Goal: Task Accomplishment & Management: Manage account settings

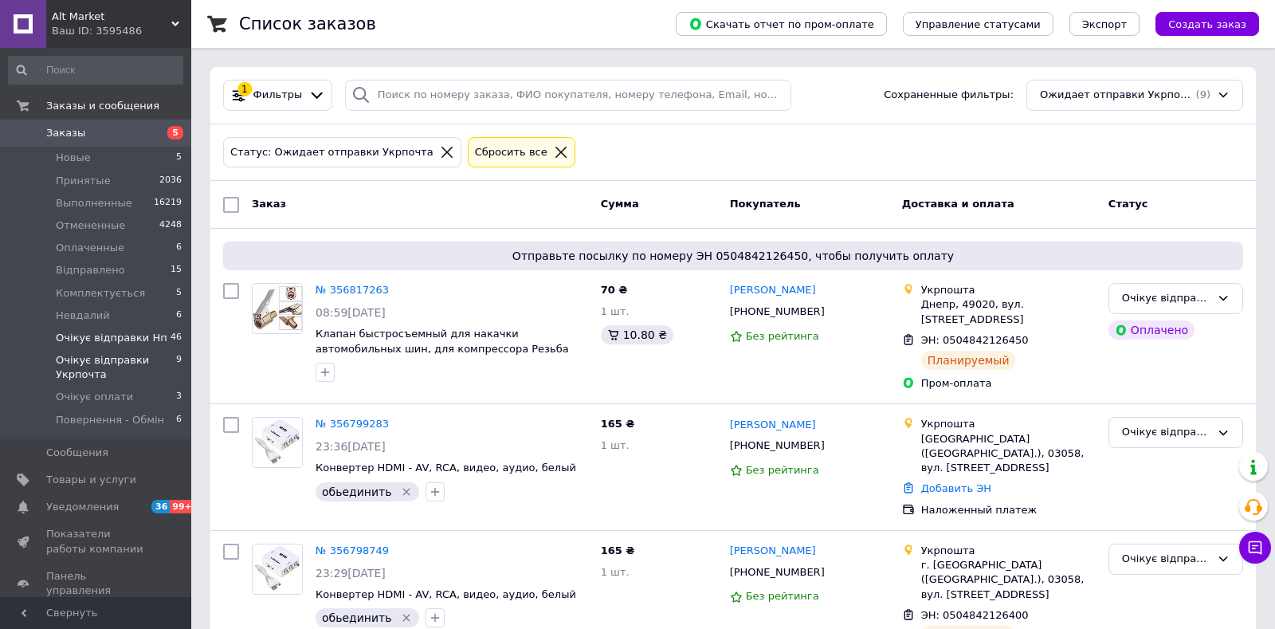
click at [126, 341] on span "Очікує відправки Нп" at bounding box center [112, 338] width 112 height 14
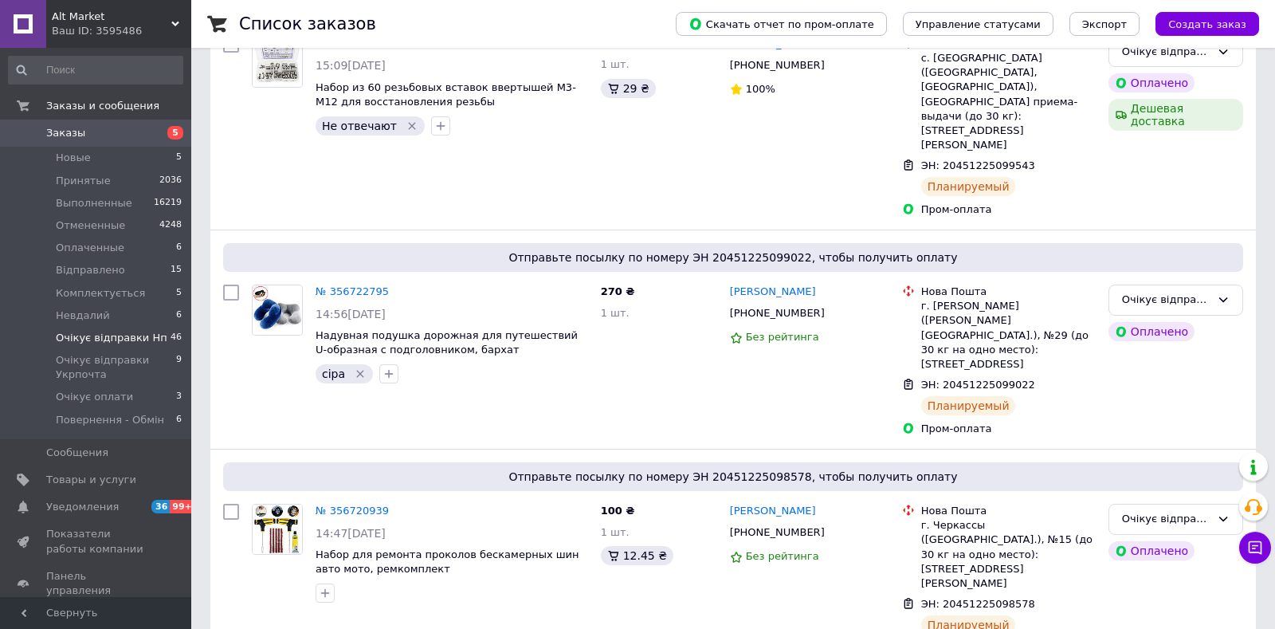
scroll to position [7312, 0]
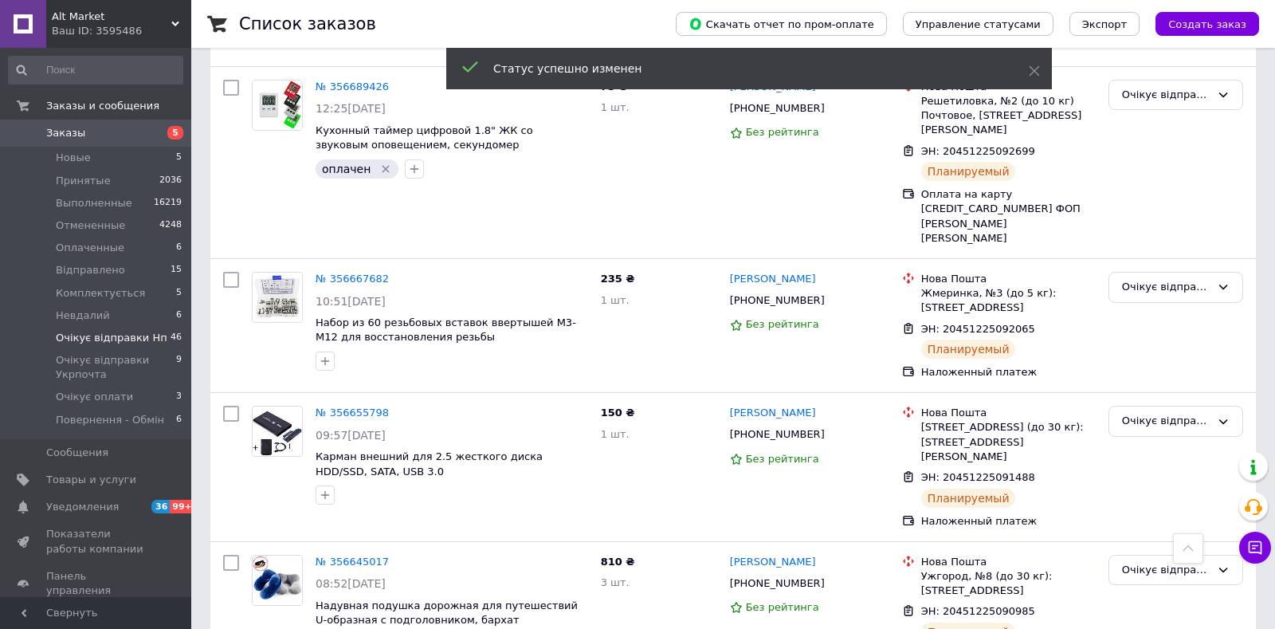
scroll to position [7145, 0]
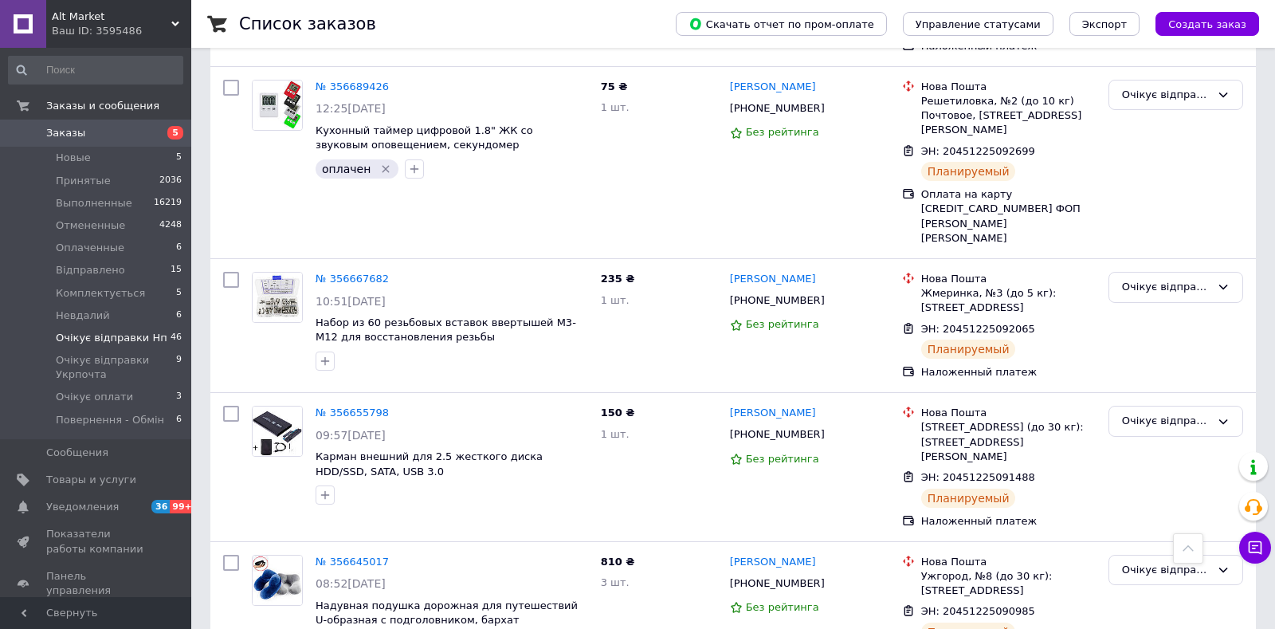
scroll to position [84, 0]
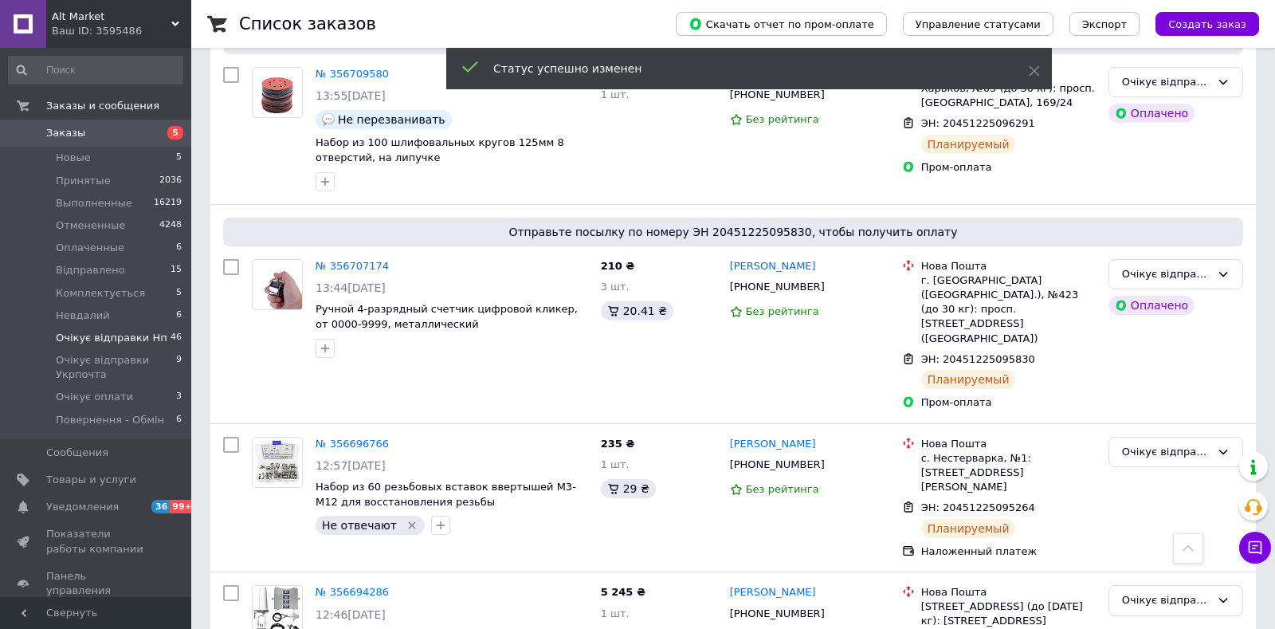
scroll to position [7061, 0]
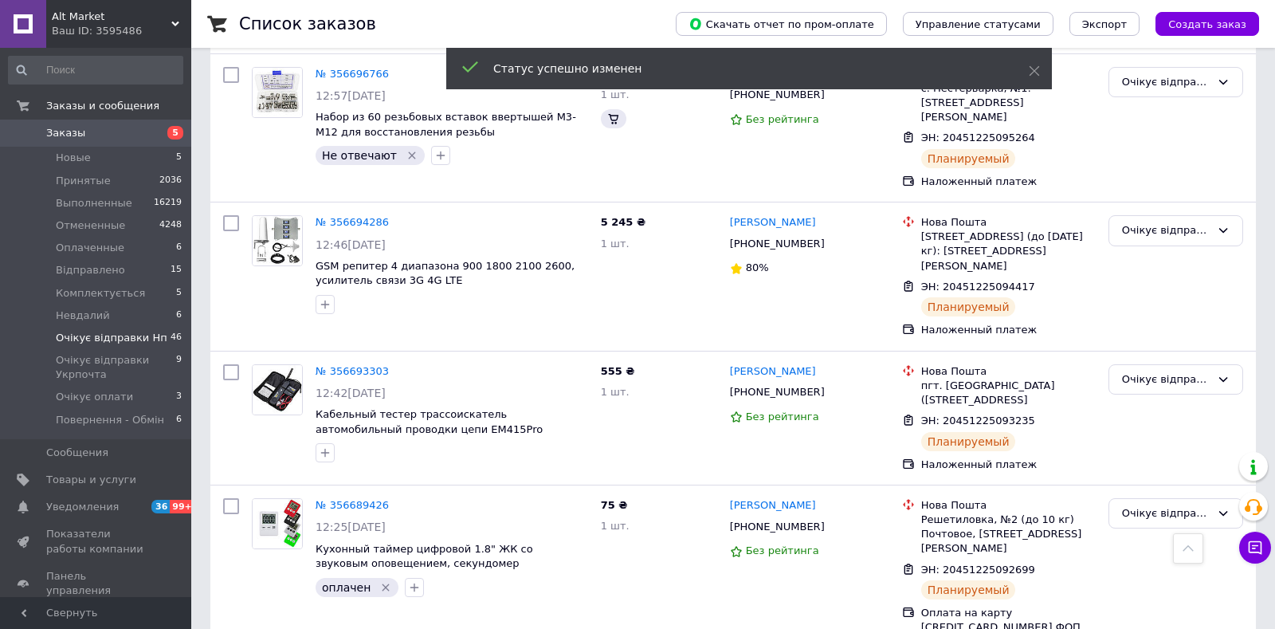
scroll to position [6726, 0]
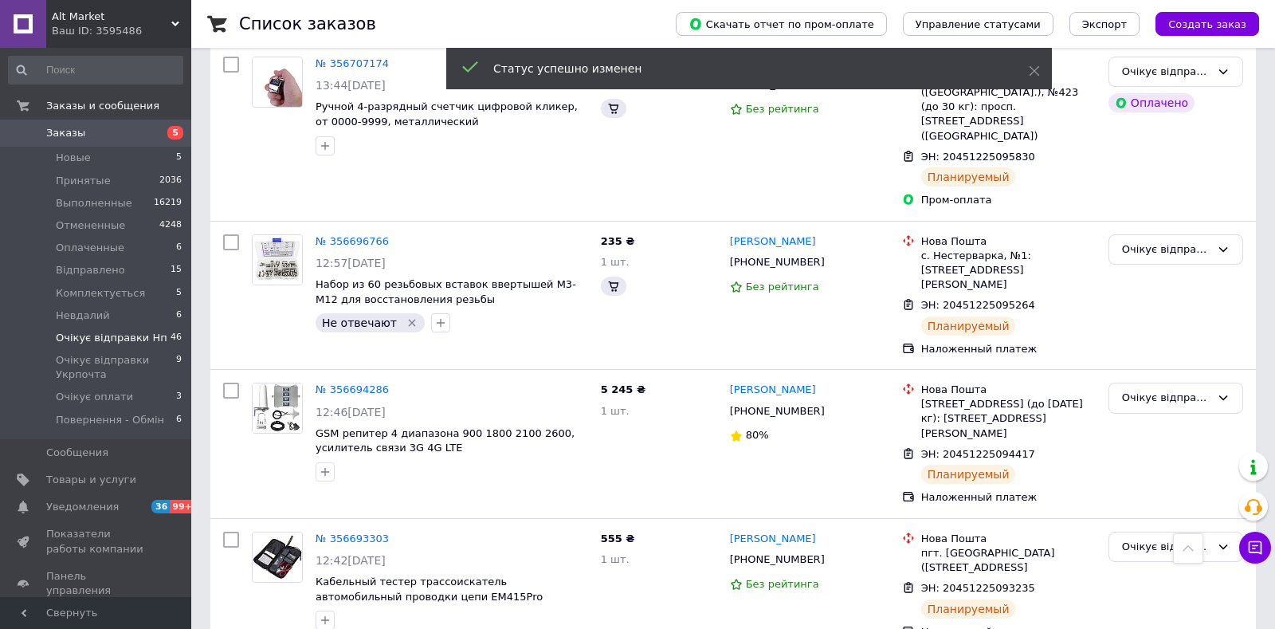
scroll to position [6559, 0]
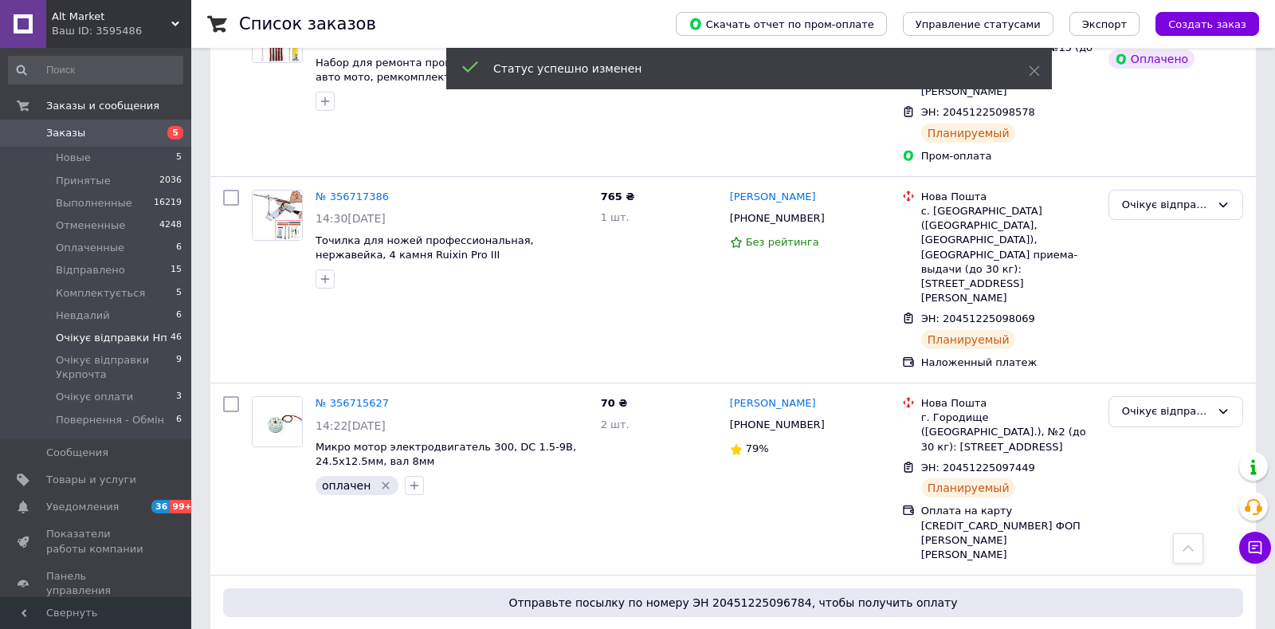
scroll to position [6266, 0]
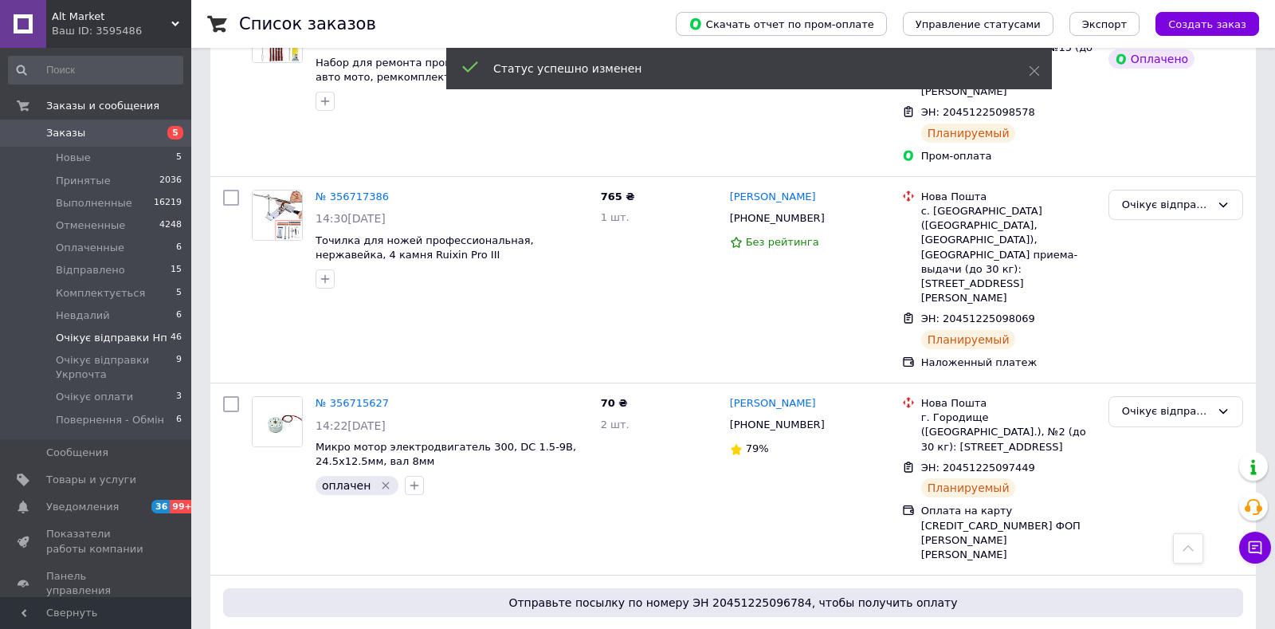
scroll to position [6266, 0]
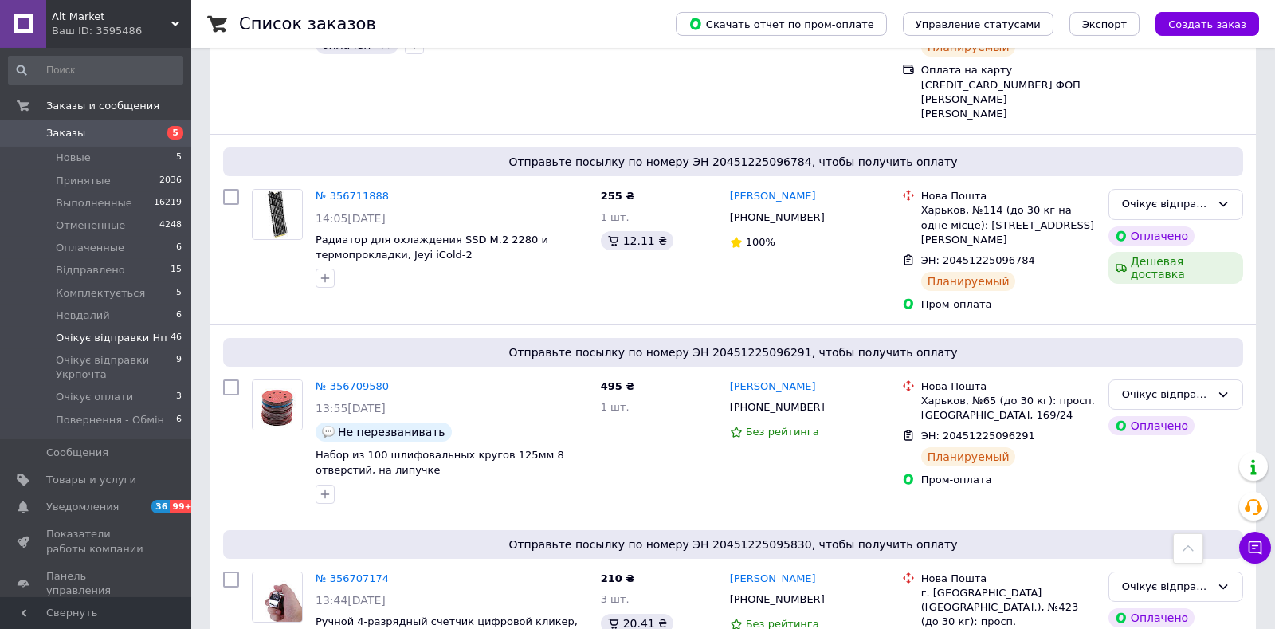
scroll to position [6015, 0]
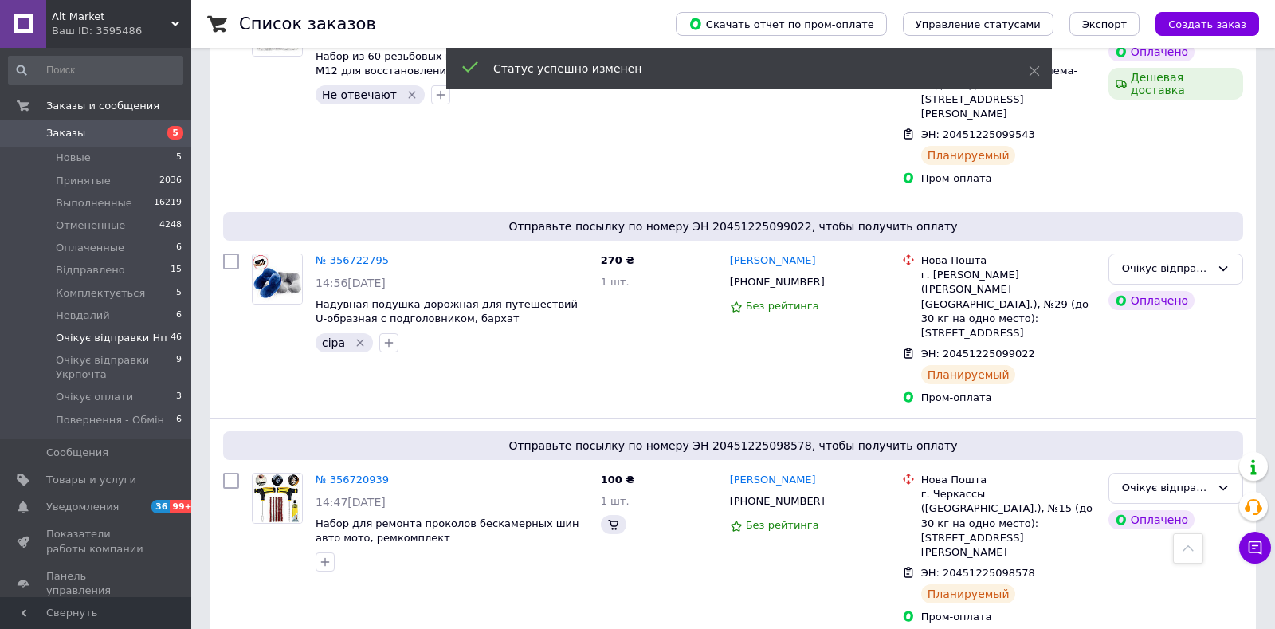
scroll to position [5723, 0]
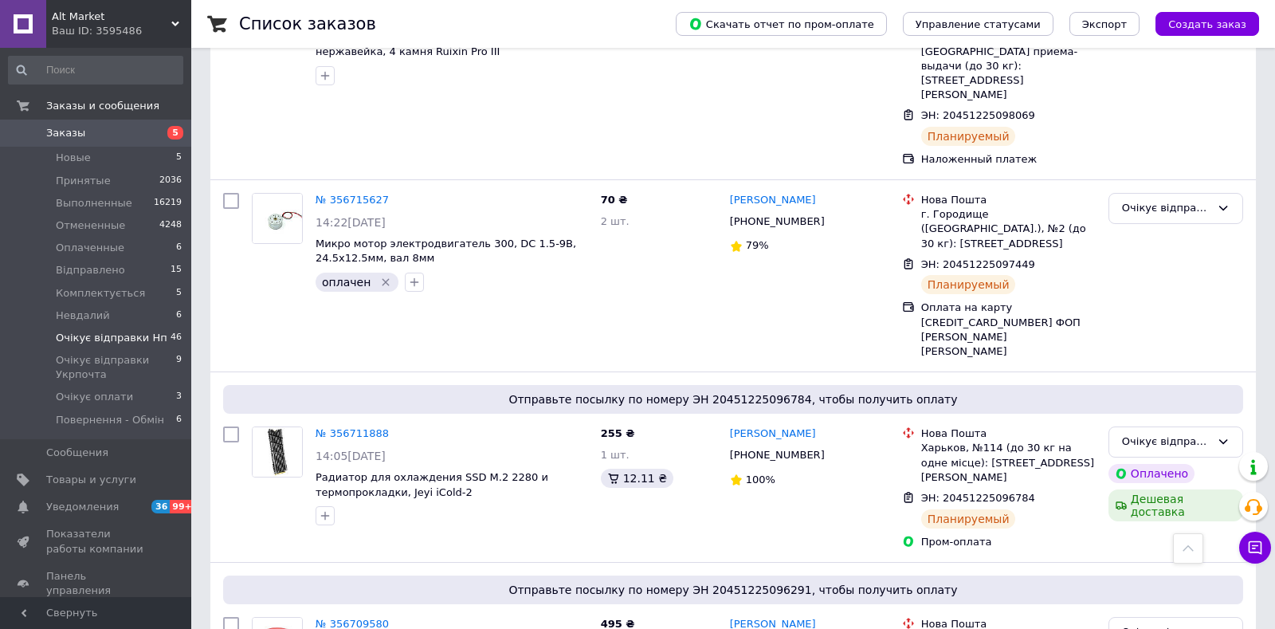
scroll to position [84, 0]
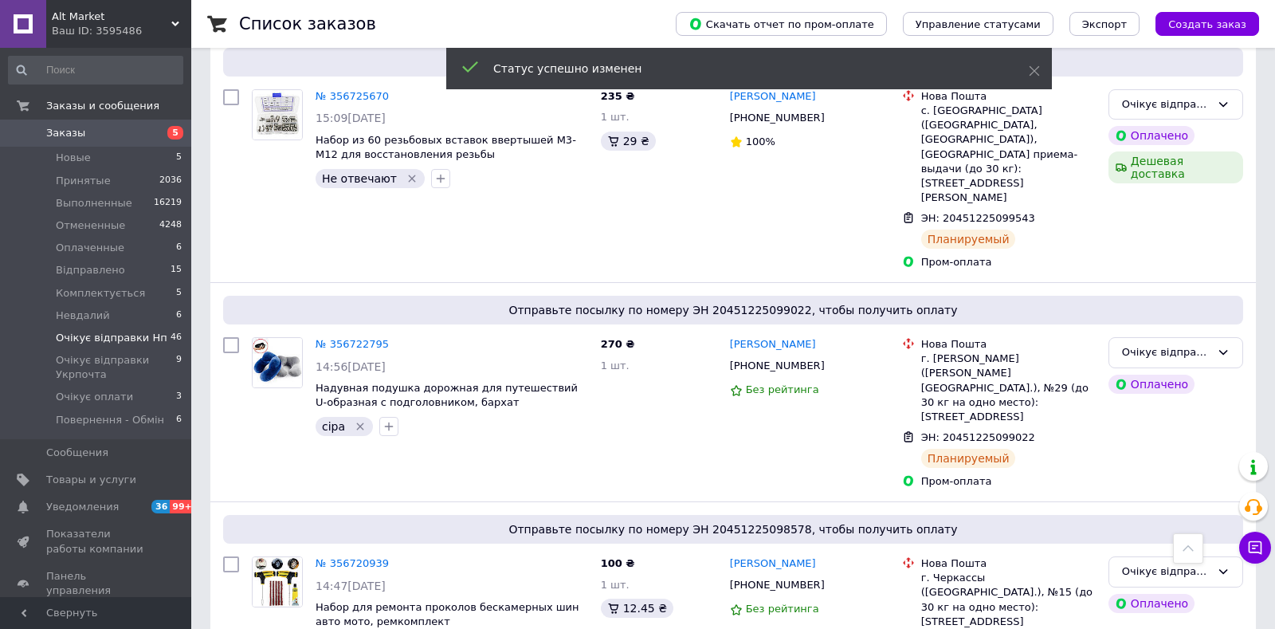
scroll to position [5639, 0]
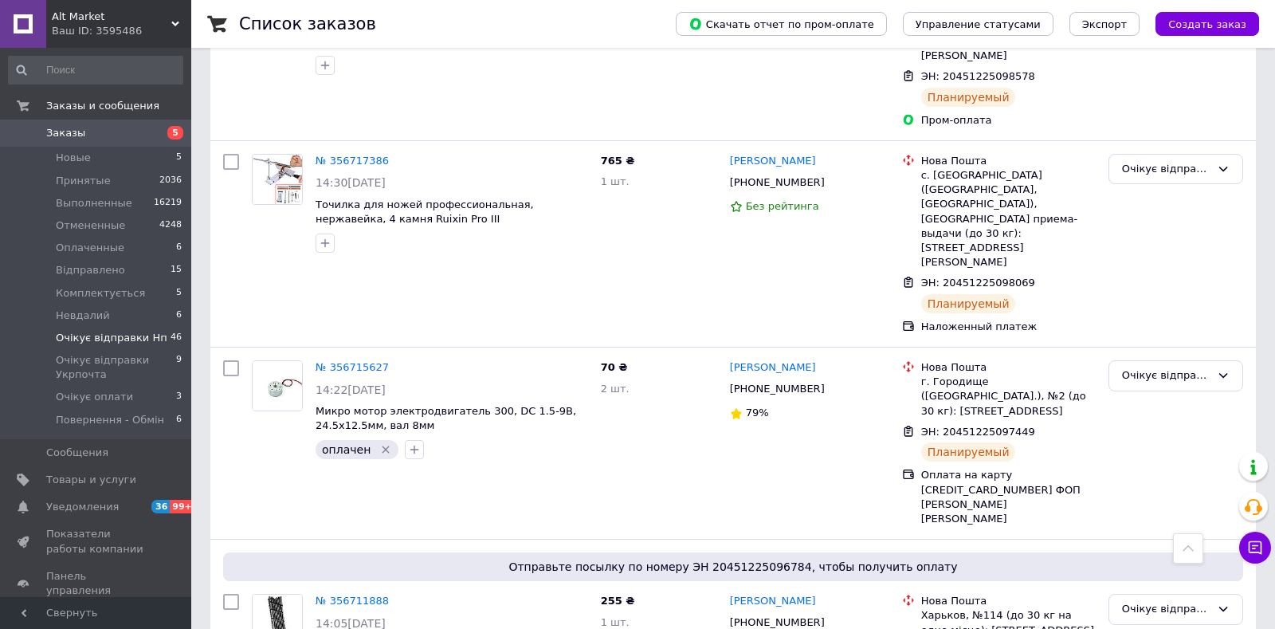
scroll to position [84, 0]
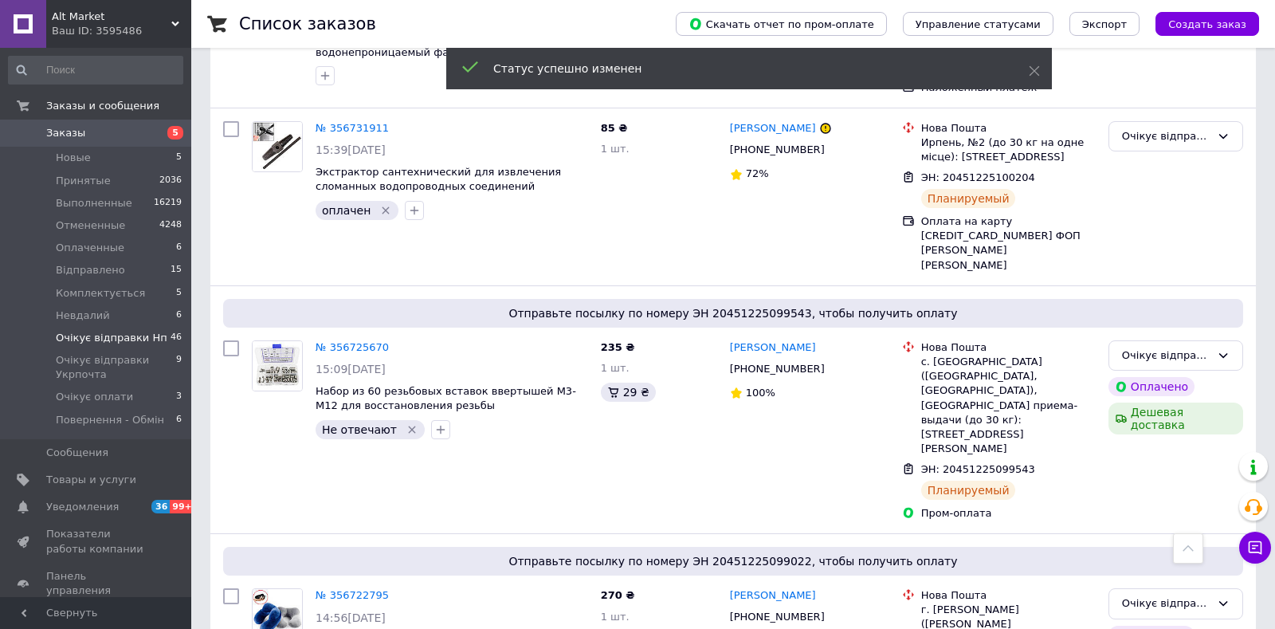
scroll to position [5388, 0]
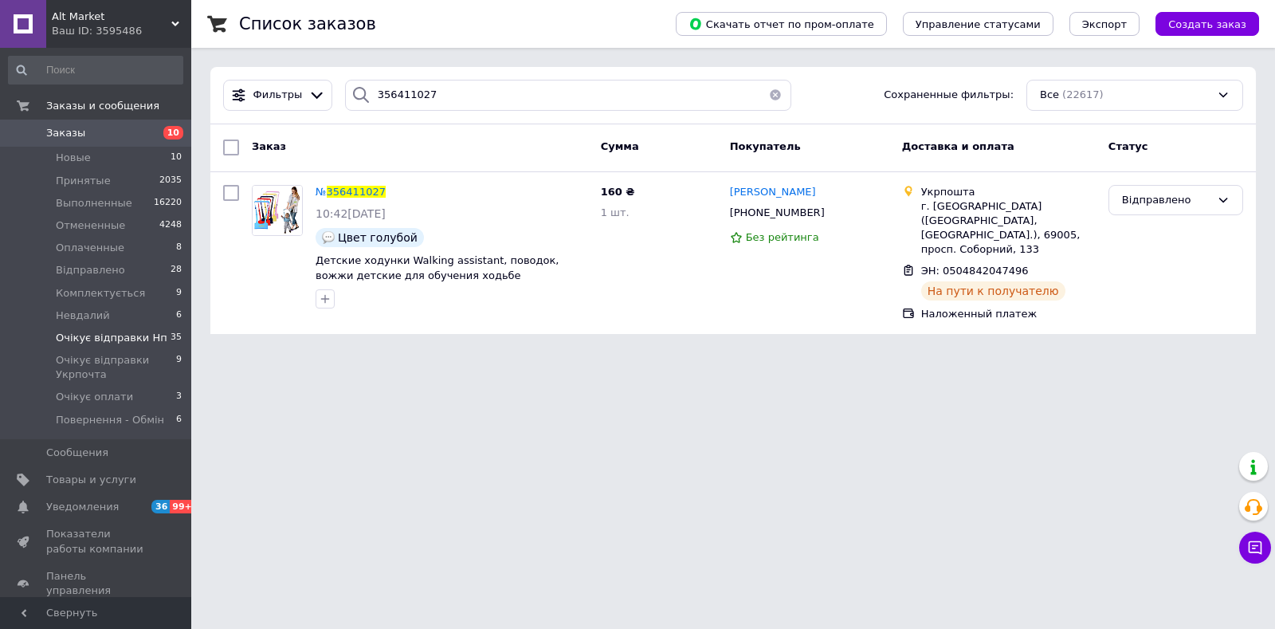
click at [143, 340] on span "Очікує відправки Нп" at bounding box center [112, 338] width 112 height 14
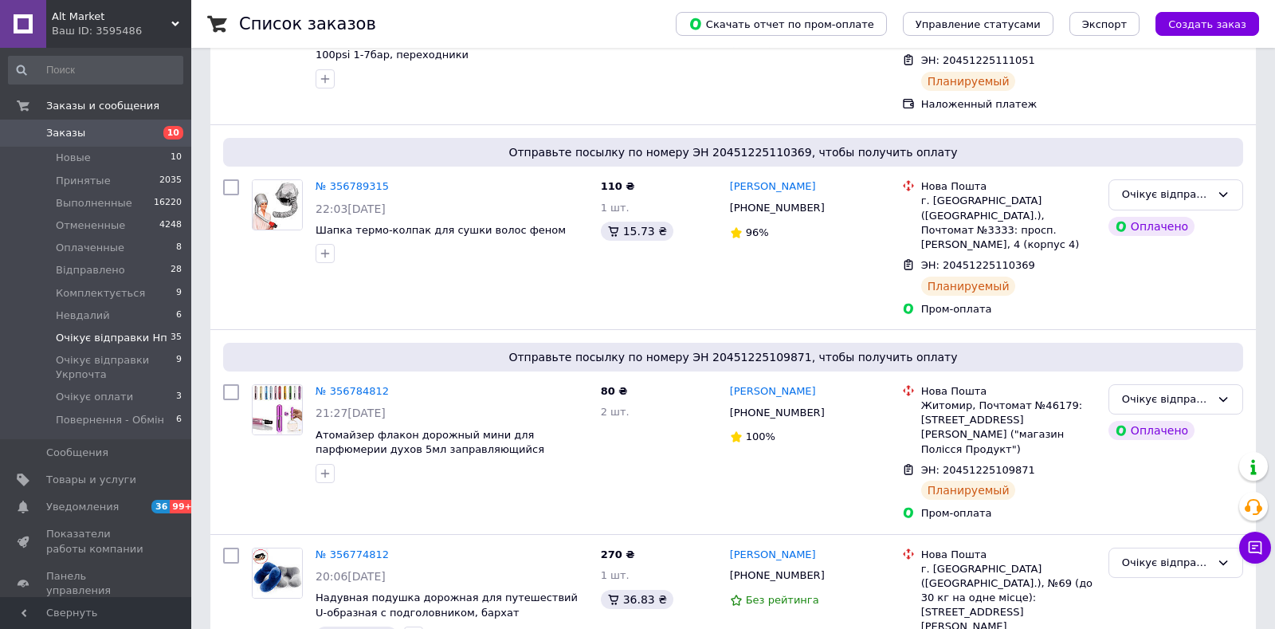
scroll to position [5328, 0]
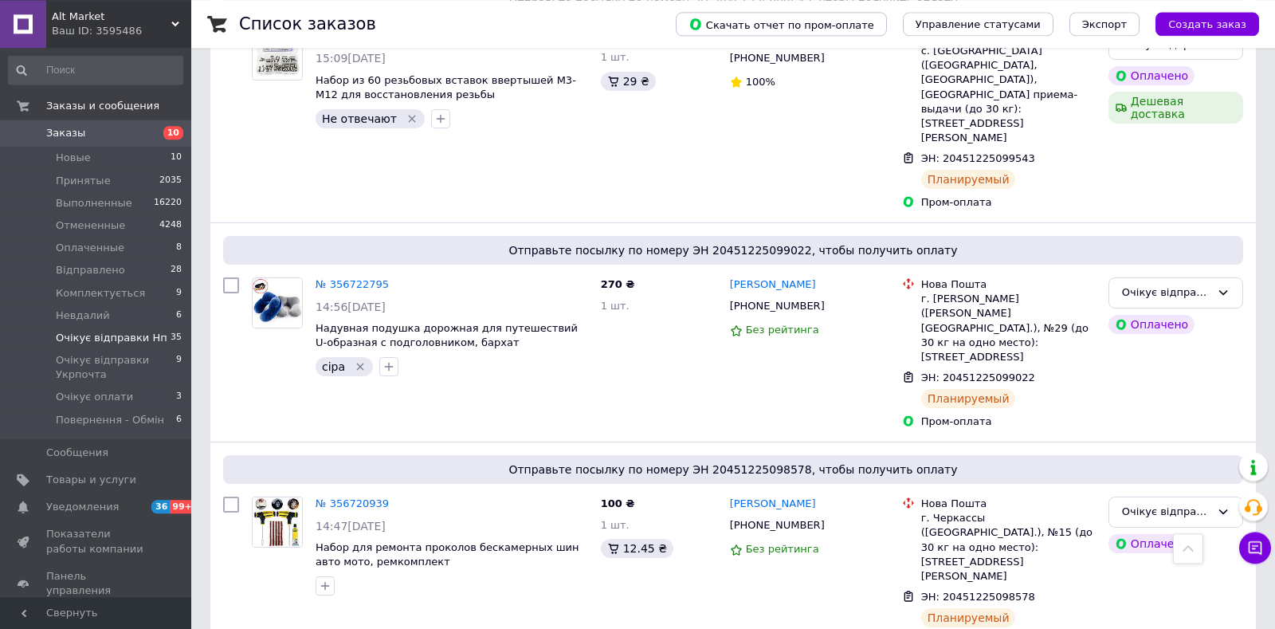
scroll to position [5076, 0]
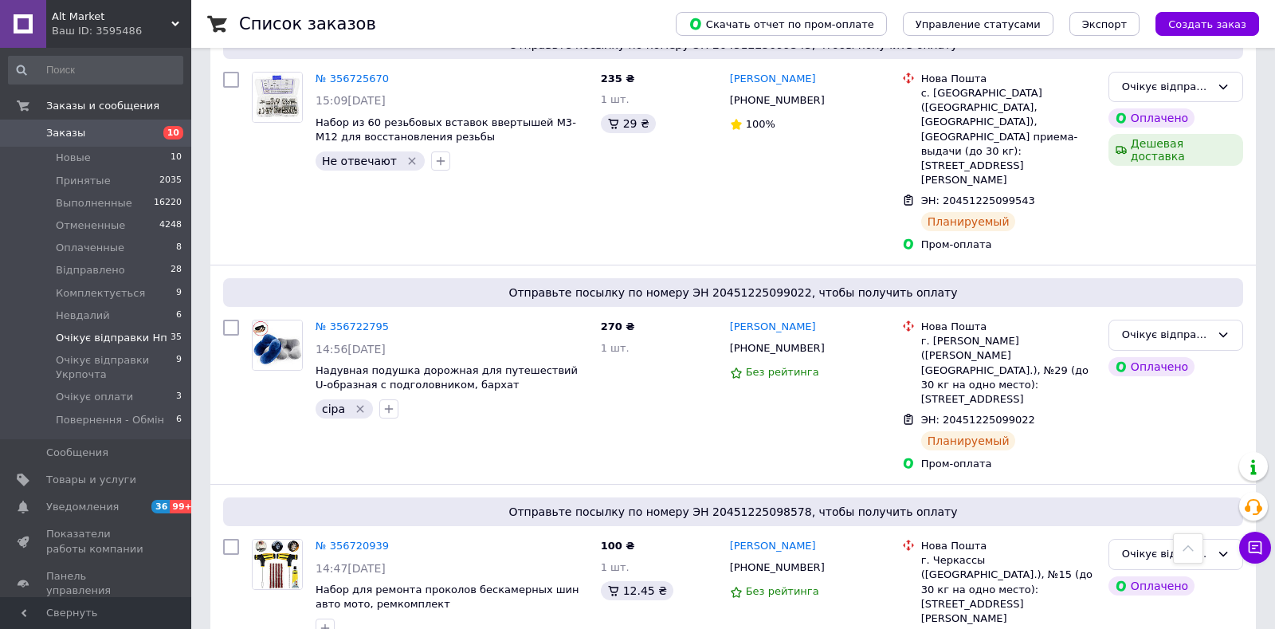
click at [1214, 539] on div "Очікує відправки Нп" at bounding box center [1176, 554] width 135 height 31
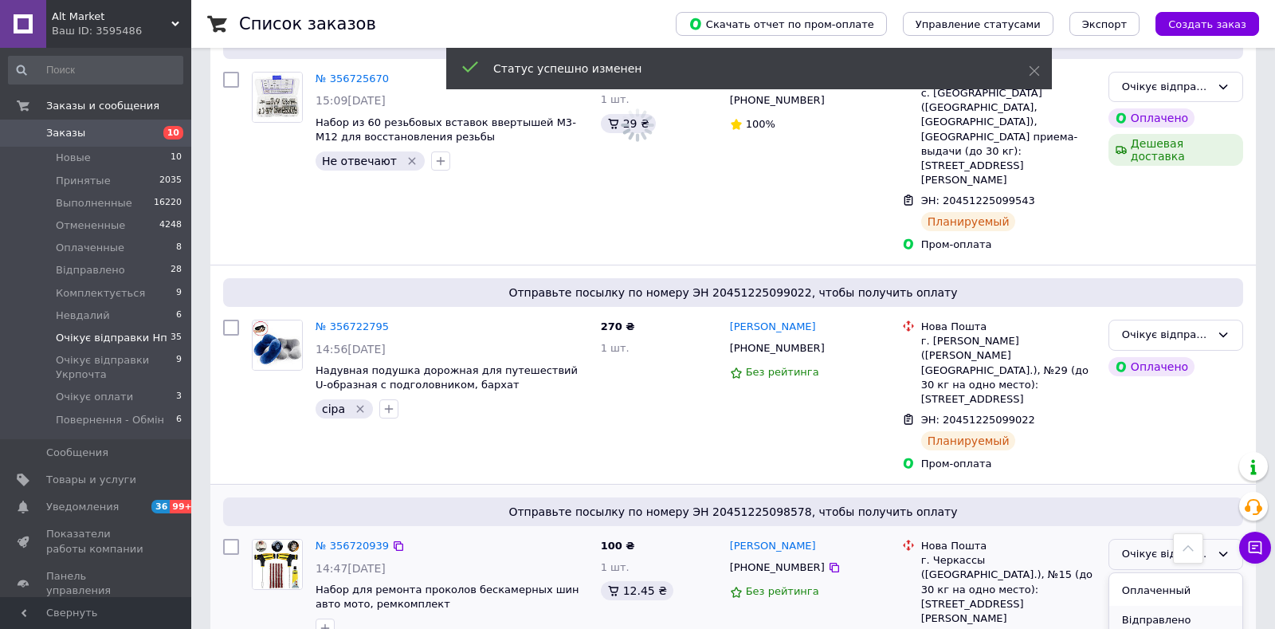
click at [1193, 606] on li "Відправлено" at bounding box center [1176, 620] width 133 height 29
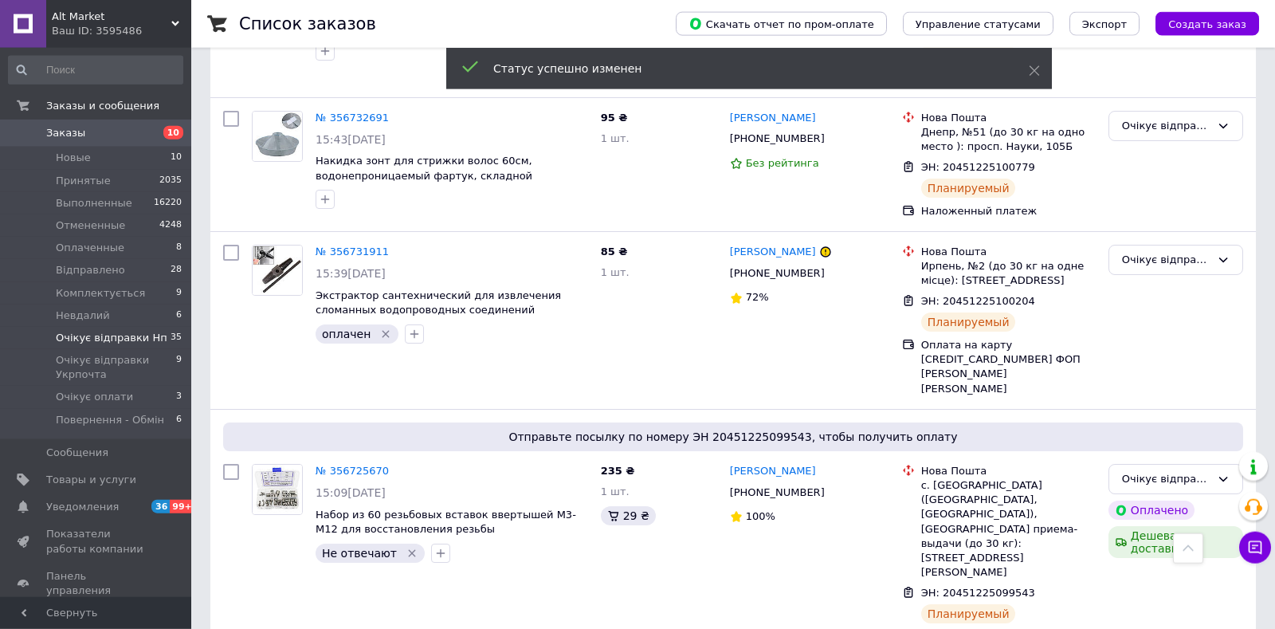
scroll to position [4659, 0]
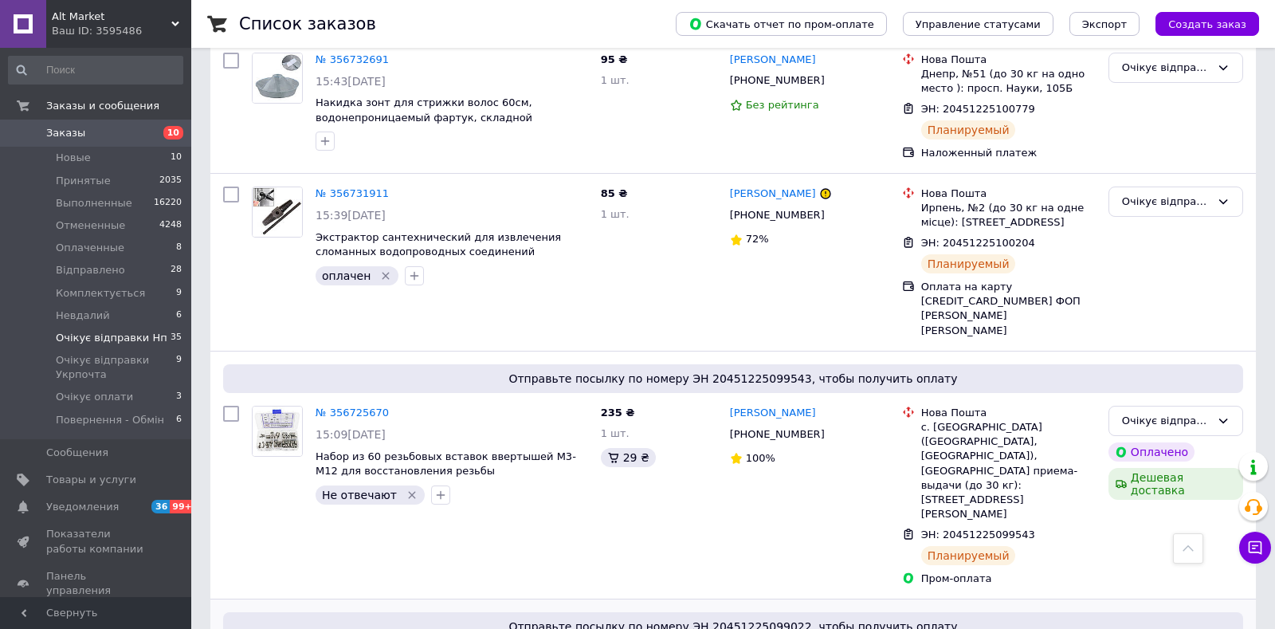
scroll to position [84, 0]
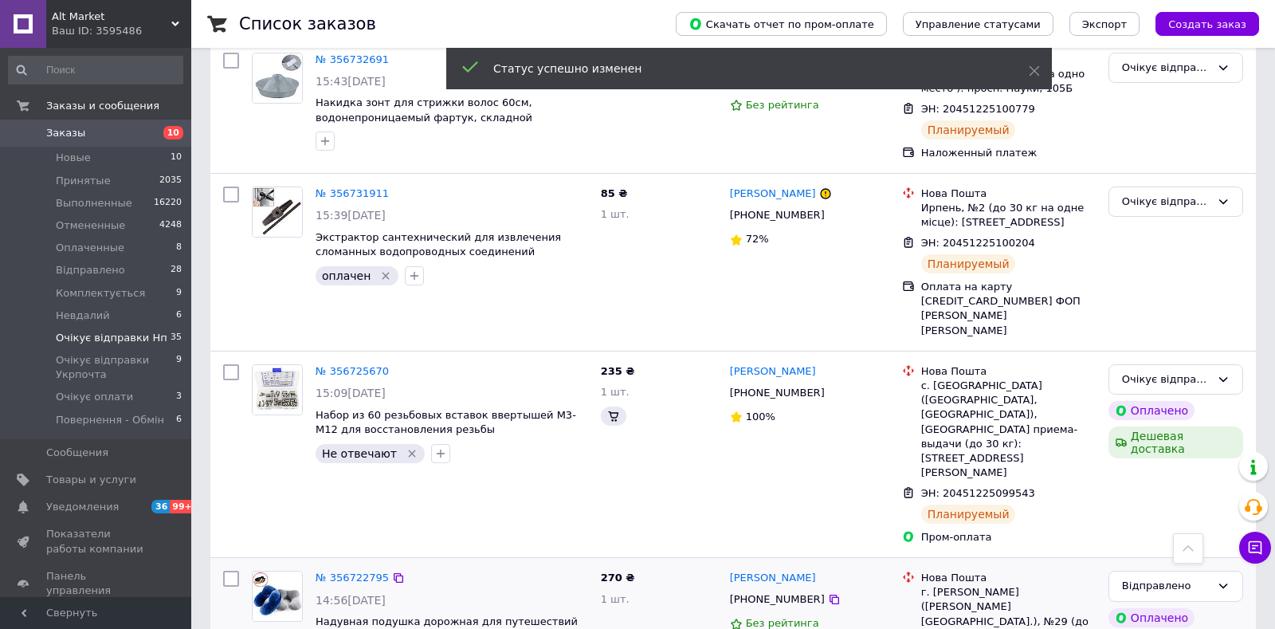
scroll to position [4742, 0]
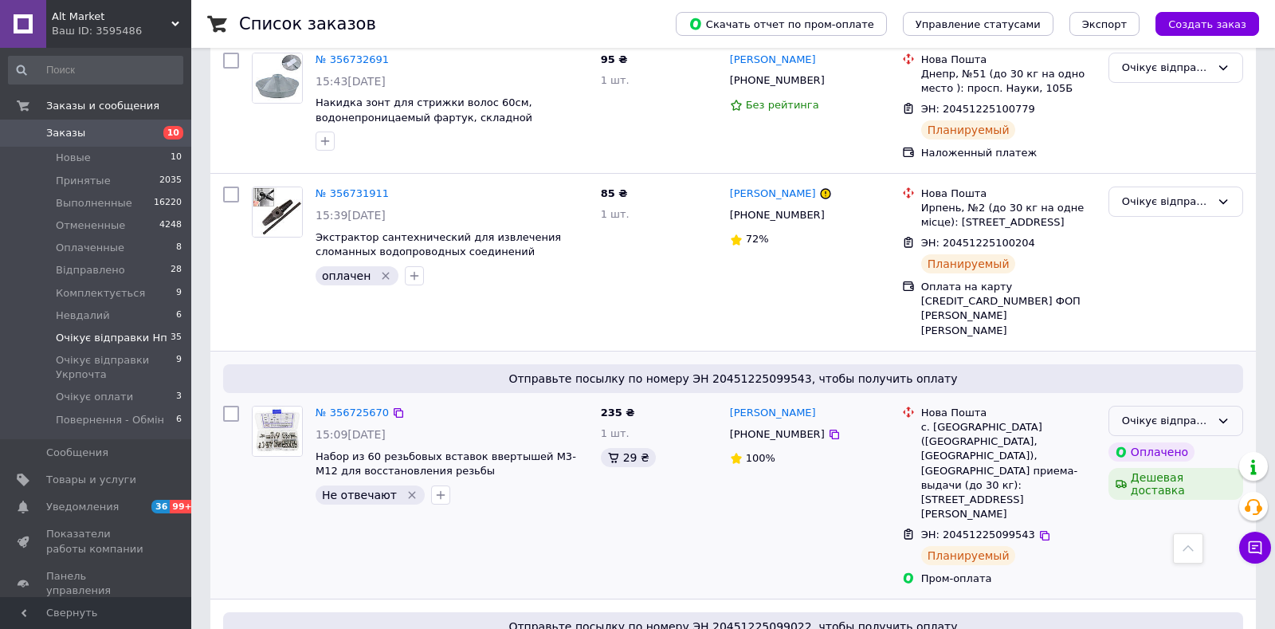
click at [1216, 406] on div "Очікує відправки Нп" at bounding box center [1176, 421] width 135 height 31
click at [1188, 473] on li "Відправлено" at bounding box center [1176, 487] width 133 height 29
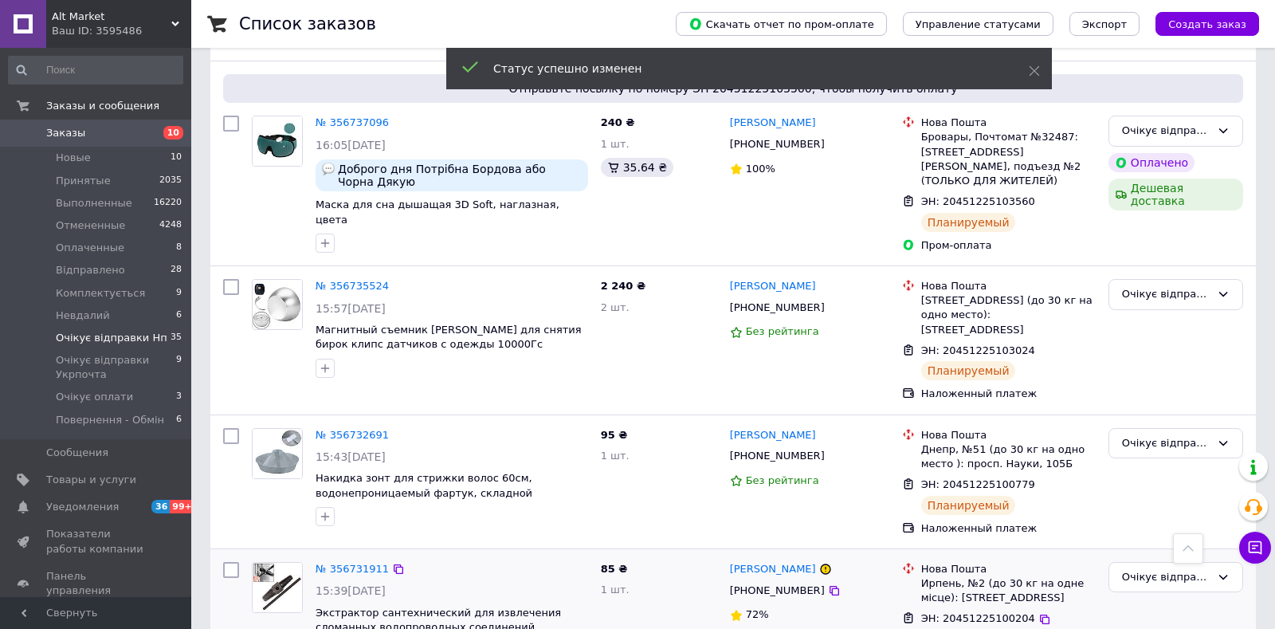
scroll to position [4324, 0]
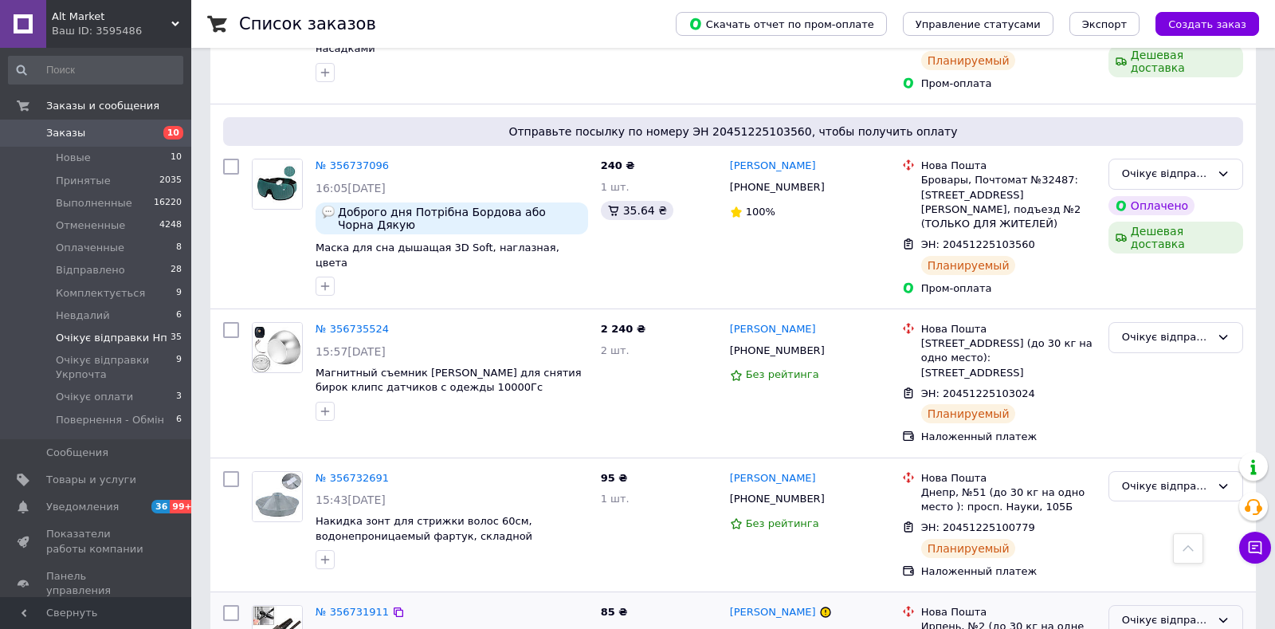
click at [1174, 612] on div "Очікує відправки Нп" at bounding box center [1166, 620] width 88 height 17
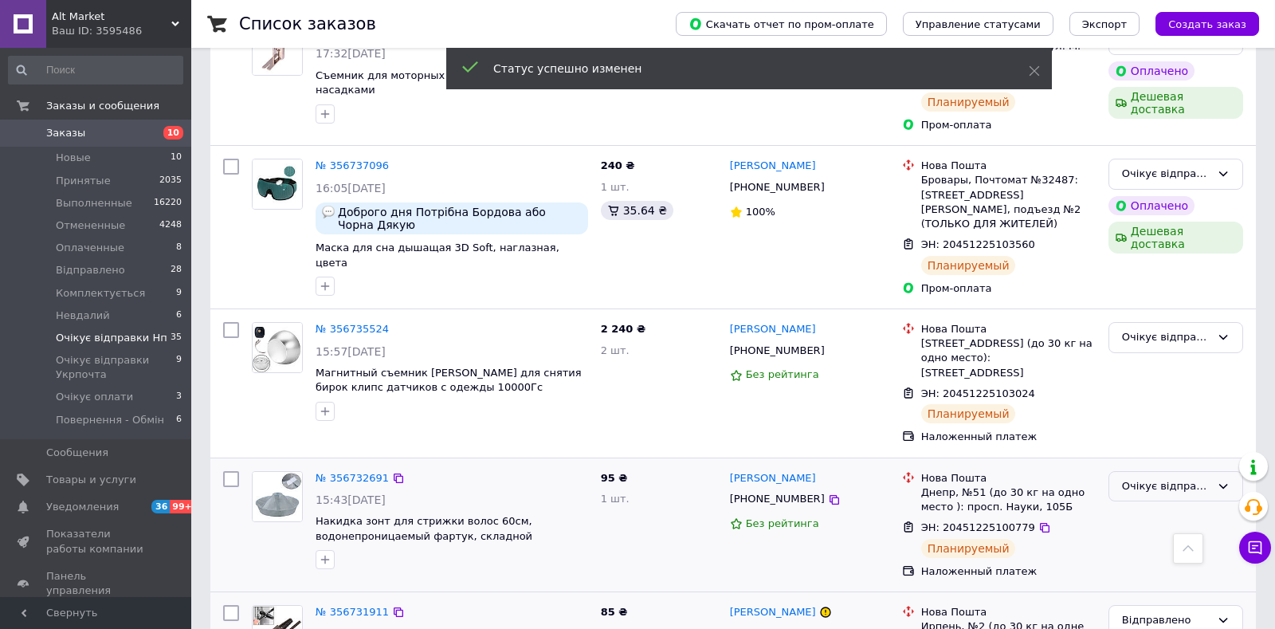
scroll to position [4324, 0]
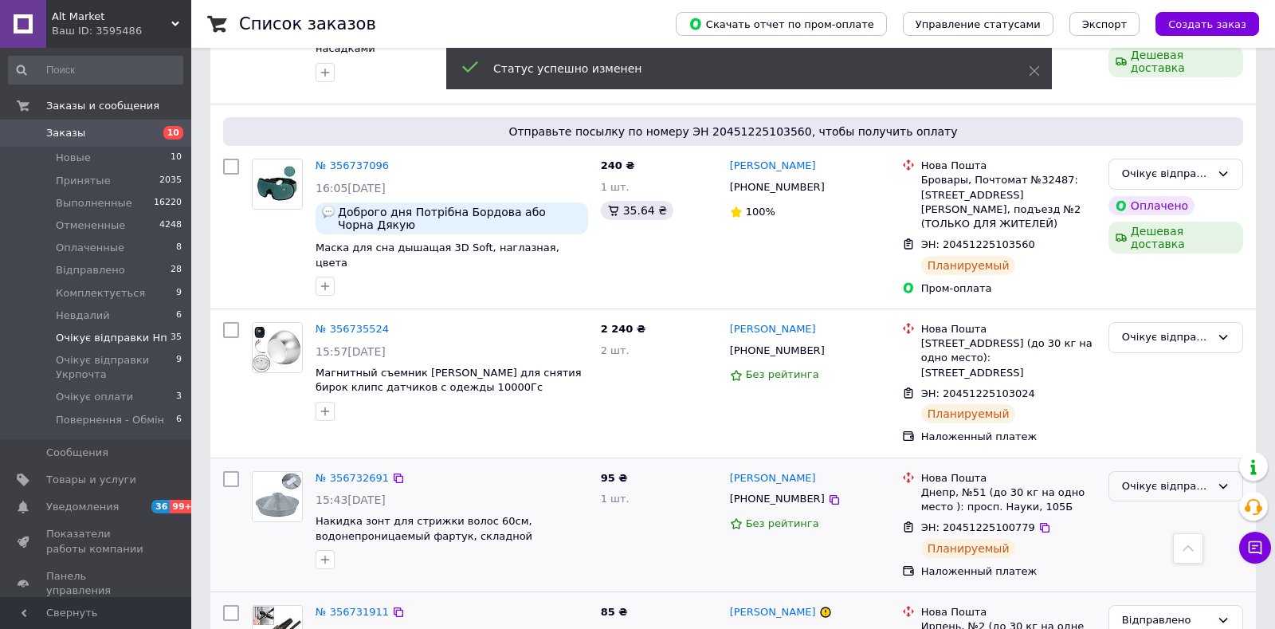
click at [1161, 478] on div "Очікує відправки Нп" at bounding box center [1166, 486] width 88 height 17
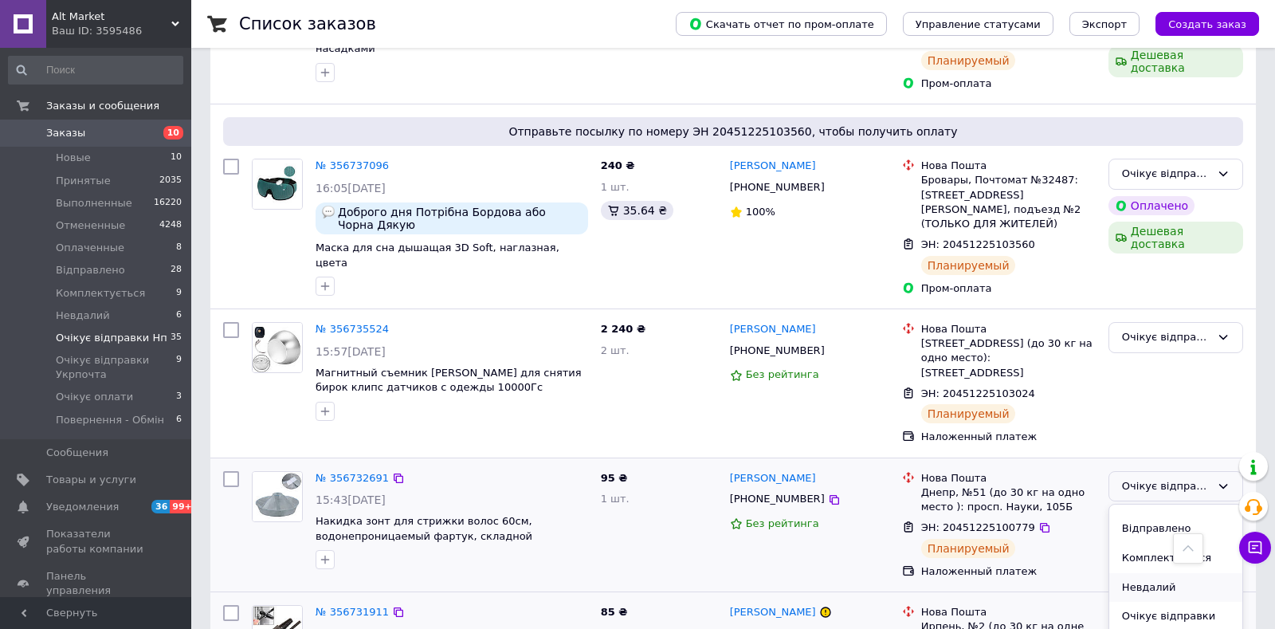
scroll to position [84, 0]
click at [1172, 537] on li "Відправлено" at bounding box center [1176, 551] width 133 height 29
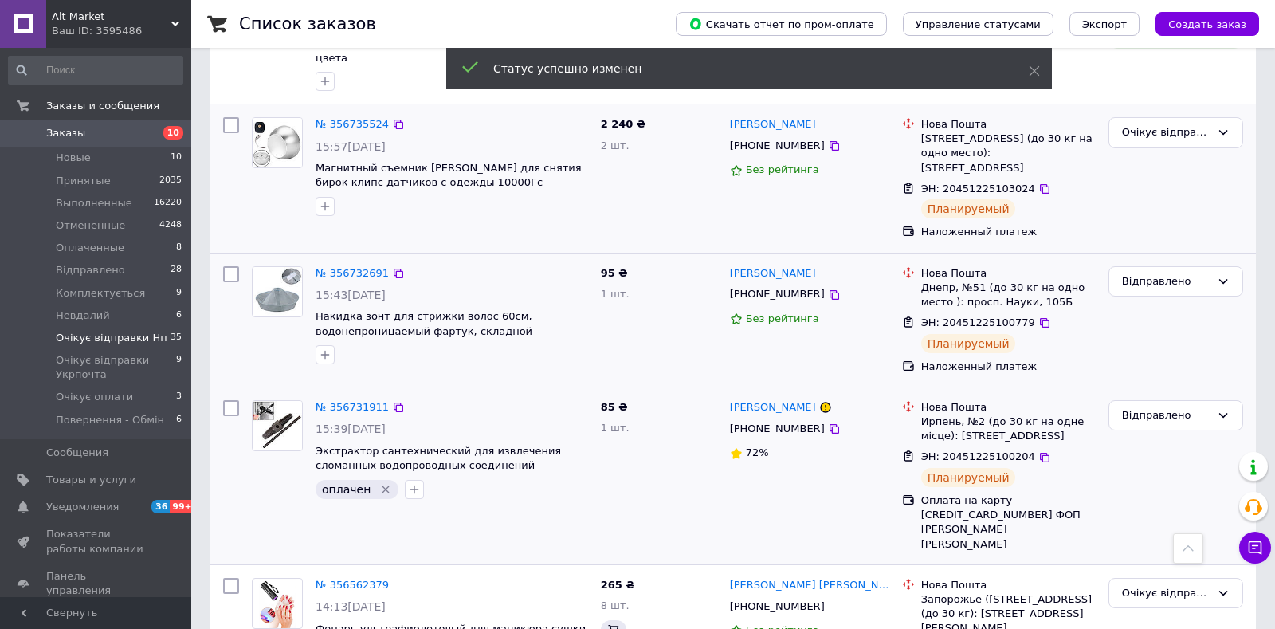
scroll to position [4073, 0]
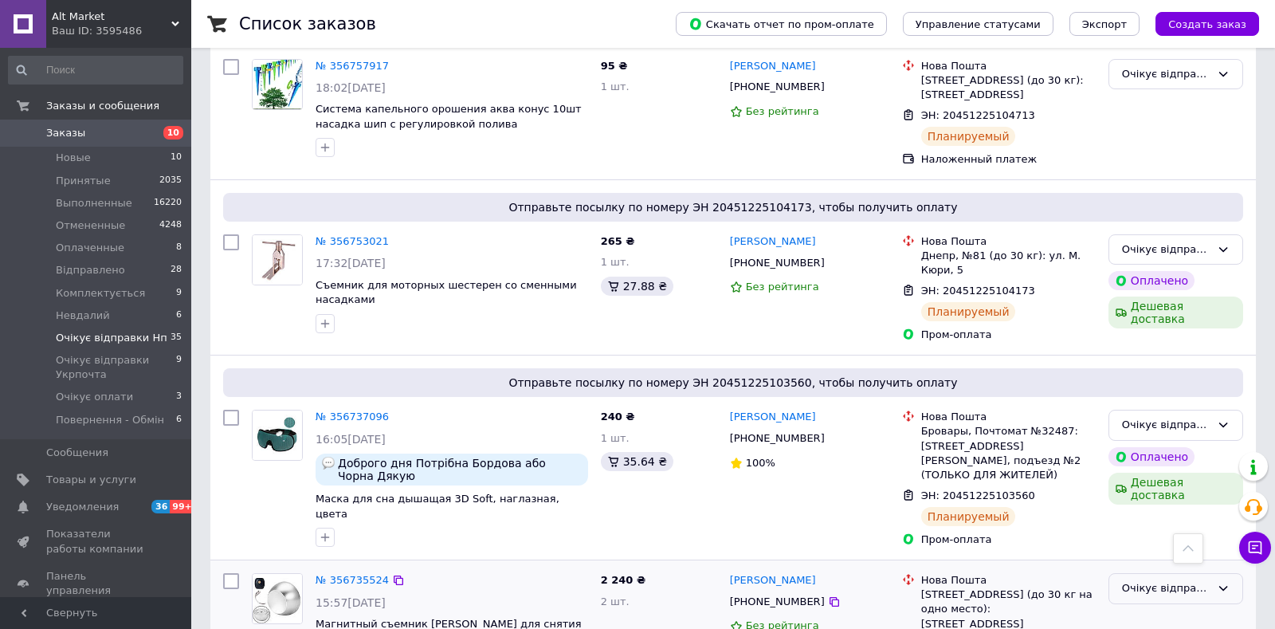
click at [1194, 580] on div "Очікує відправки Нп" at bounding box center [1166, 588] width 88 height 17
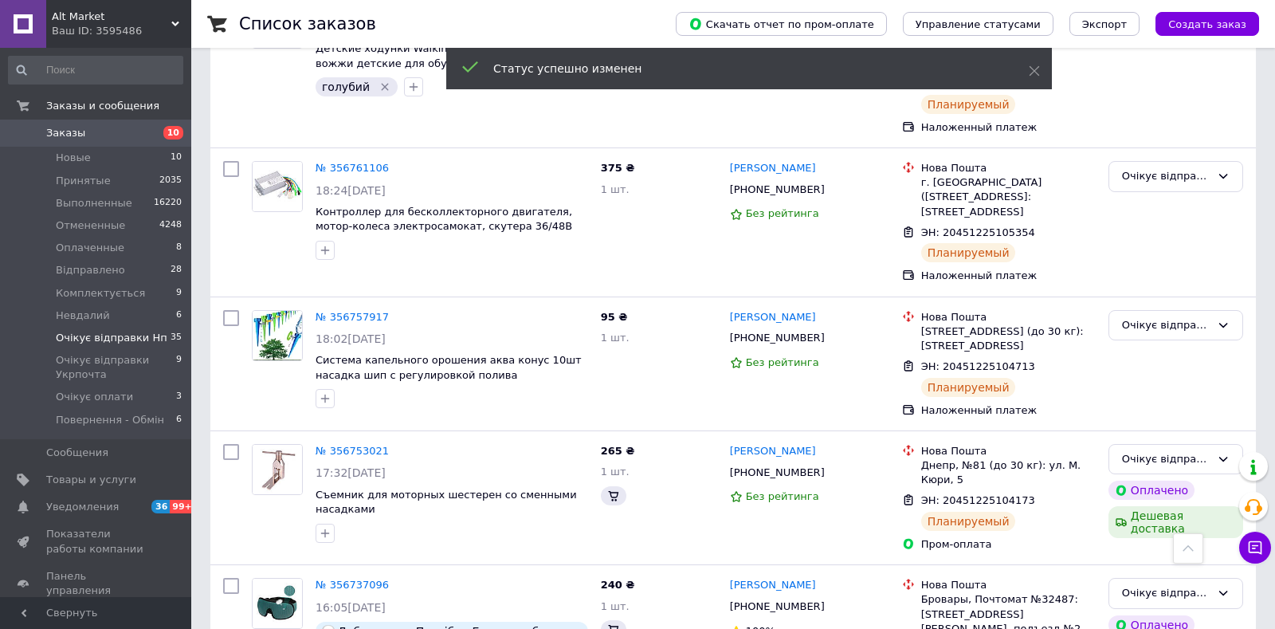
scroll to position [3822, 0]
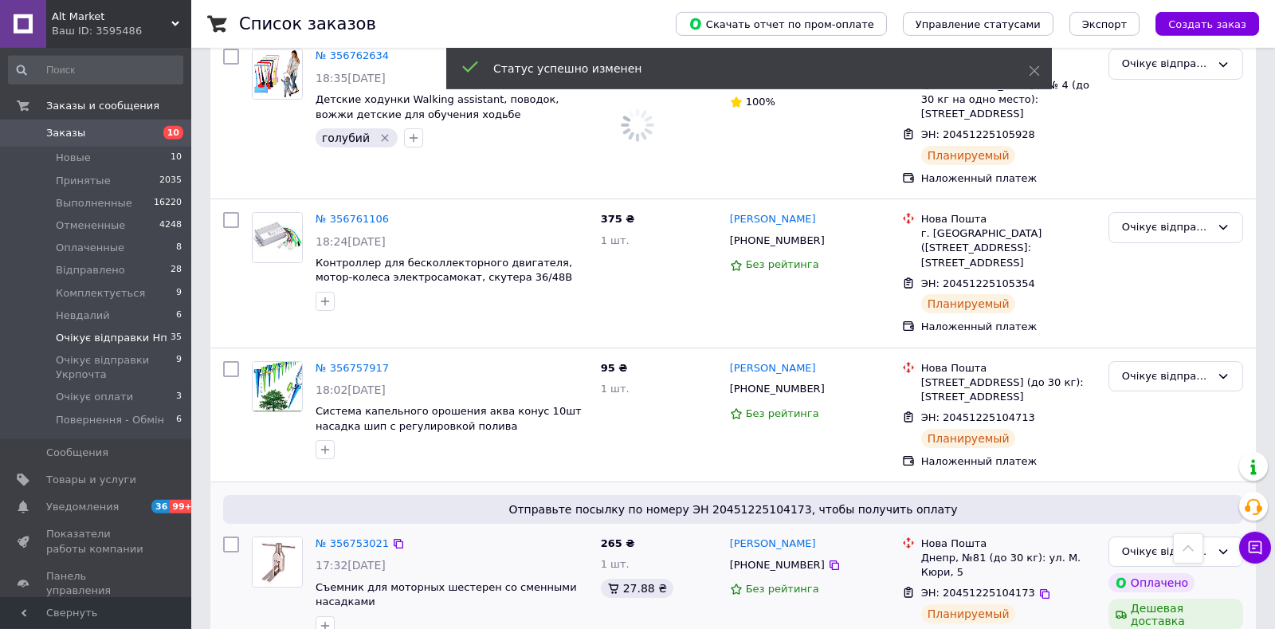
scroll to position [3655, 0]
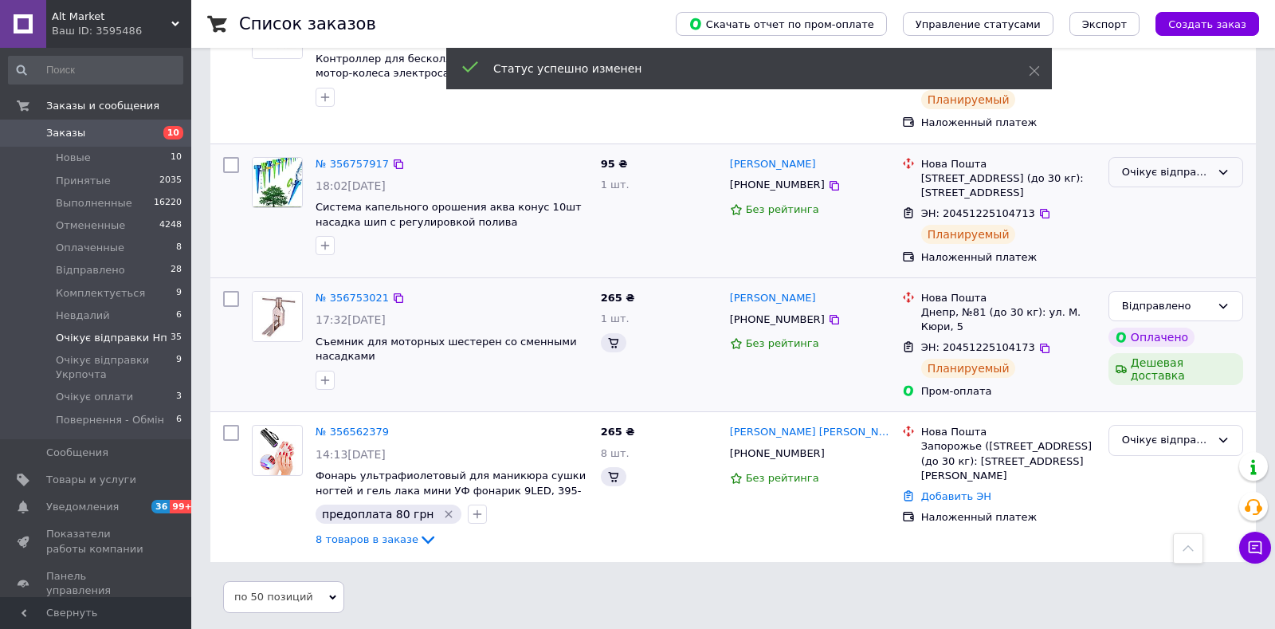
scroll to position [3655, 0]
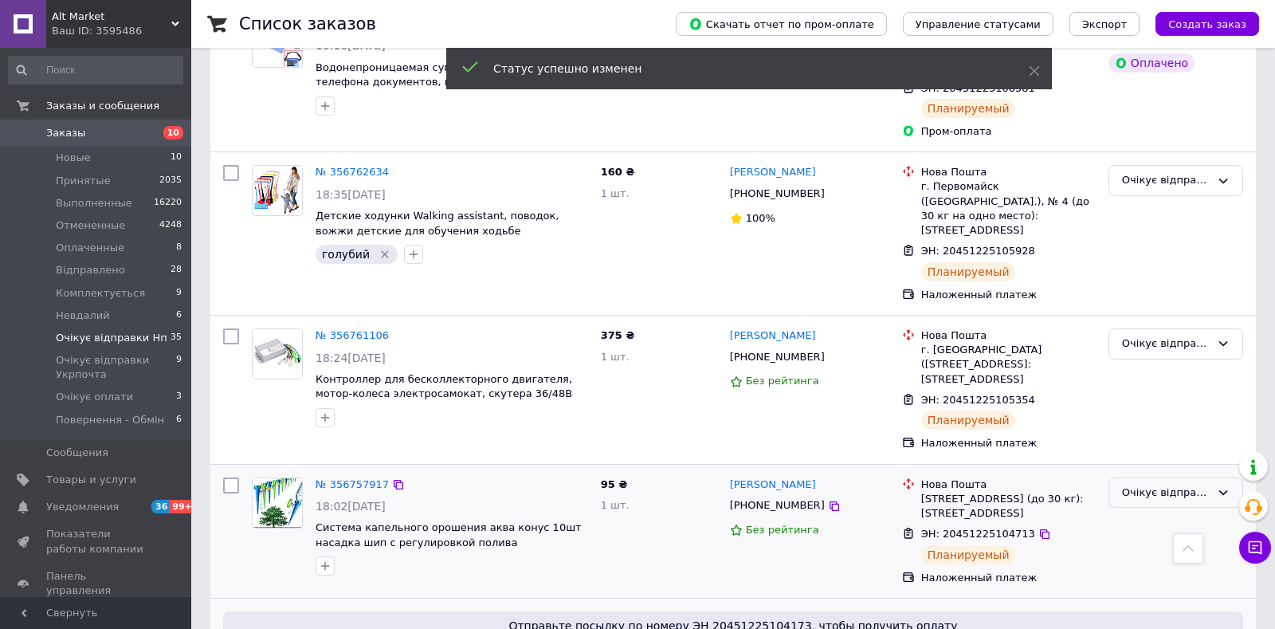
click at [1145, 485] on div "Очікує відправки Нп" at bounding box center [1166, 493] width 88 height 17
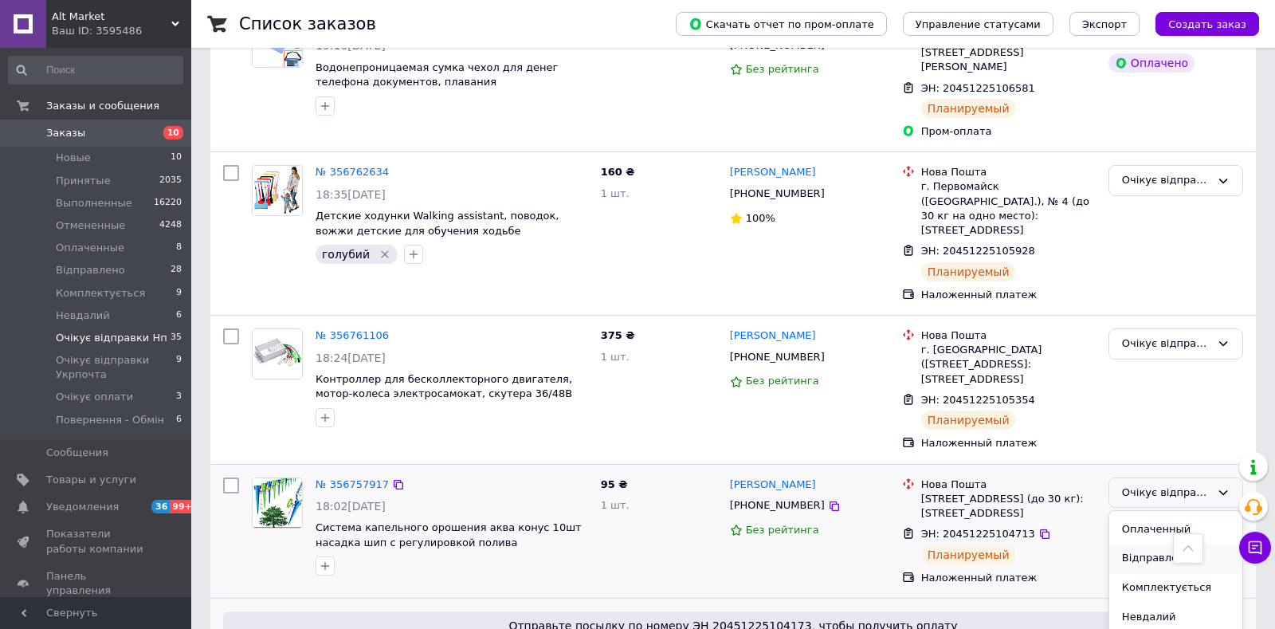
click at [1145, 544] on li "Відправлено" at bounding box center [1176, 558] width 133 height 29
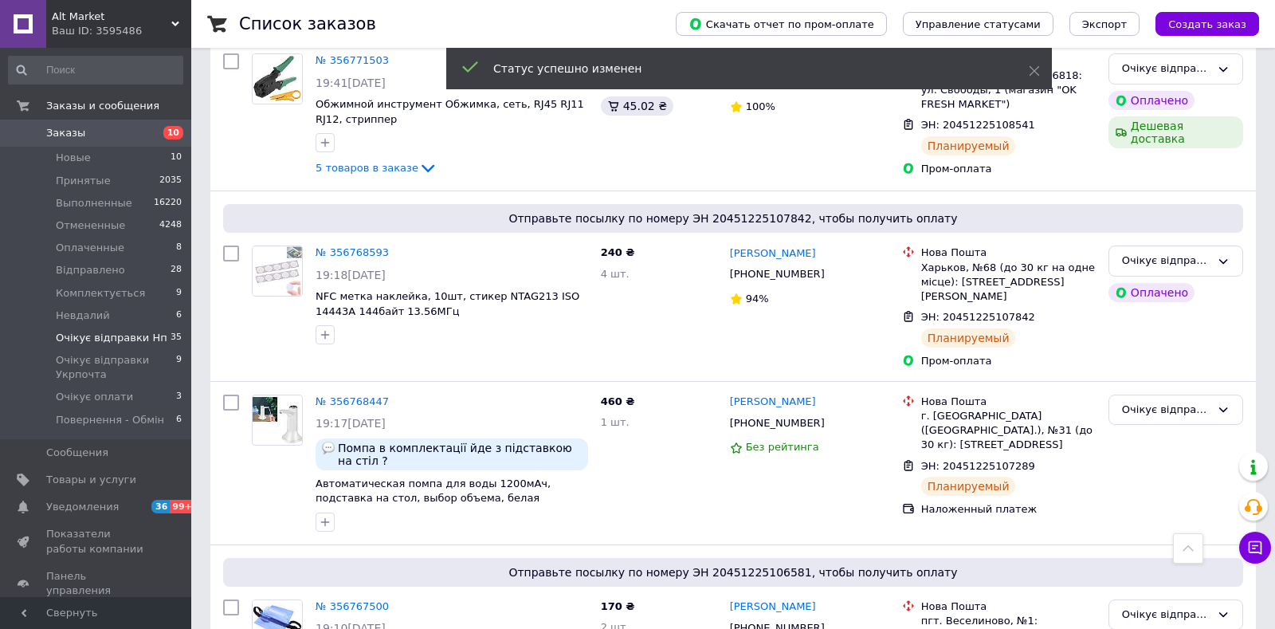
scroll to position [3403, 0]
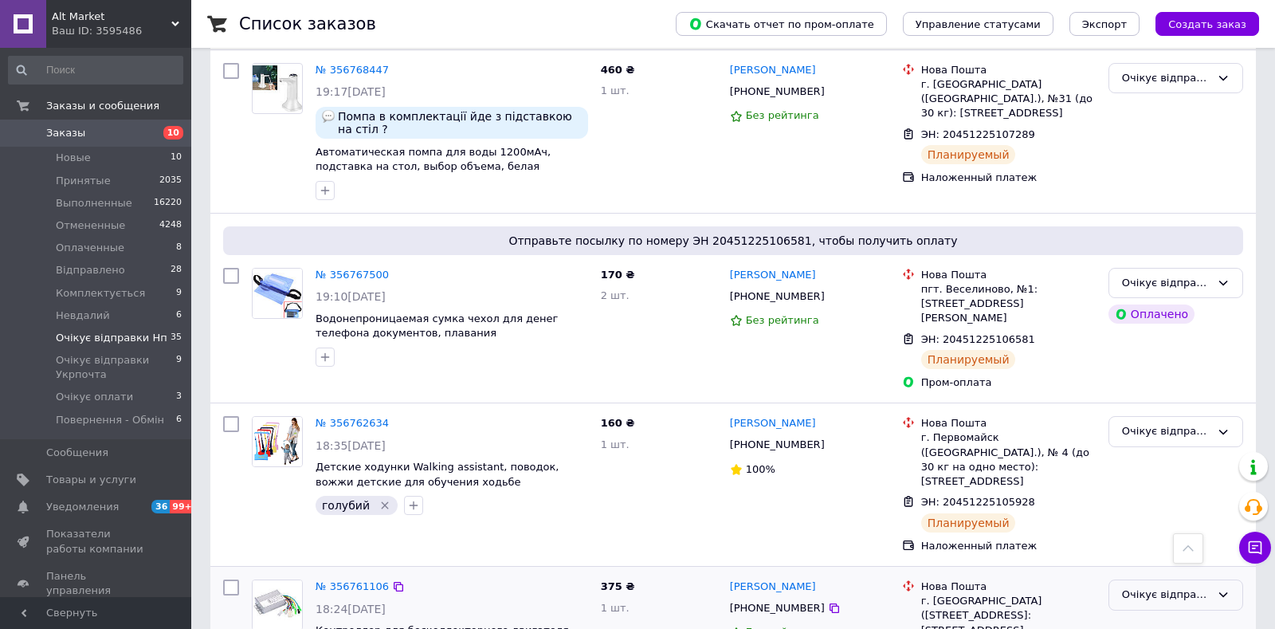
click at [1191, 579] on div "Очікує відправки Нп" at bounding box center [1176, 594] width 135 height 31
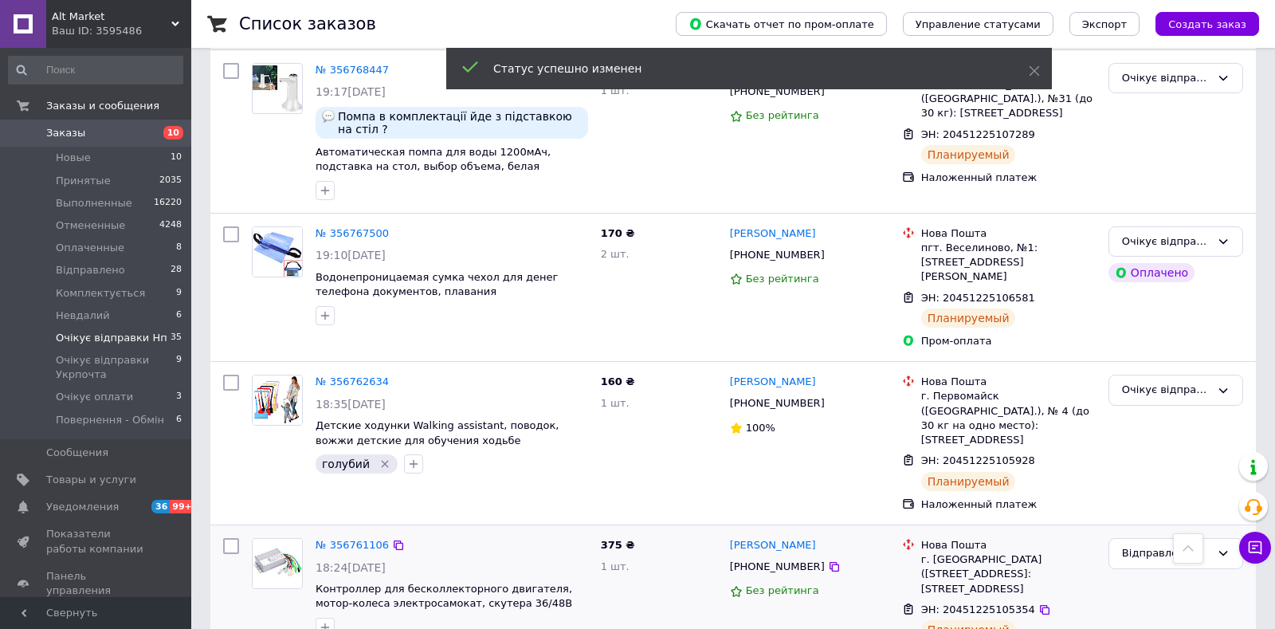
scroll to position [3403, 0]
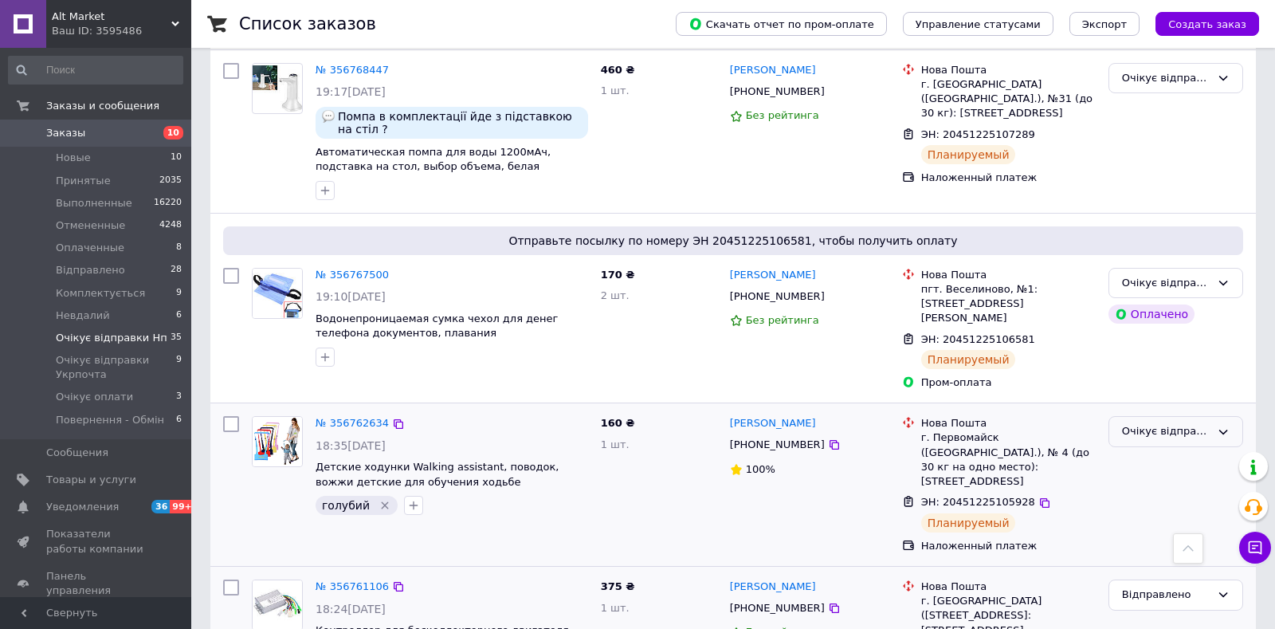
click at [1180, 423] on div "Очікує відправки Нп" at bounding box center [1166, 431] width 88 height 17
click at [1168, 483] on li "Відправлено" at bounding box center [1176, 497] width 133 height 29
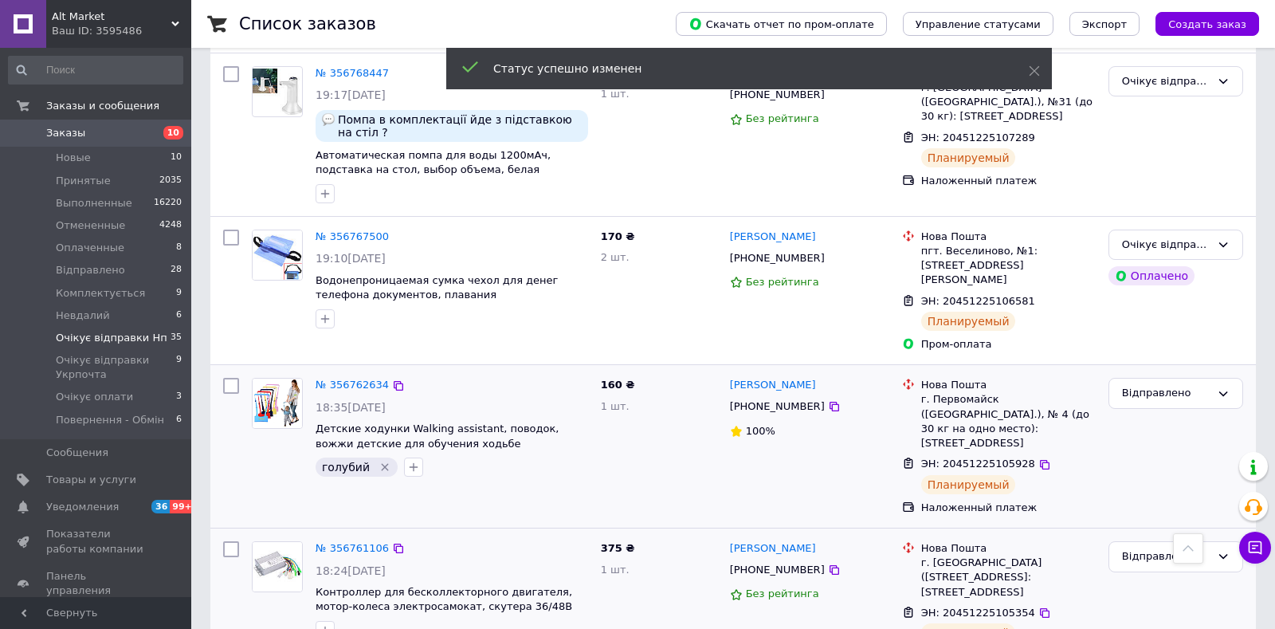
scroll to position [3069, 0]
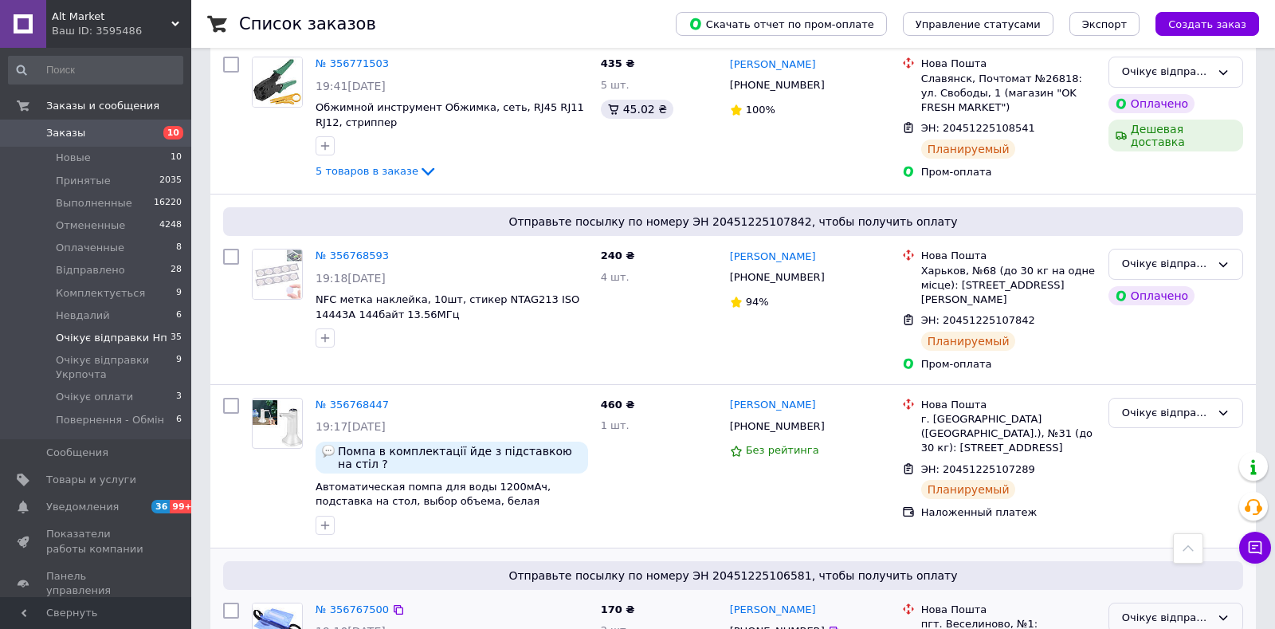
click at [1134, 603] on div "Очікує відправки Нп" at bounding box center [1176, 618] width 135 height 31
drag, startPoint x: 1142, startPoint y: 497, endPoint x: 1143, endPoint y: 475, distance: 22.3
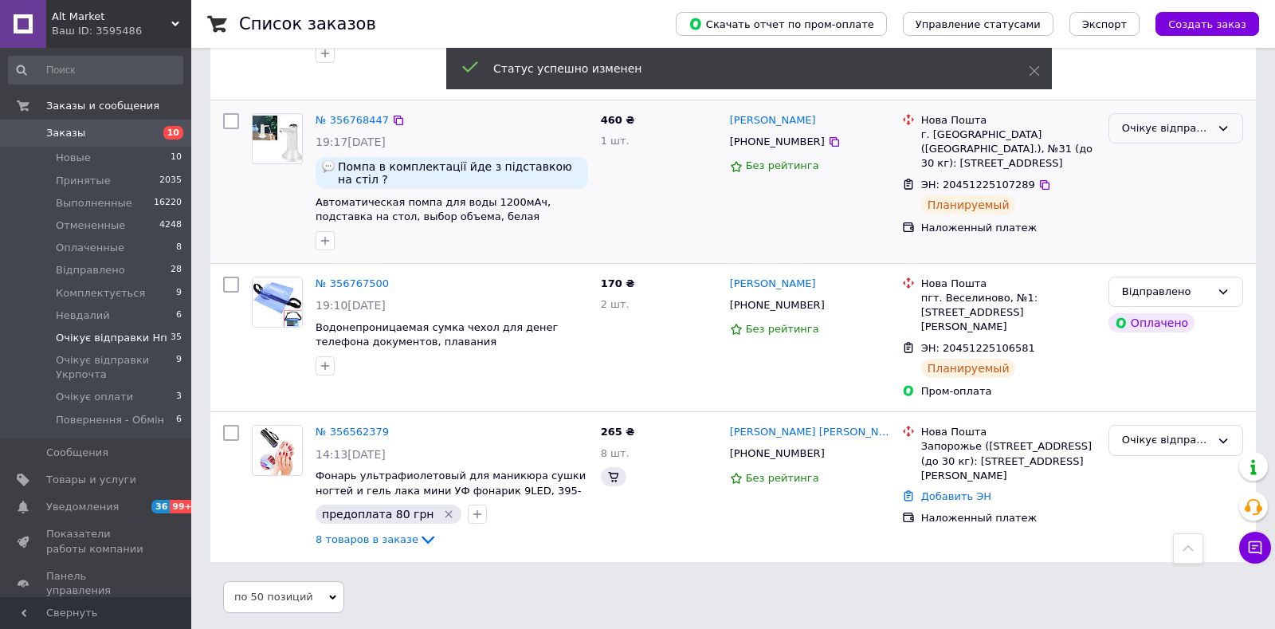
scroll to position [3069, 0]
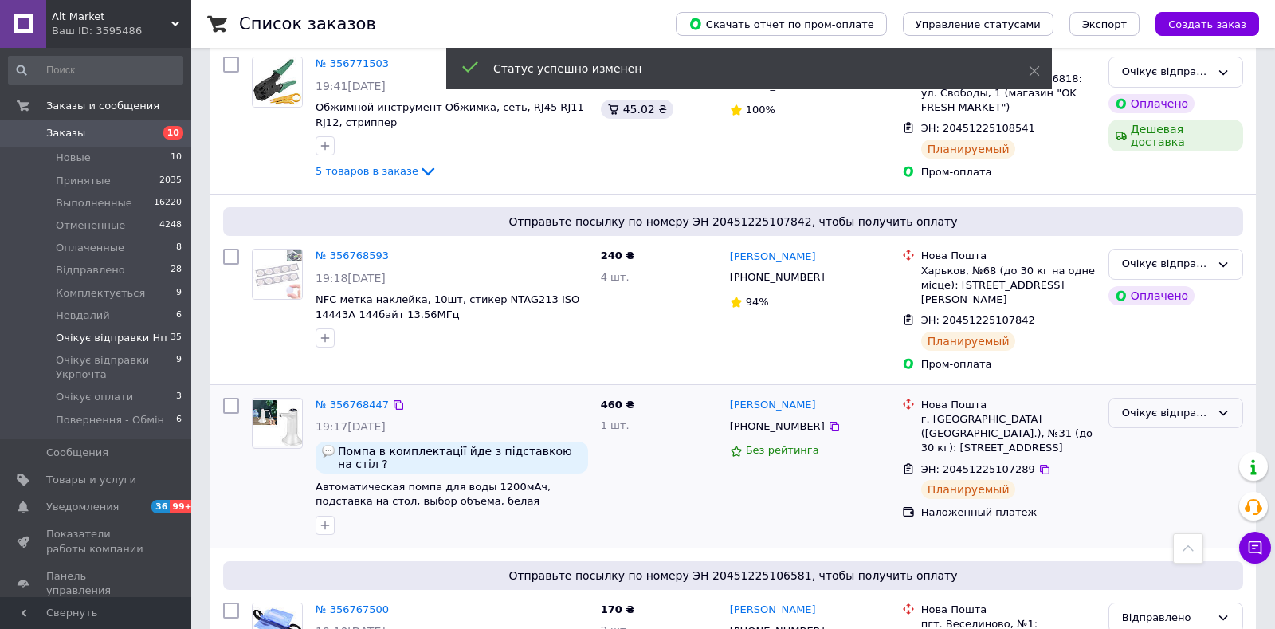
click at [1168, 405] on div "Очікує відправки Нп" at bounding box center [1166, 413] width 88 height 17
click at [1164, 465] on li "Відправлено" at bounding box center [1176, 479] width 133 height 29
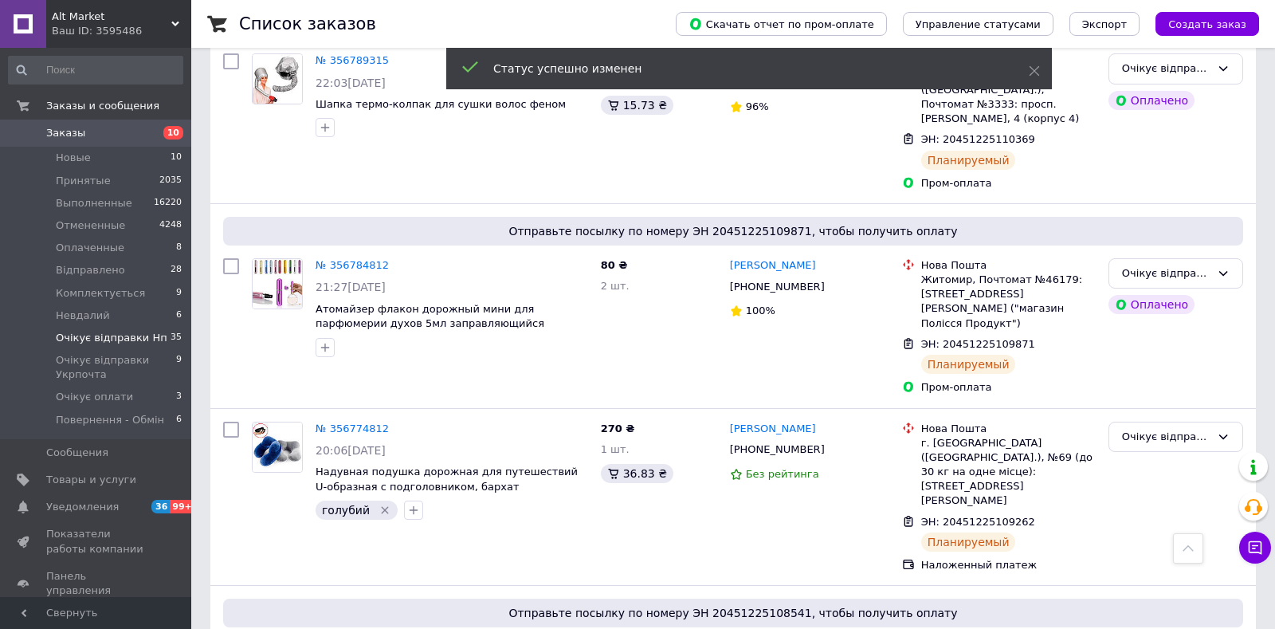
scroll to position [2734, 0]
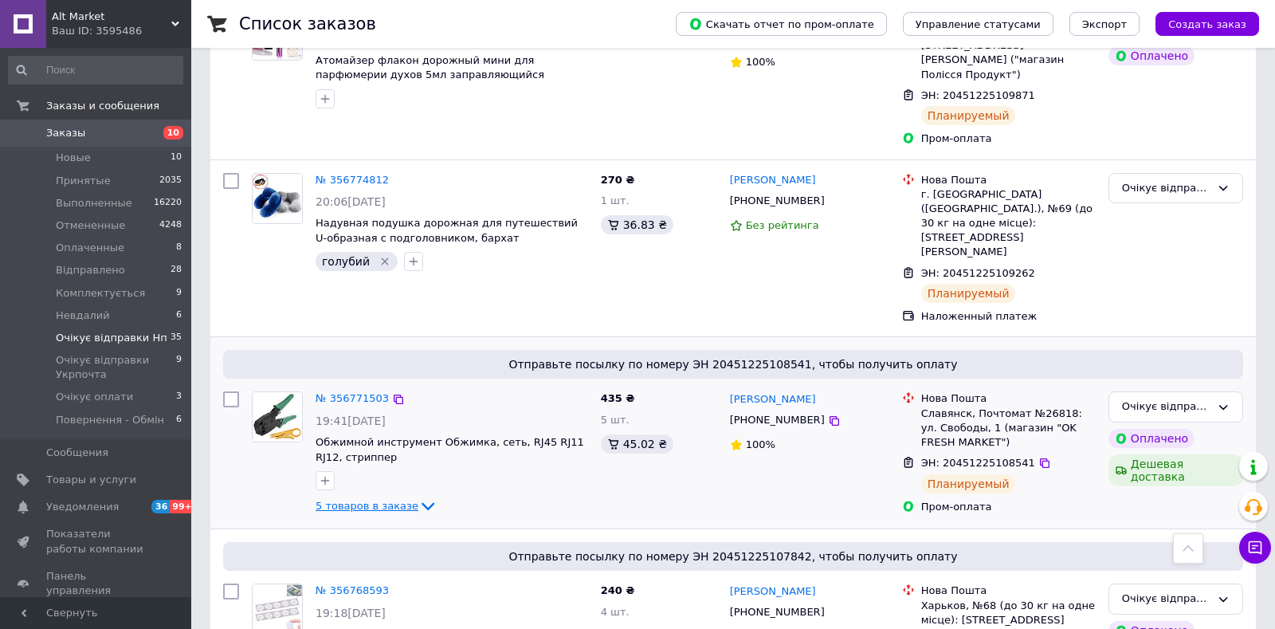
click at [418, 497] on icon at bounding box center [427, 506] width 19 height 19
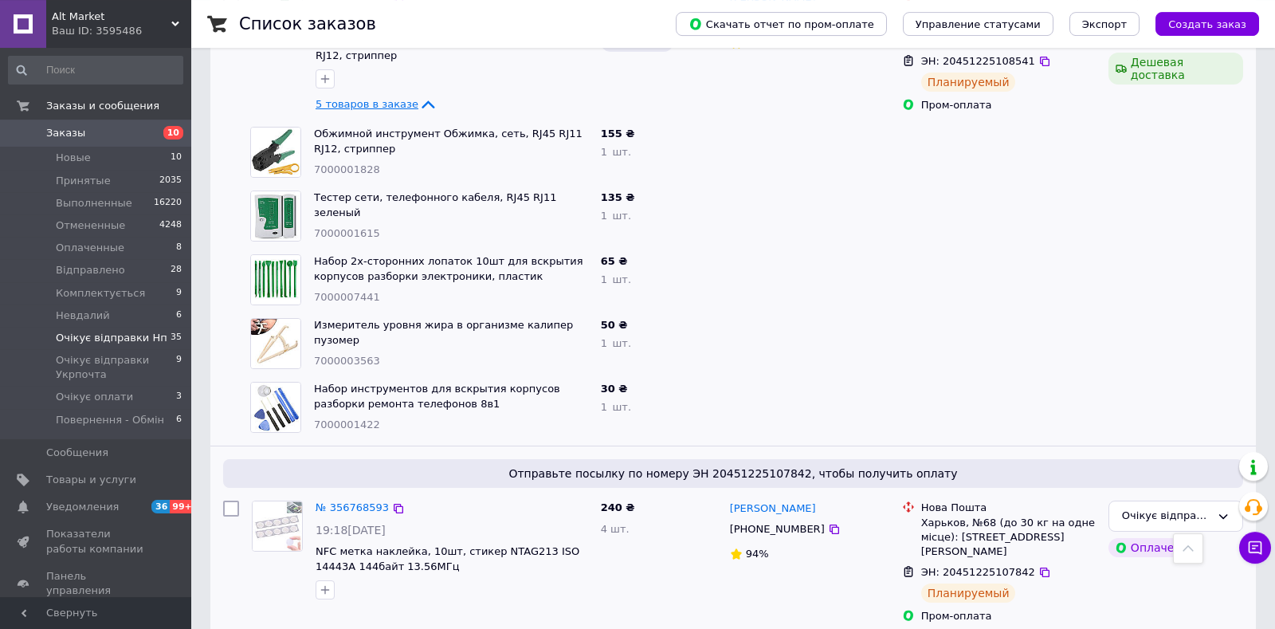
scroll to position [3152, 0]
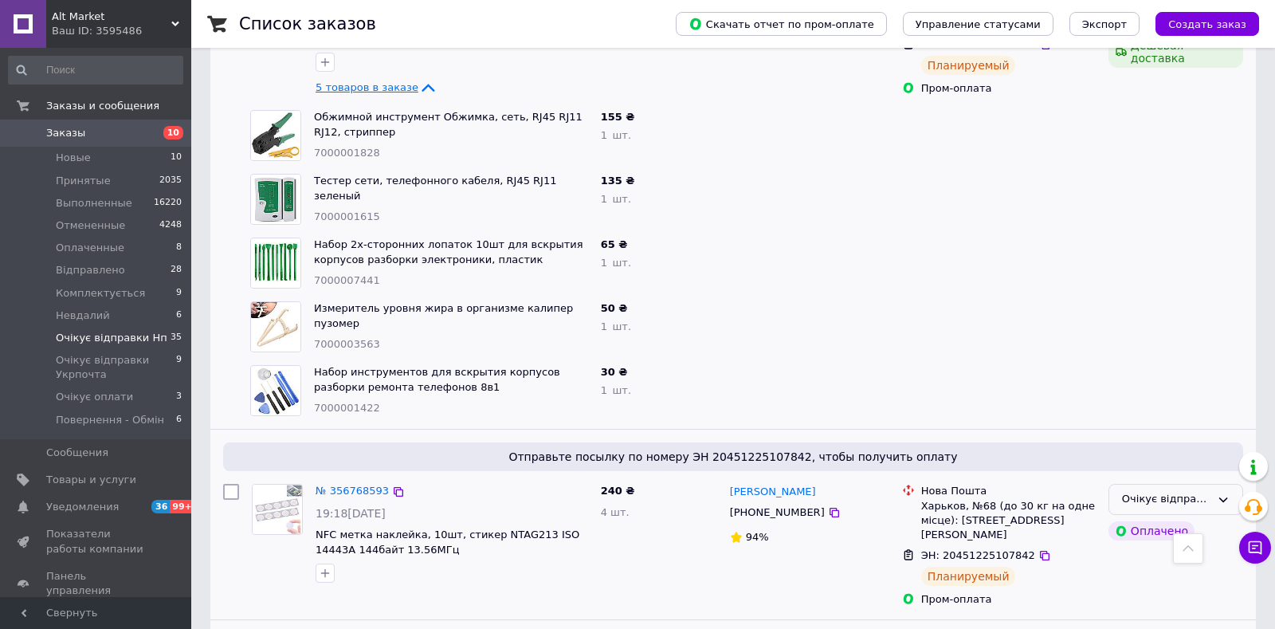
click at [1118, 484] on div "Очікує відправки Нп" at bounding box center [1176, 499] width 135 height 31
click at [1131, 551] on li "Відправлено" at bounding box center [1176, 565] width 133 height 29
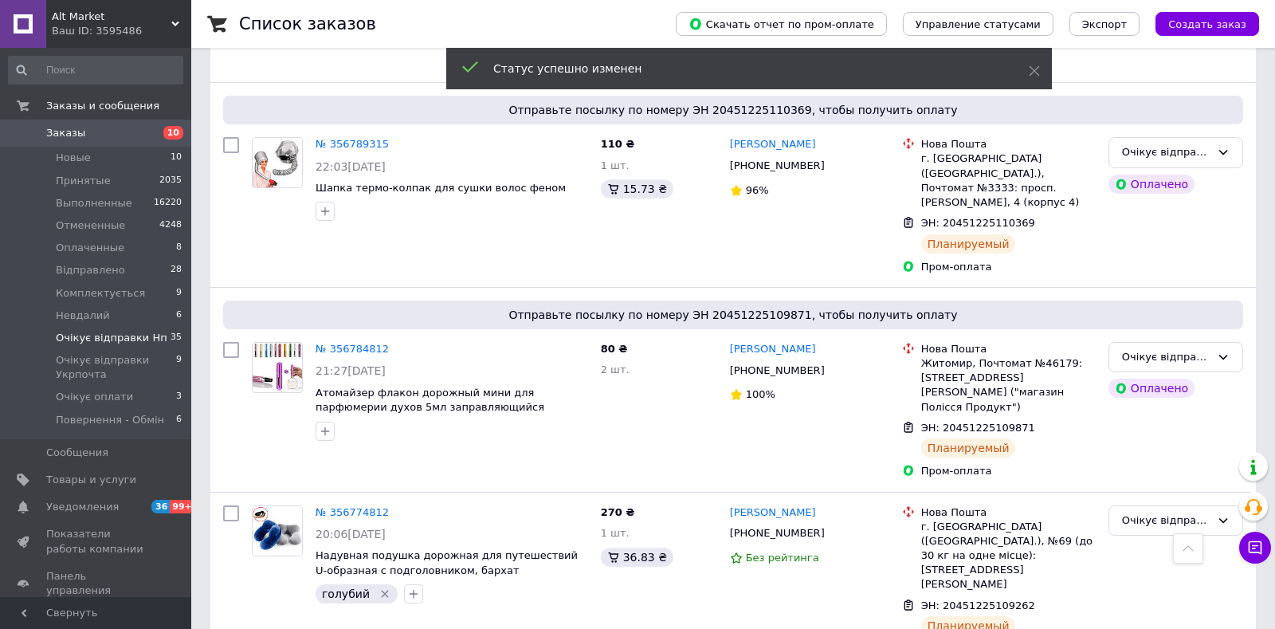
scroll to position [2650, 0]
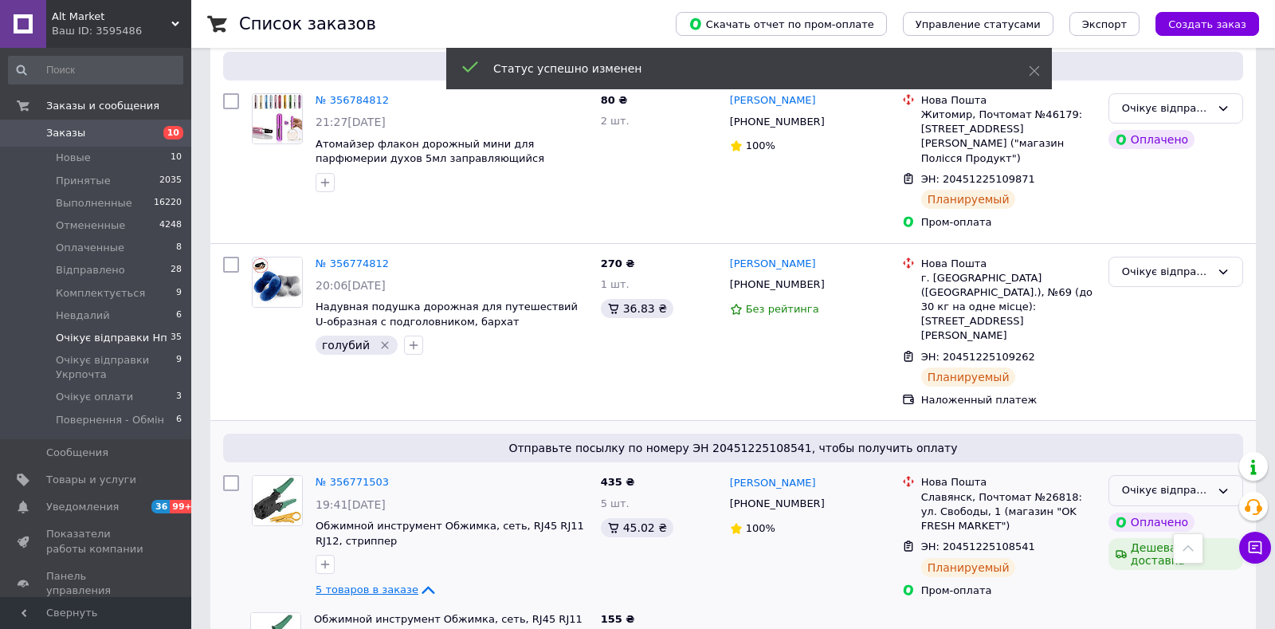
drag, startPoint x: 1226, startPoint y: 318, endPoint x: 1197, endPoint y: 327, distance: 30.0
click at [1223, 485] on icon at bounding box center [1223, 491] width 13 height 13
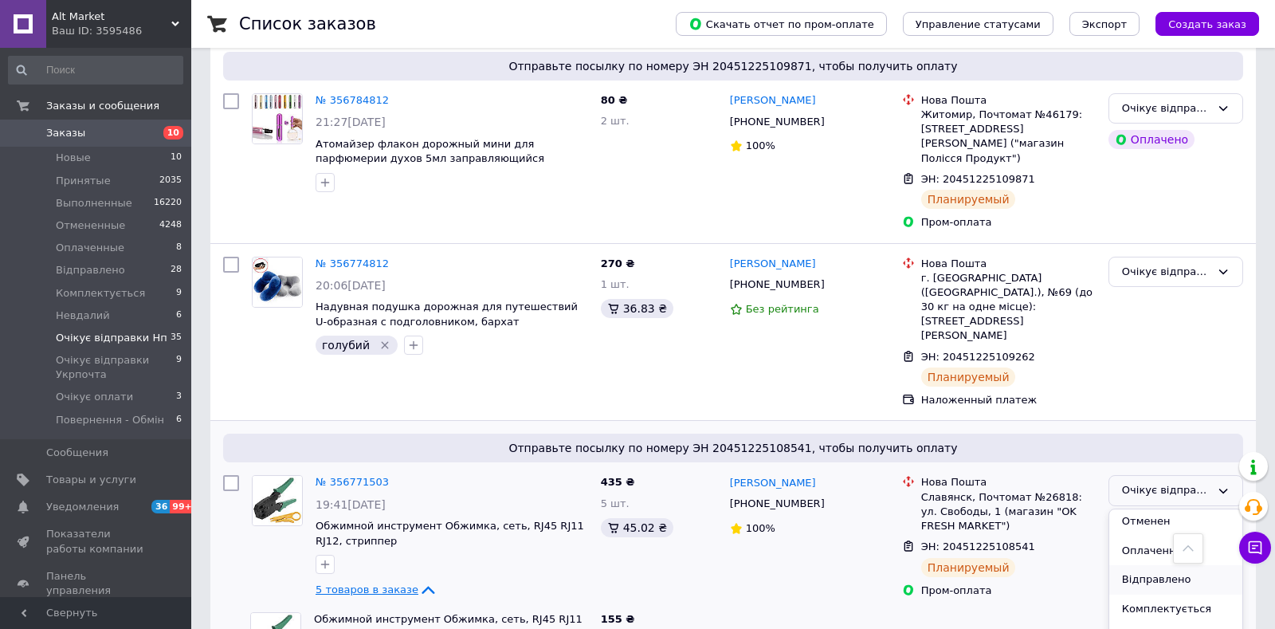
scroll to position [84, 0]
click at [1164, 542] on li "Відправлено" at bounding box center [1176, 556] width 133 height 29
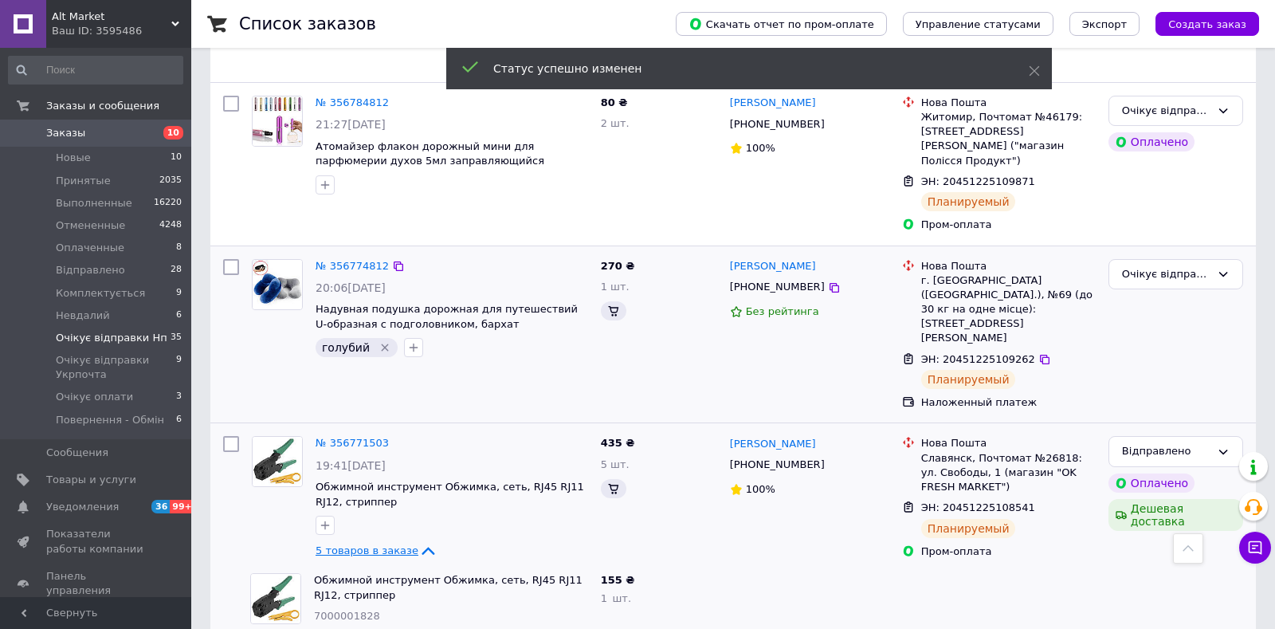
scroll to position [2358, 0]
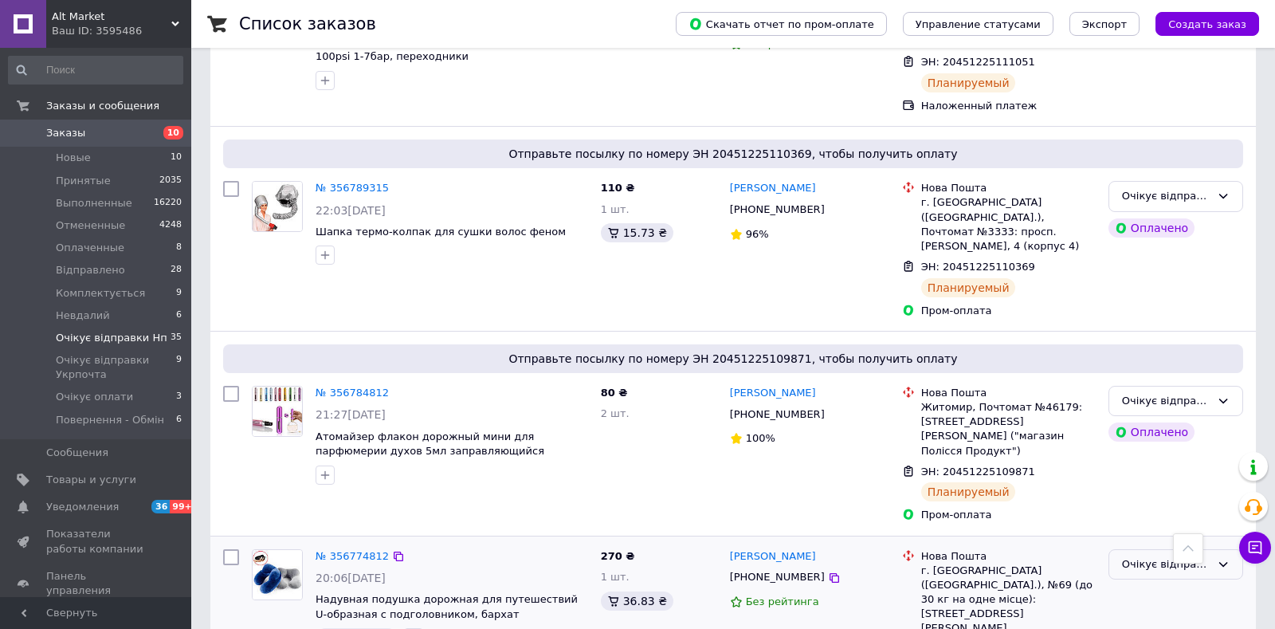
click at [1166, 556] on div "Очікує відправки Нп" at bounding box center [1166, 564] width 88 height 17
click at [1157, 615] on li "Відправлено" at bounding box center [1176, 629] width 133 height 29
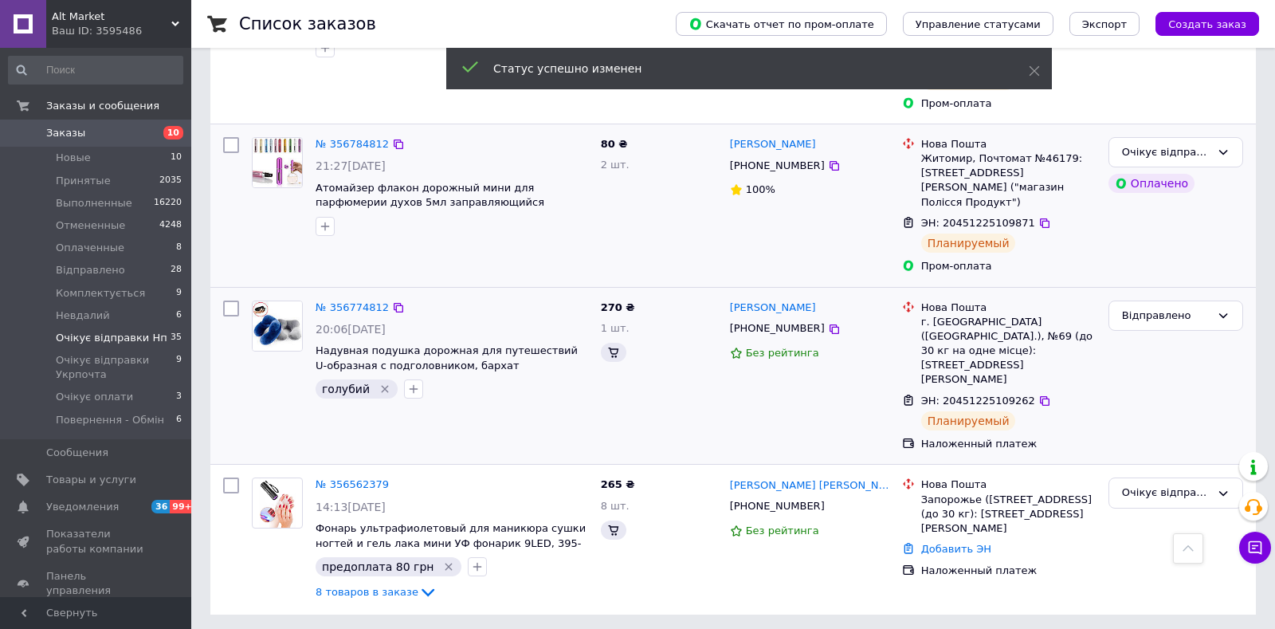
scroll to position [2352, 0]
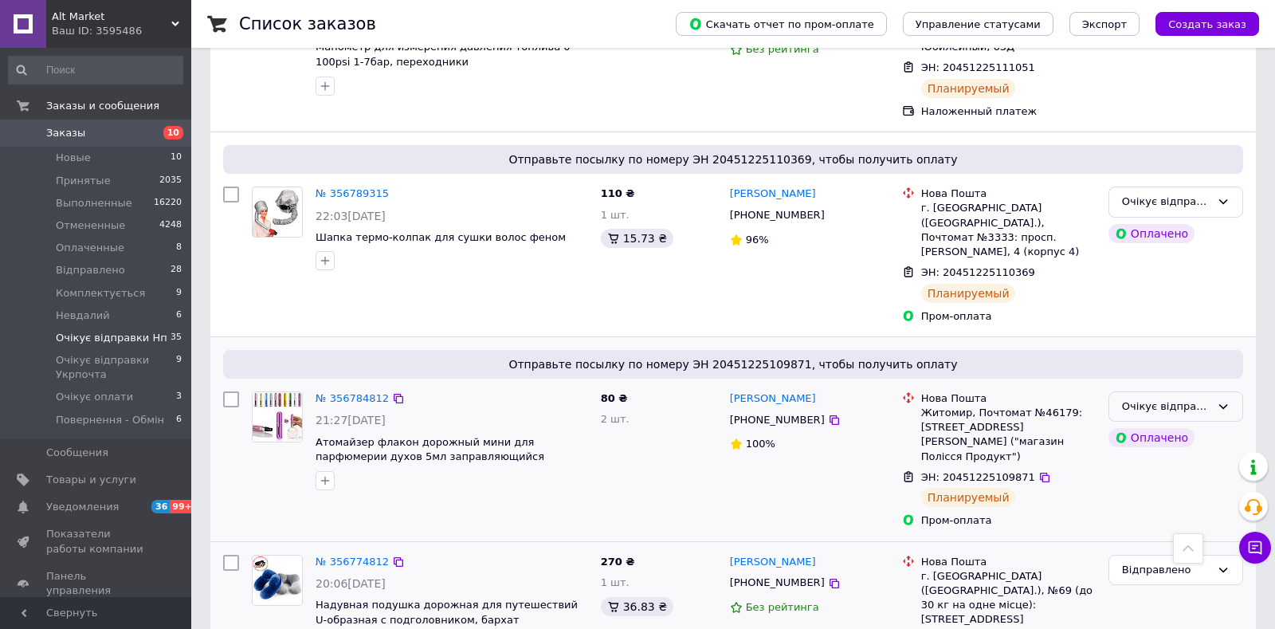
click at [1216, 391] on div "Очікує відправки Нп" at bounding box center [1176, 406] width 135 height 31
click at [1183, 458] on li "Відправлено" at bounding box center [1176, 472] width 133 height 29
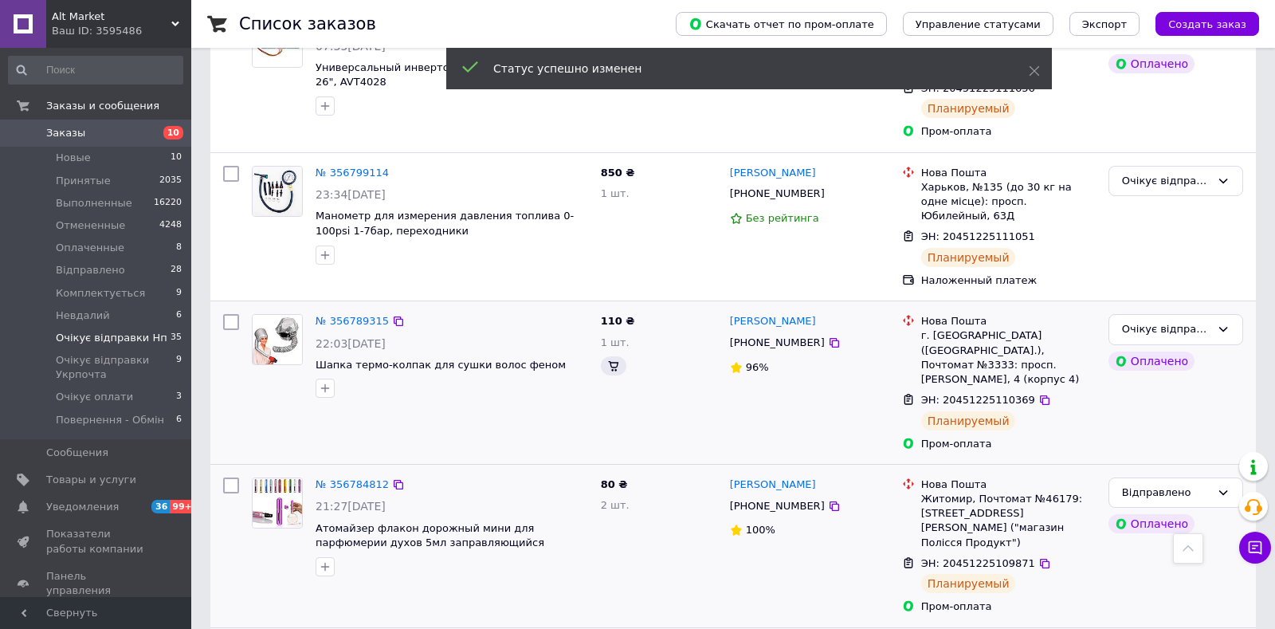
scroll to position [2017, 0]
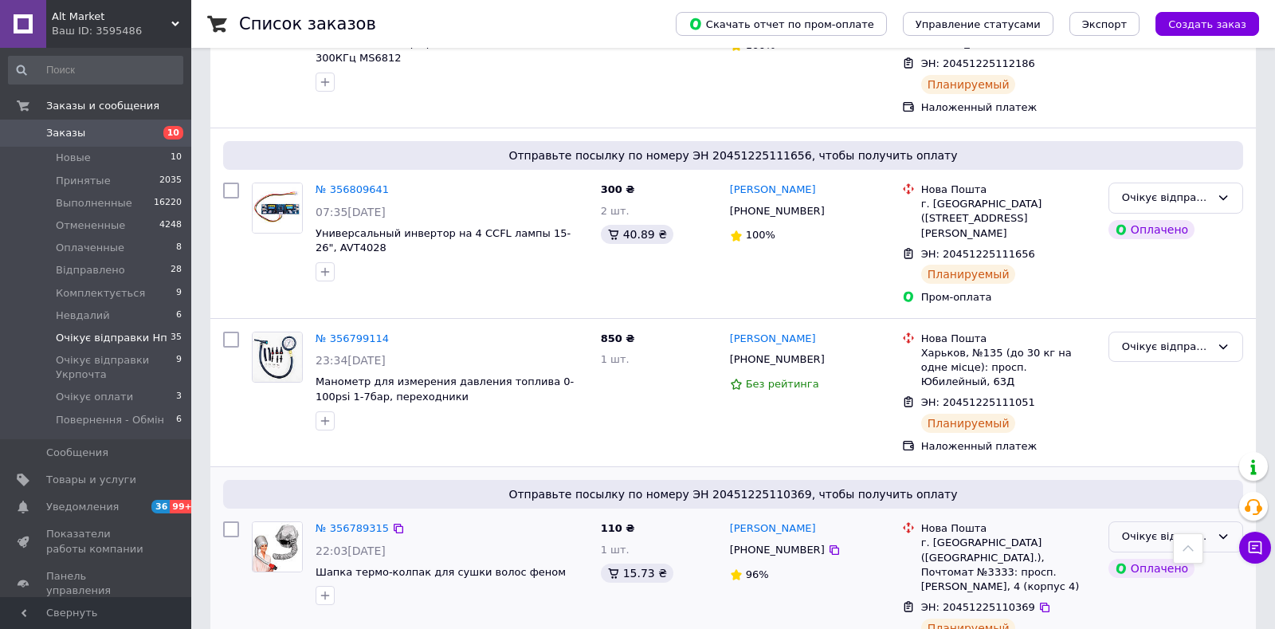
click at [1206, 528] on div "Очікує відправки Нп" at bounding box center [1166, 536] width 88 height 17
click at [1178, 588] on li "Відправлено" at bounding box center [1176, 602] width 133 height 29
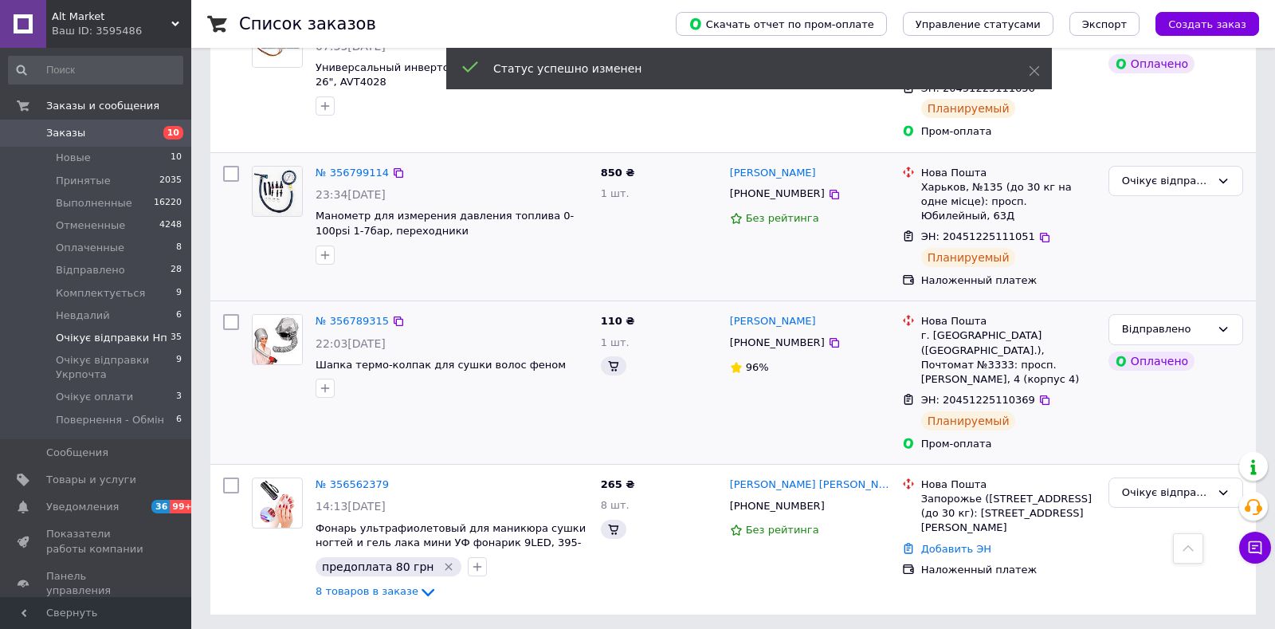
scroll to position [2013, 0]
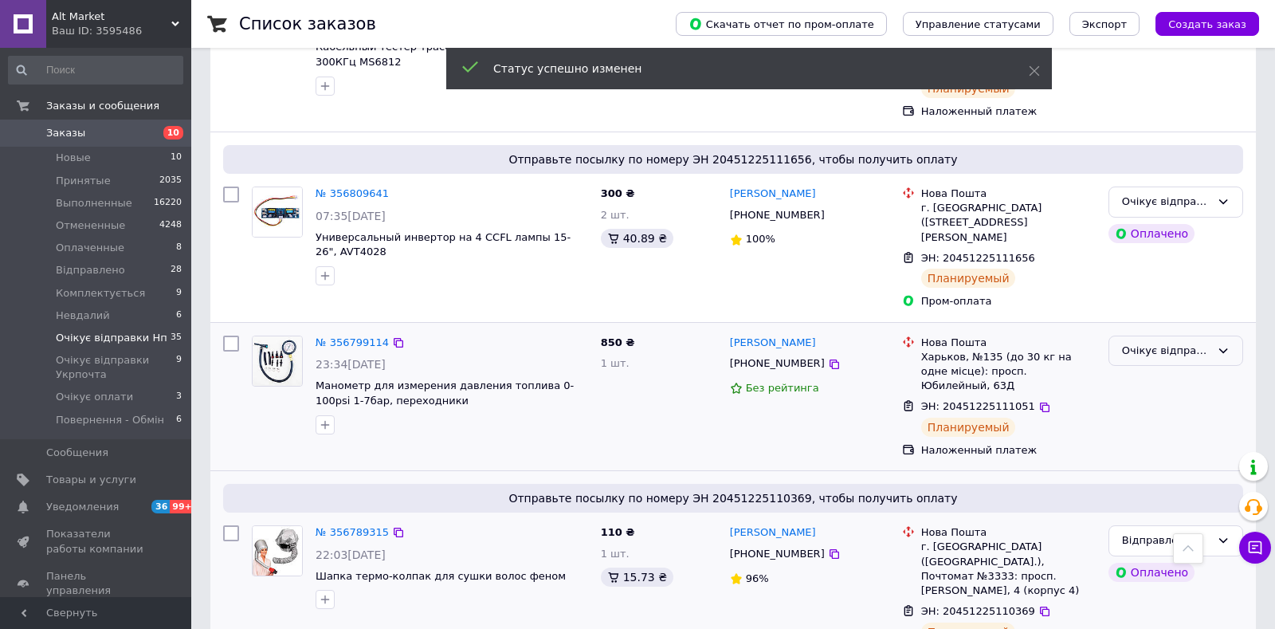
click at [1139, 343] on div "Очікує відправки Нп" at bounding box center [1166, 351] width 88 height 17
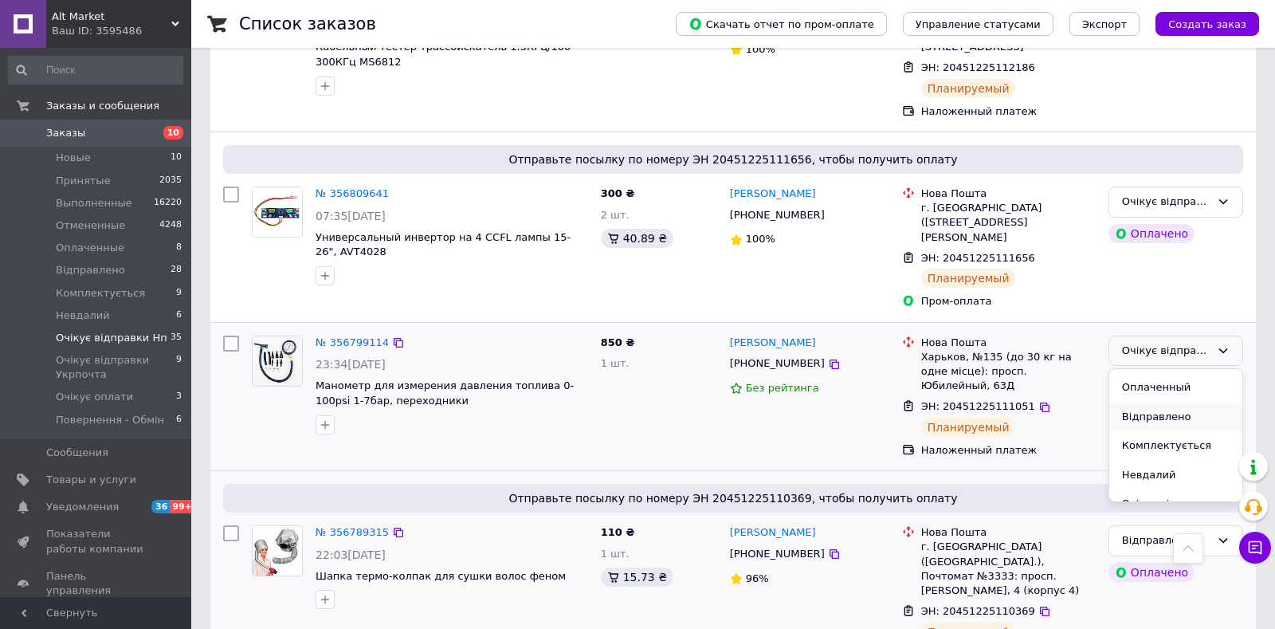
click at [1150, 403] on li "Відправлено" at bounding box center [1176, 417] width 133 height 29
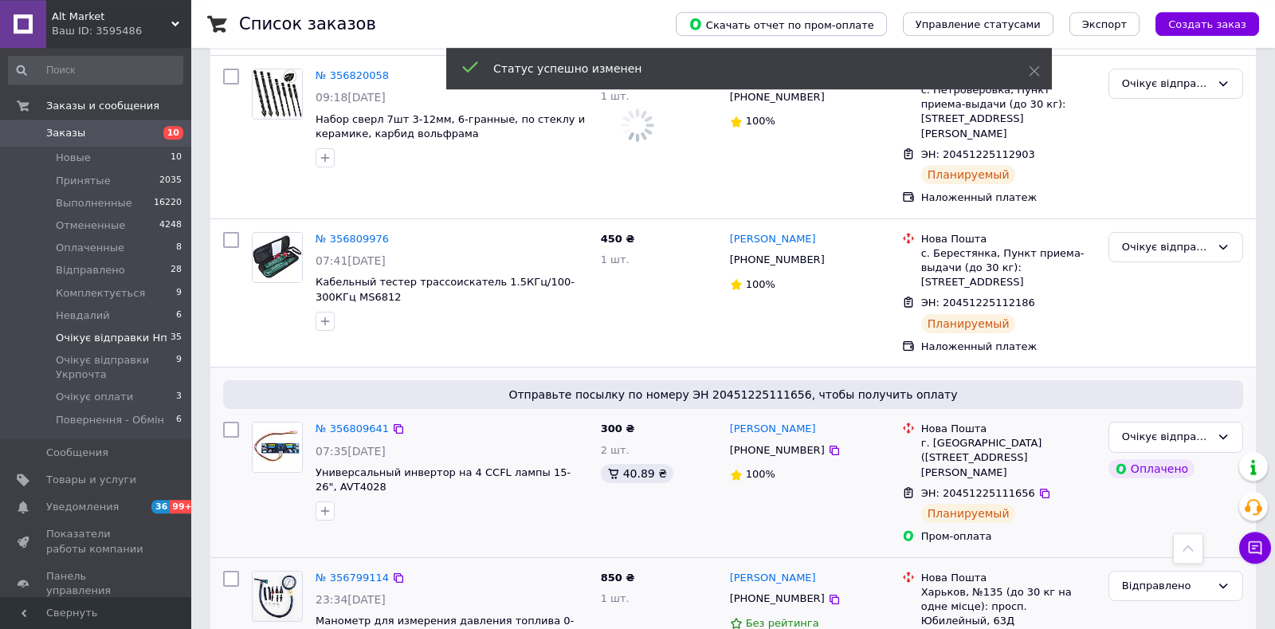
scroll to position [1762, 0]
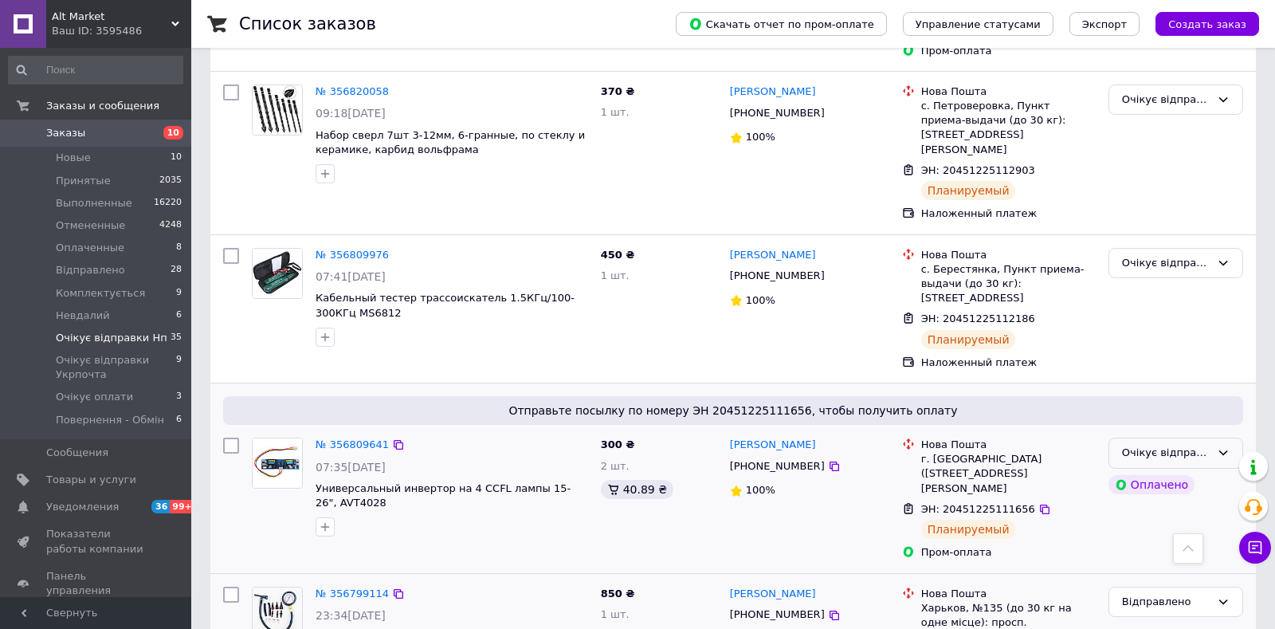
click at [1200, 445] on div "Очікує відправки Нп" at bounding box center [1166, 453] width 88 height 17
click at [1163, 505] on li "Відправлено" at bounding box center [1176, 519] width 133 height 29
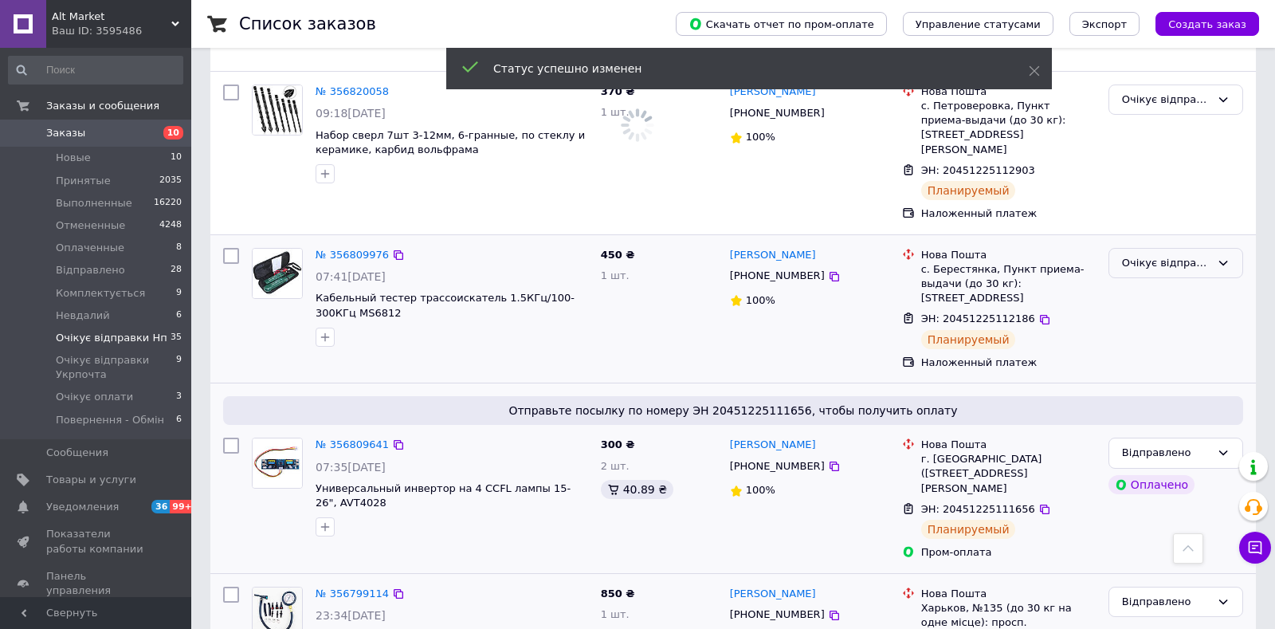
click at [1178, 255] on div "Очікує відправки Нп" at bounding box center [1166, 263] width 88 height 17
click at [1174, 281] on ul "Принят Выполнен Отменен Оплаченный Відправлено Комплектується Невдалий Очікує в…" at bounding box center [1176, 347] width 133 height 132
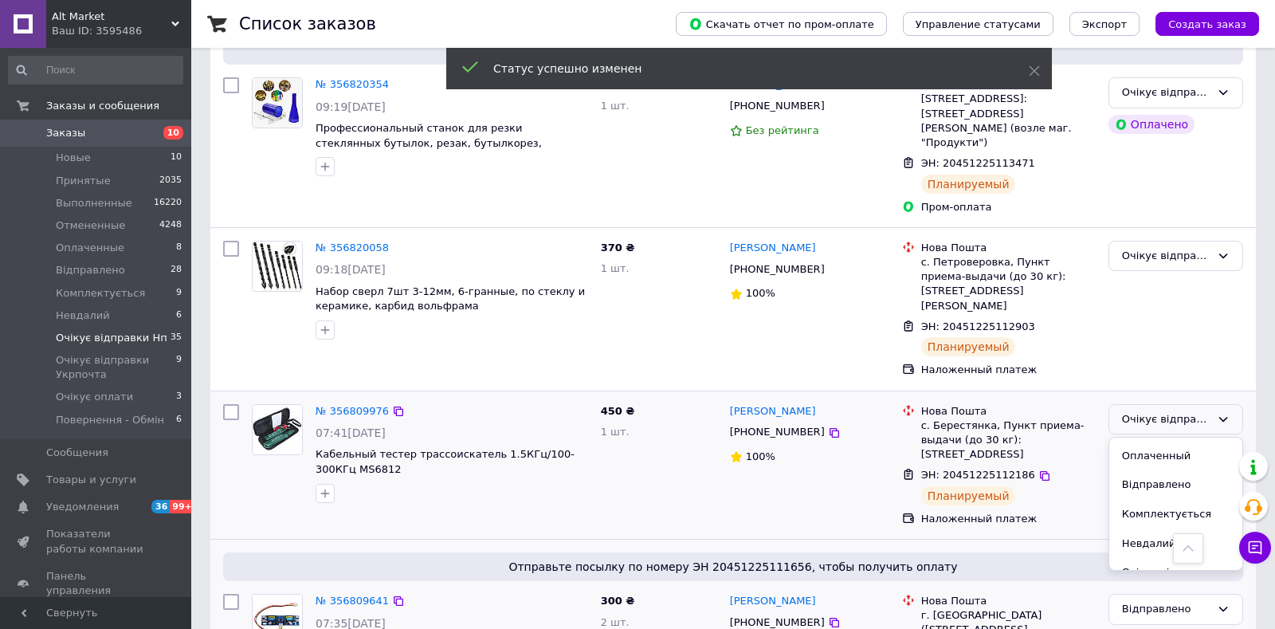
scroll to position [1730, 0]
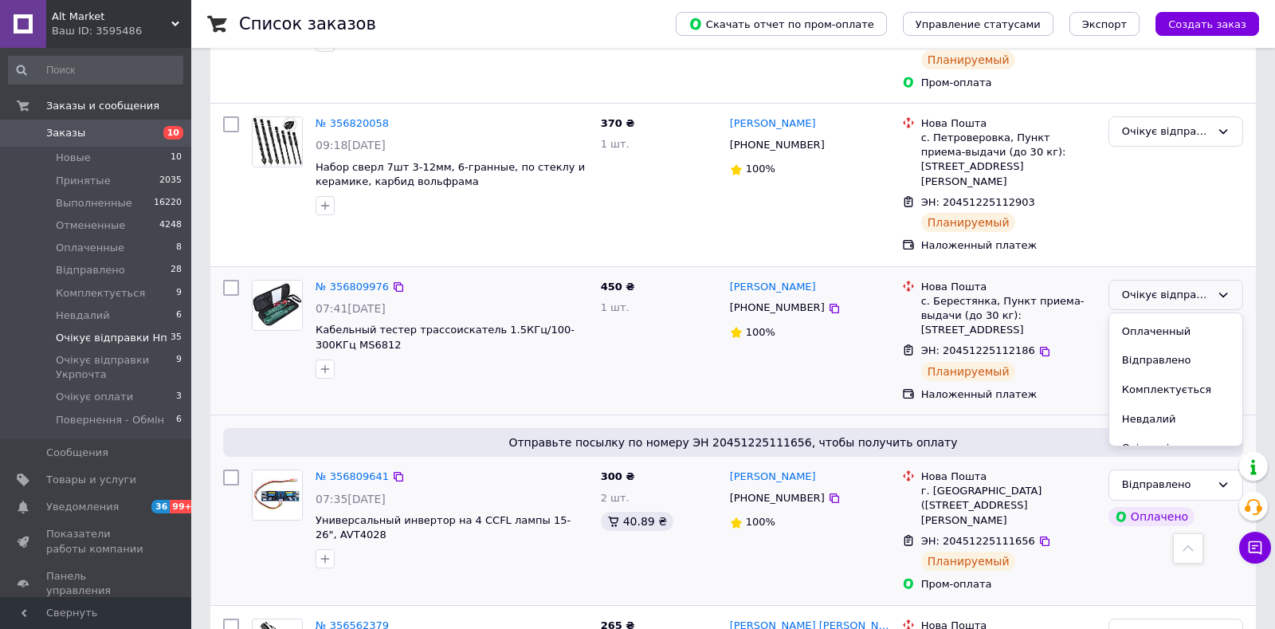
drag, startPoint x: 1168, startPoint y: 273, endPoint x: 1141, endPoint y: 288, distance: 31.0
click at [1170, 346] on li "Відправлено" at bounding box center [1176, 360] width 133 height 29
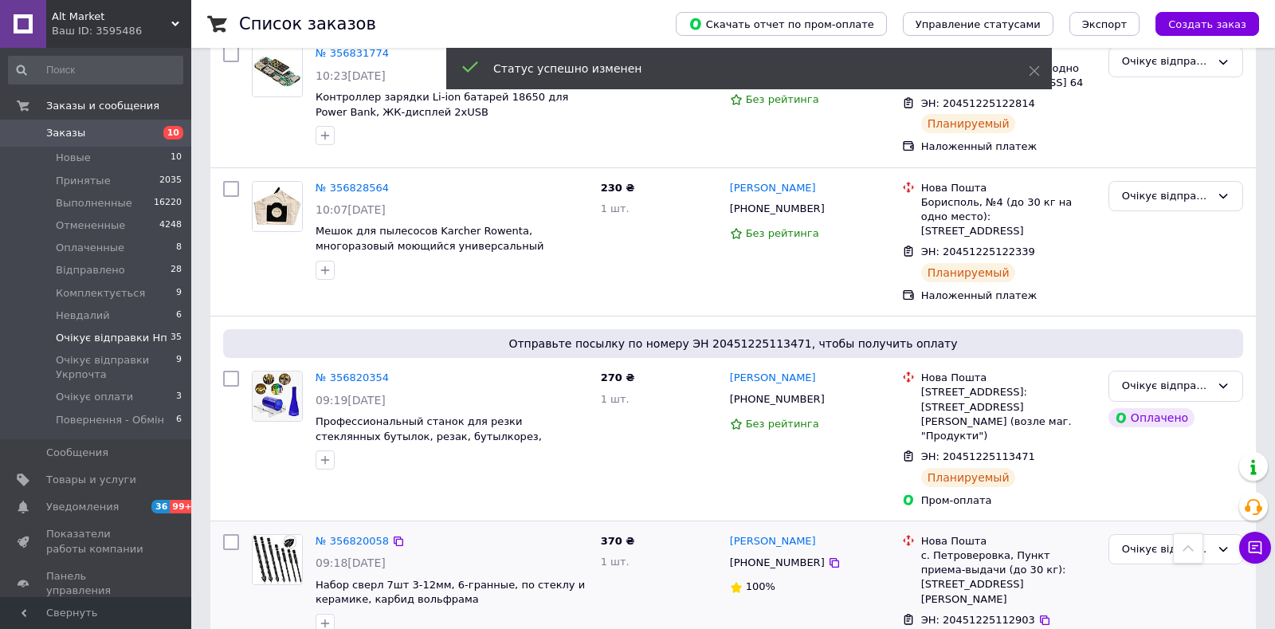
scroll to position [1396, 0]
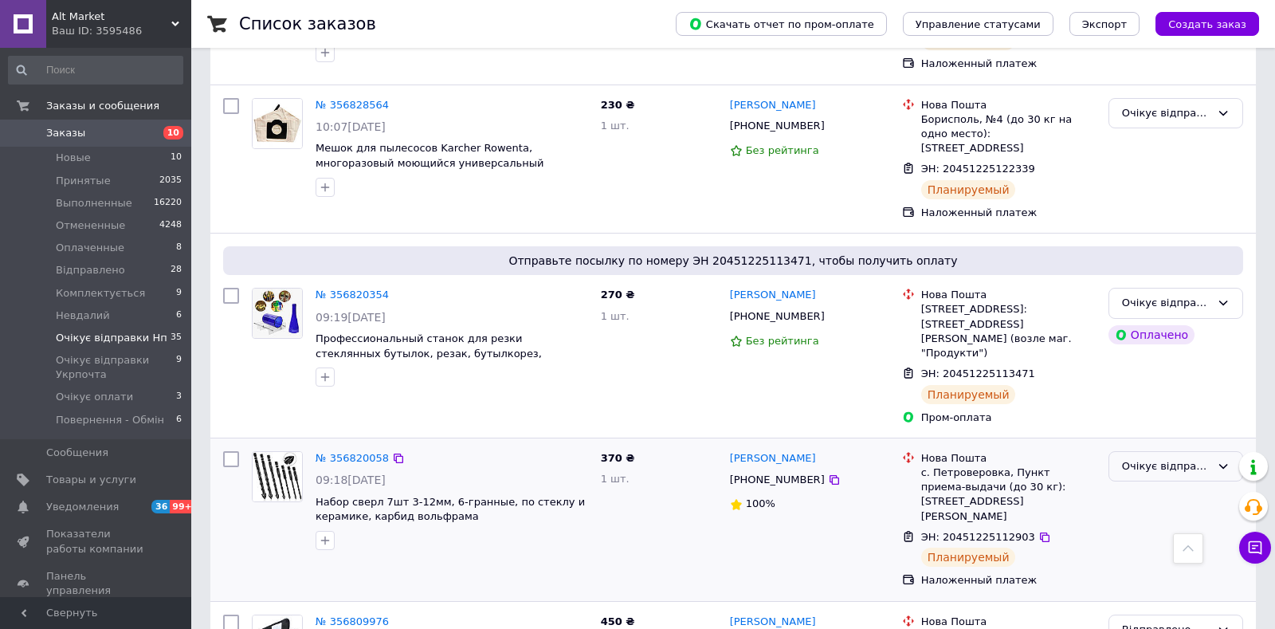
drag, startPoint x: 1132, startPoint y: 403, endPoint x: 1145, endPoint y: 418, distance: 19.2
click at [1133, 458] on div "Очікує відправки Нп" at bounding box center [1166, 466] width 88 height 17
click at [1147, 518] on li "Відправлено" at bounding box center [1176, 532] width 133 height 29
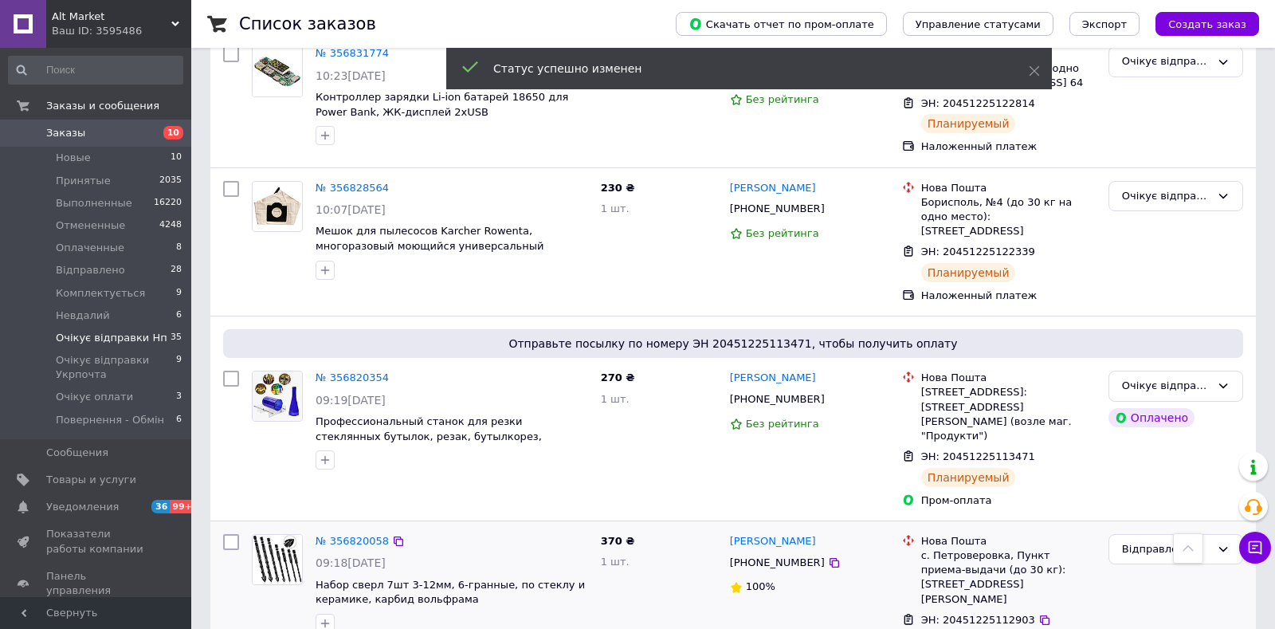
scroll to position [1396, 0]
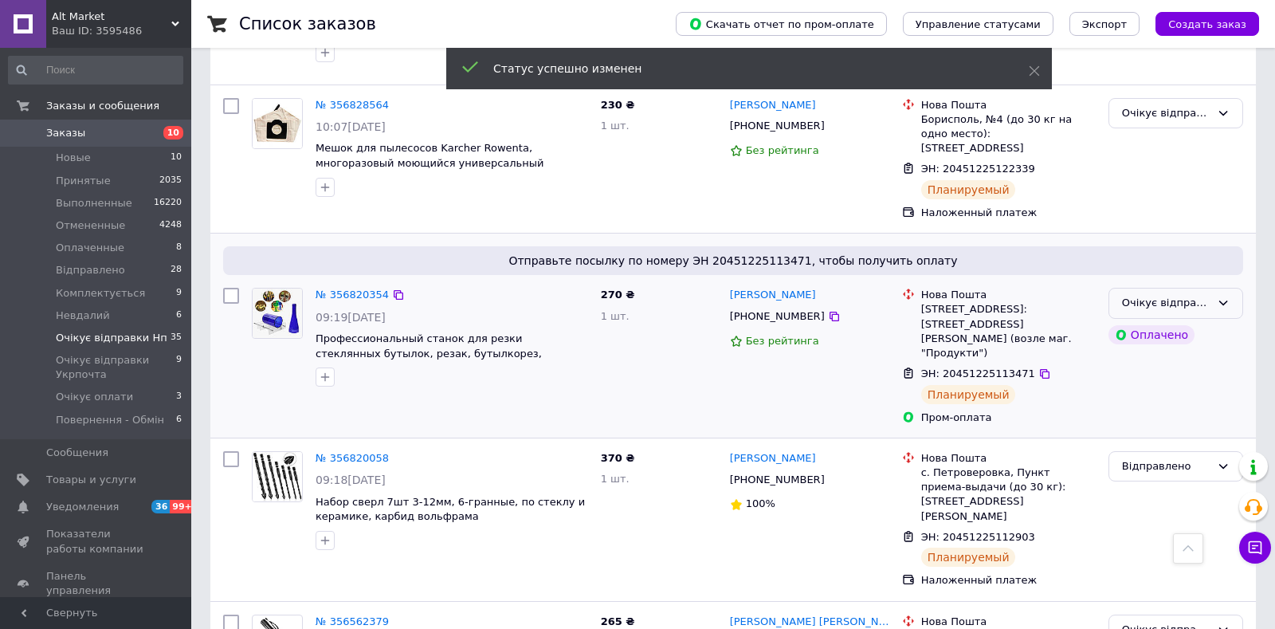
click at [1217, 288] on div "Очікує відправки Нп" at bounding box center [1176, 303] width 135 height 31
click at [1196, 355] on li "Відправлено" at bounding box center [1176, 369] width 133 height 29
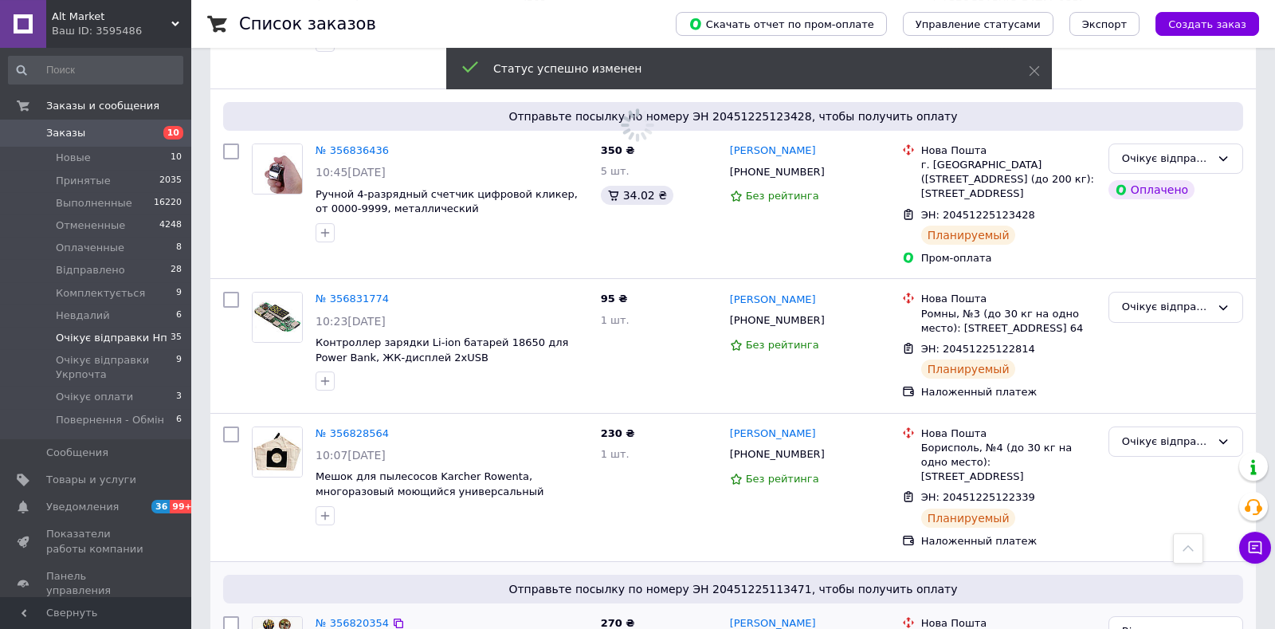
scroll to position [1061, 0]
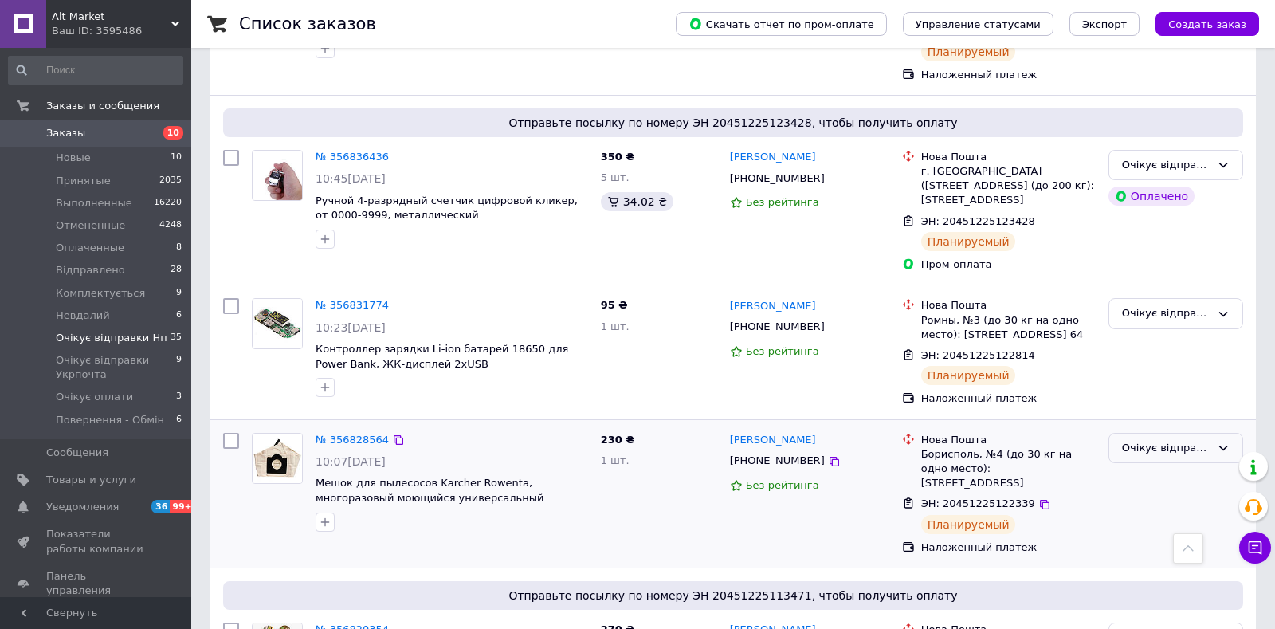
click at [1166, 440] on div "Очікує відправки Нп" at bounding box center [1166, 448] width 88 height 17
click at [1159, 500] on li "Відправлено" at bounding box center [1176, 514] width 133 height 29
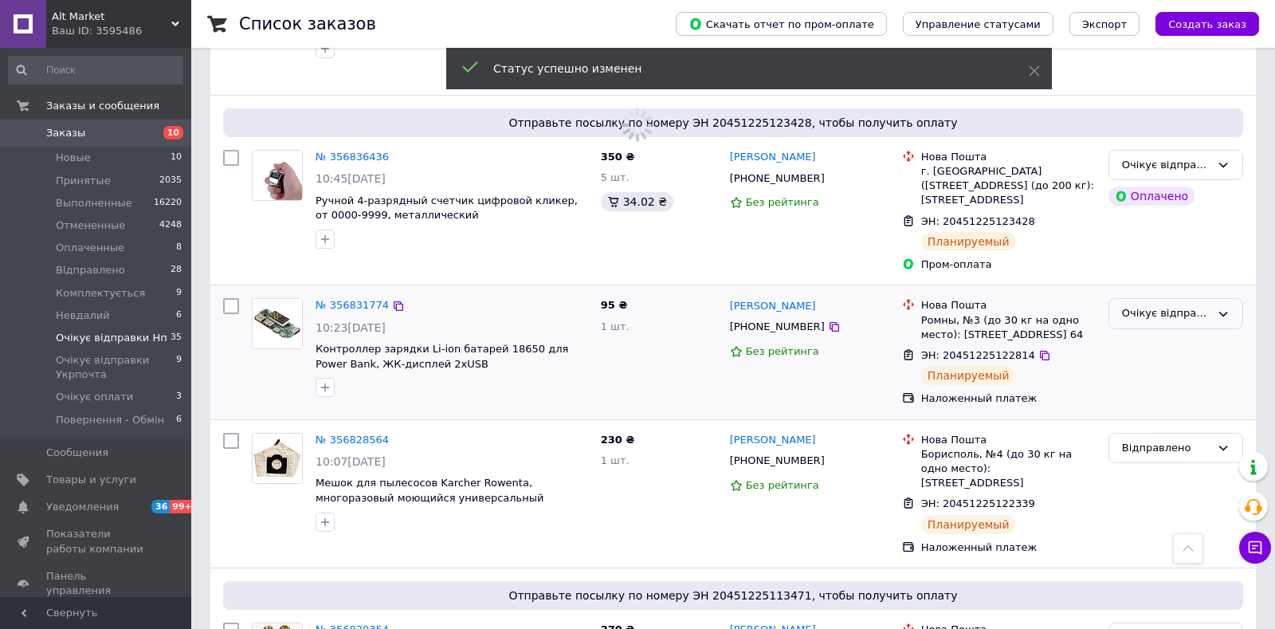
drag, startPoint x: 1172, startPoint y: 267, endPoint x: 1168, endPoint y: 277, distance: 11.1
click at [1172, 305] on div "Очікує відправки Нп" at bounding box center [1166, 313] width 88 height 17
click at [1162, 365] on li "Відправлено" at bounding box center [1176, 379] width 133 height 29
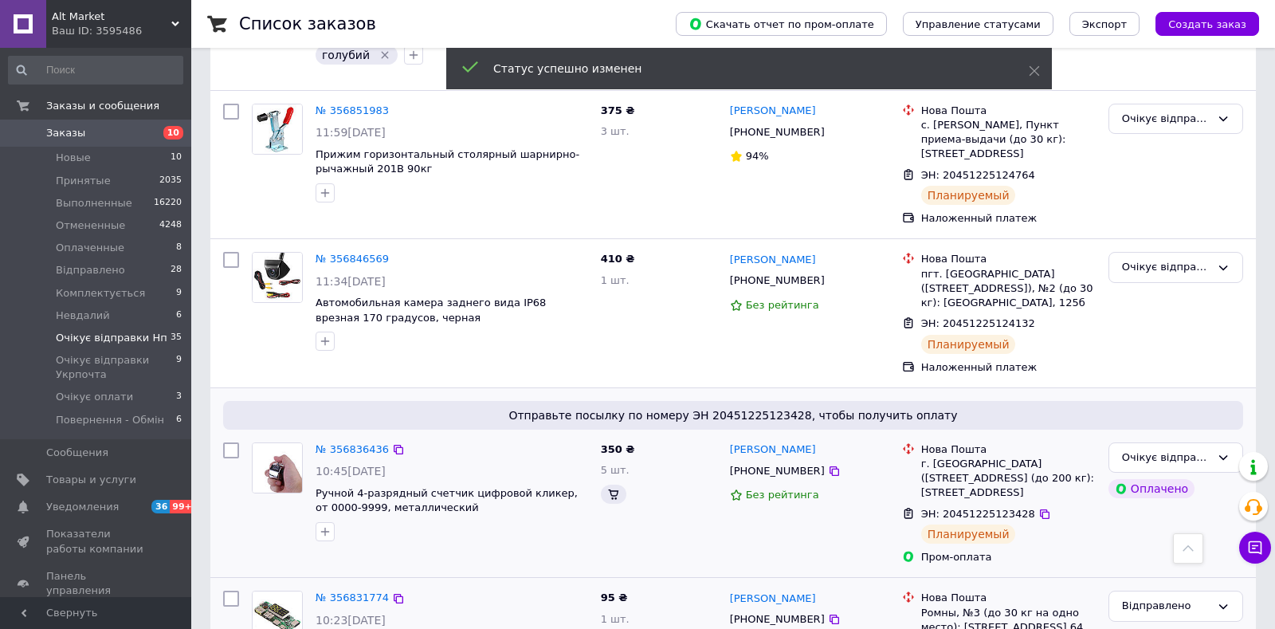
scroll to position [810, 0]
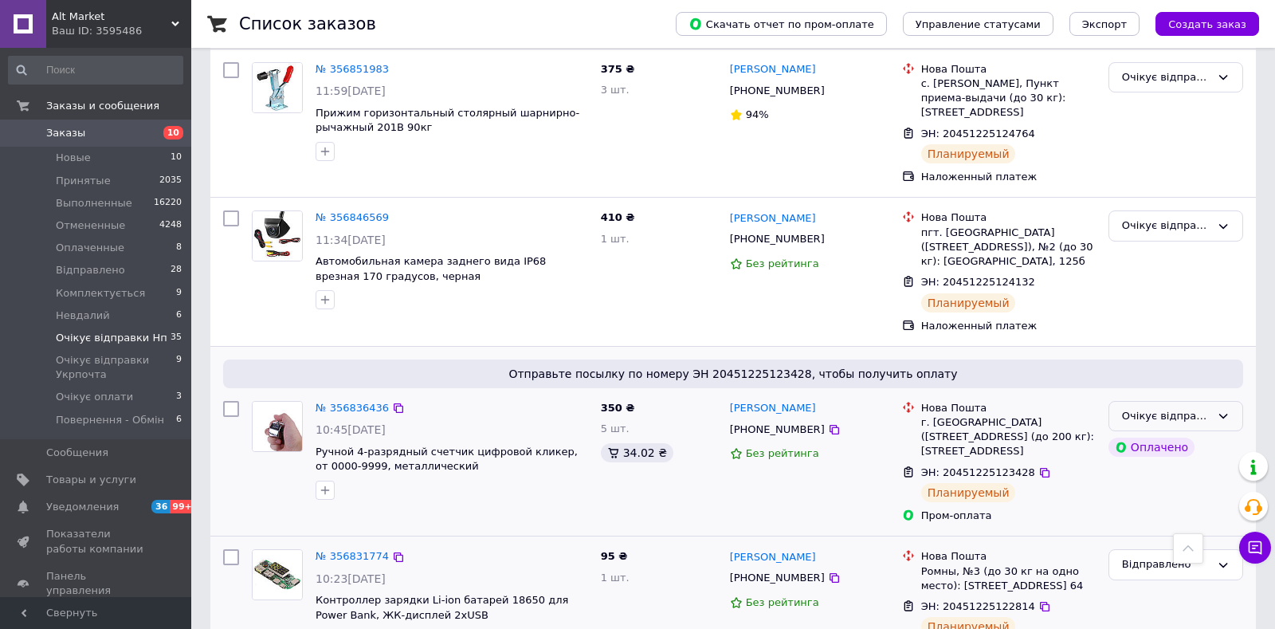
click at [1195, 408] on div "Очікує відправки Нп" at bounding box center [1166, 416] width 88 height 17
click at [1164, 468] on li "Відправлено" at bounding box center [1176, 482] width 133 height 29
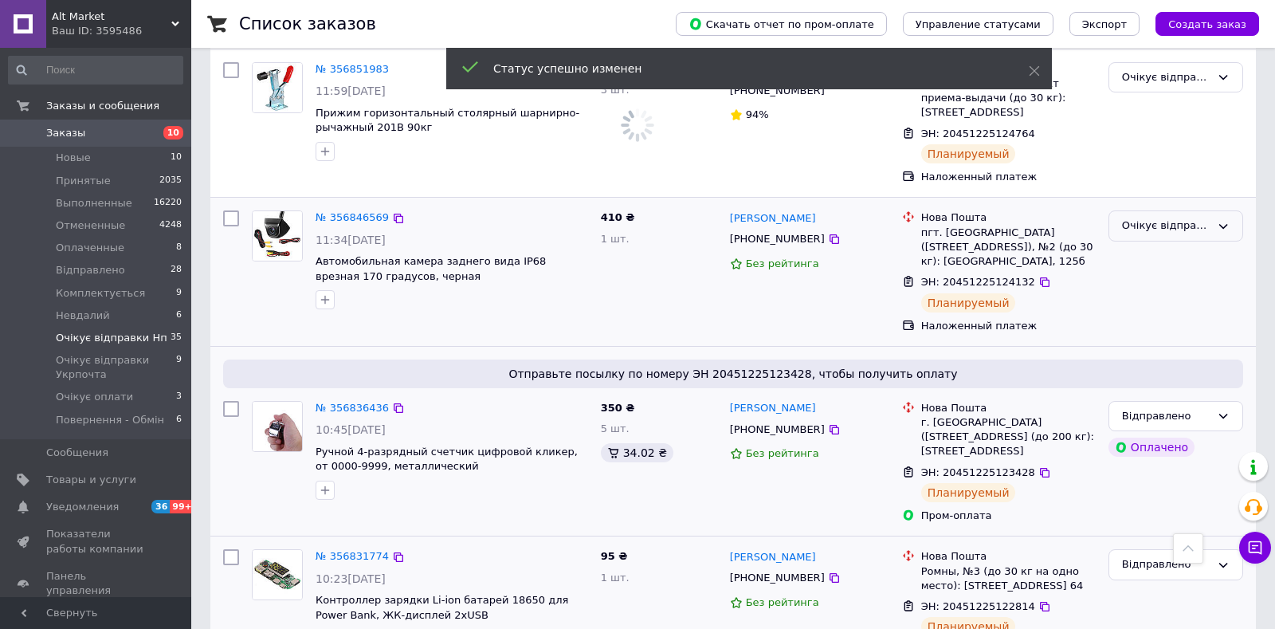
click at [1186, 218] on div "Очікує відправки Нп" at bounding box center [1166, 226] width 88 height 17
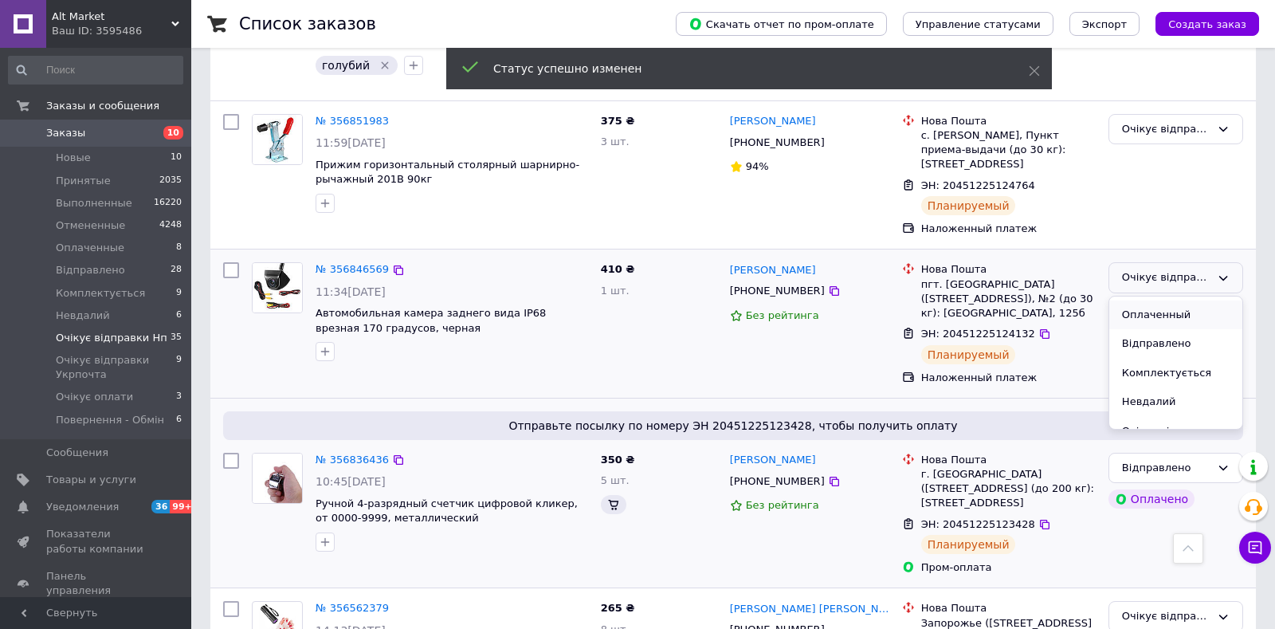
scroll to position [799, 0]
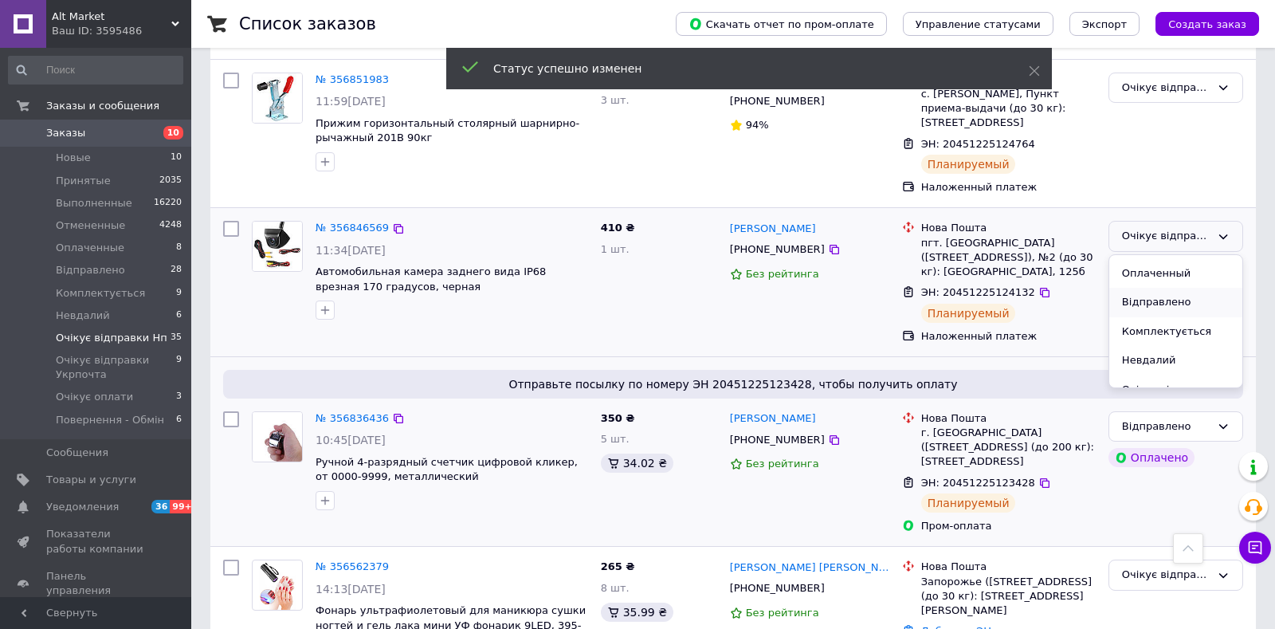
click at [1175, 288] on li "Відправлено" at bounding box center [1176, 302] width 133 height 29
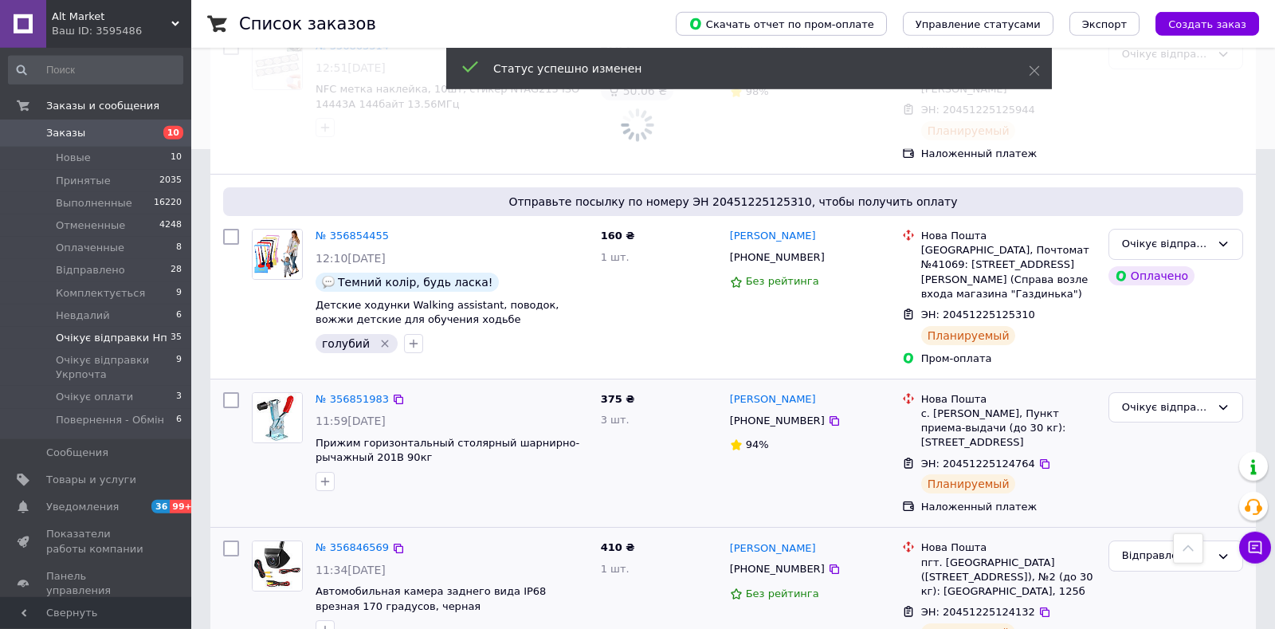
scroll to position [465, 0]
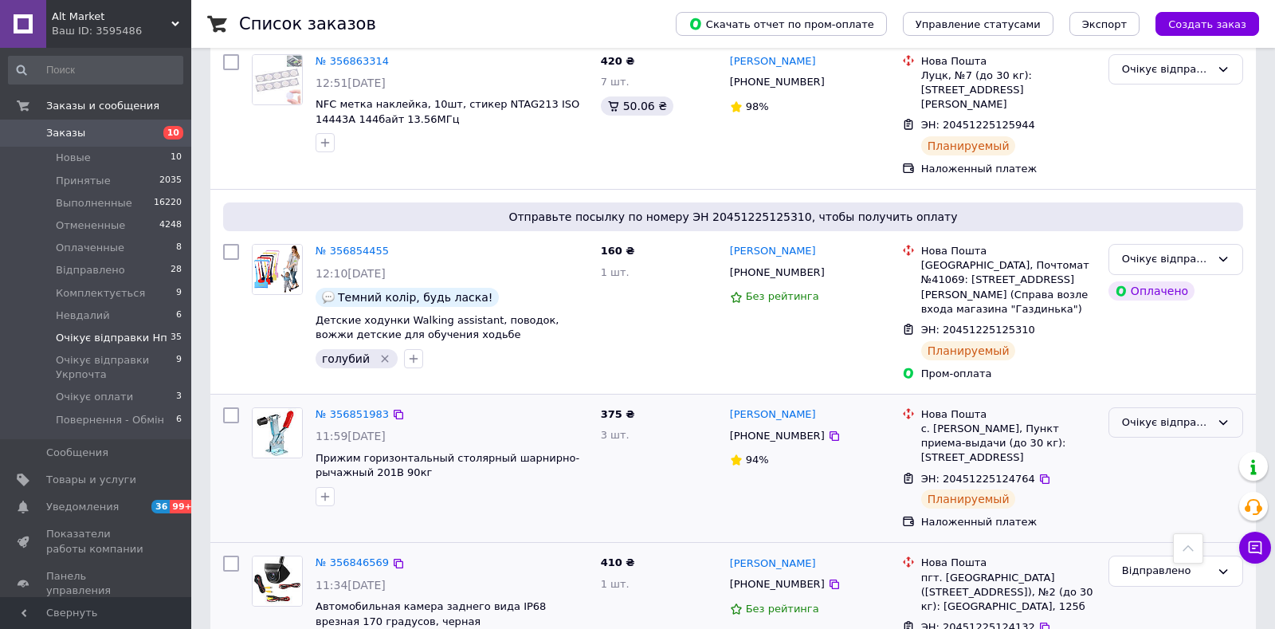
click at [1164, 414] on div "Очікує відправки Нп" at bounding box center [1166, 422] width 88 height 17
click at [1159, 474] on li "Відправлено" at bounding box center [1176, 488] width 133 height 29
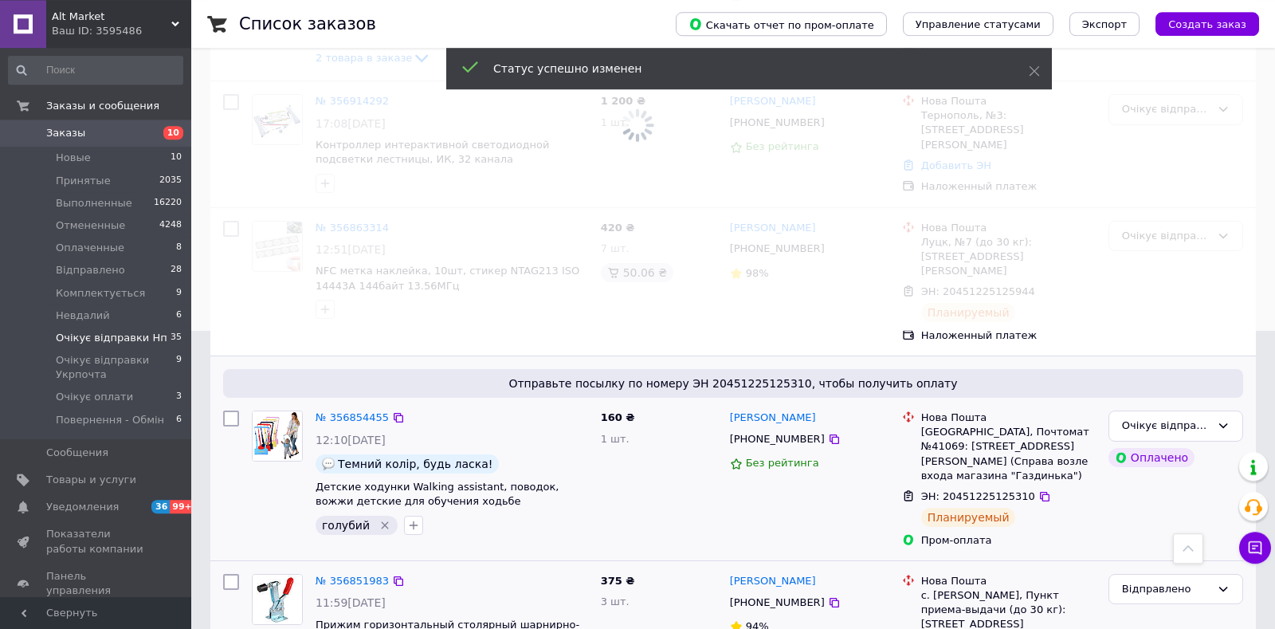
scroll to position [297, 0]
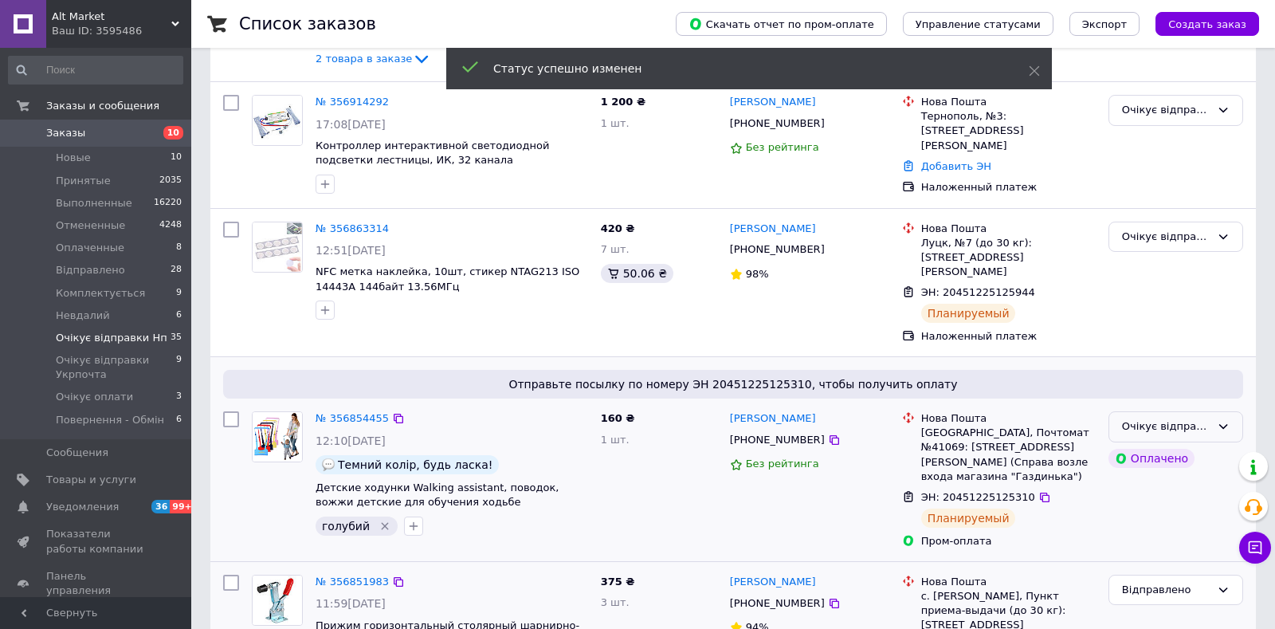
click at [1217, 411] on div "Очікує відправки Нп" at bounding box center [1176, 426] width 135 height 31
click at [1181, 478] on li "Відправлено" at bounding box center [1176, 492] width 133 height 29
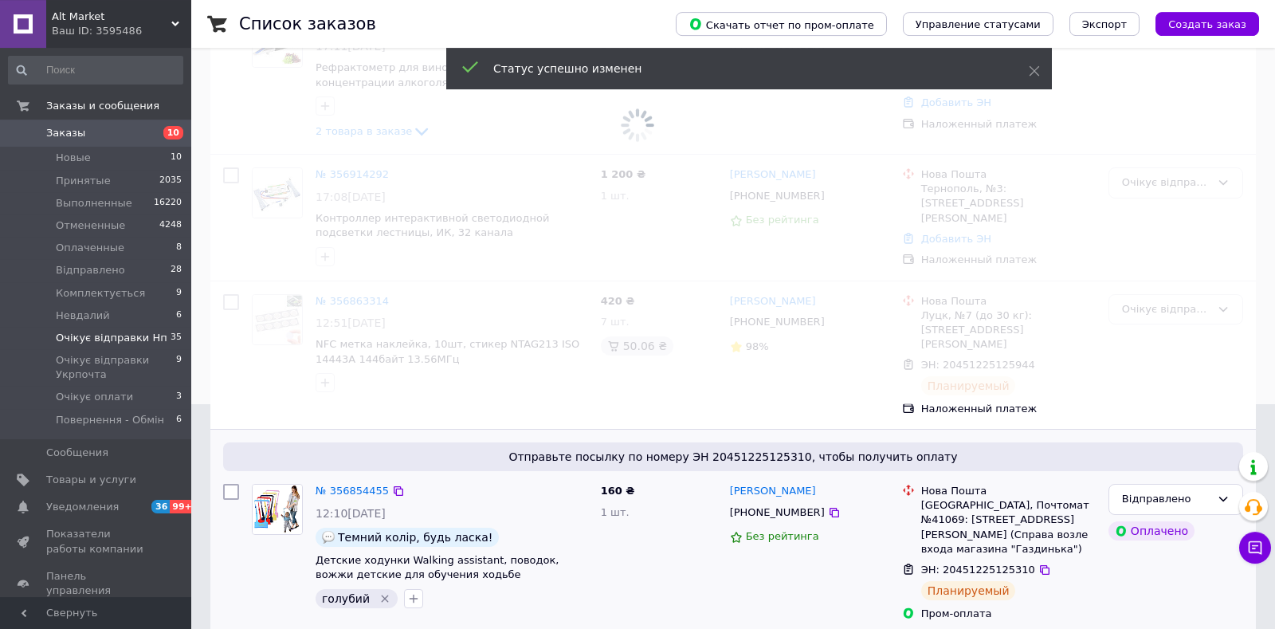
scroll to position [130, 0]
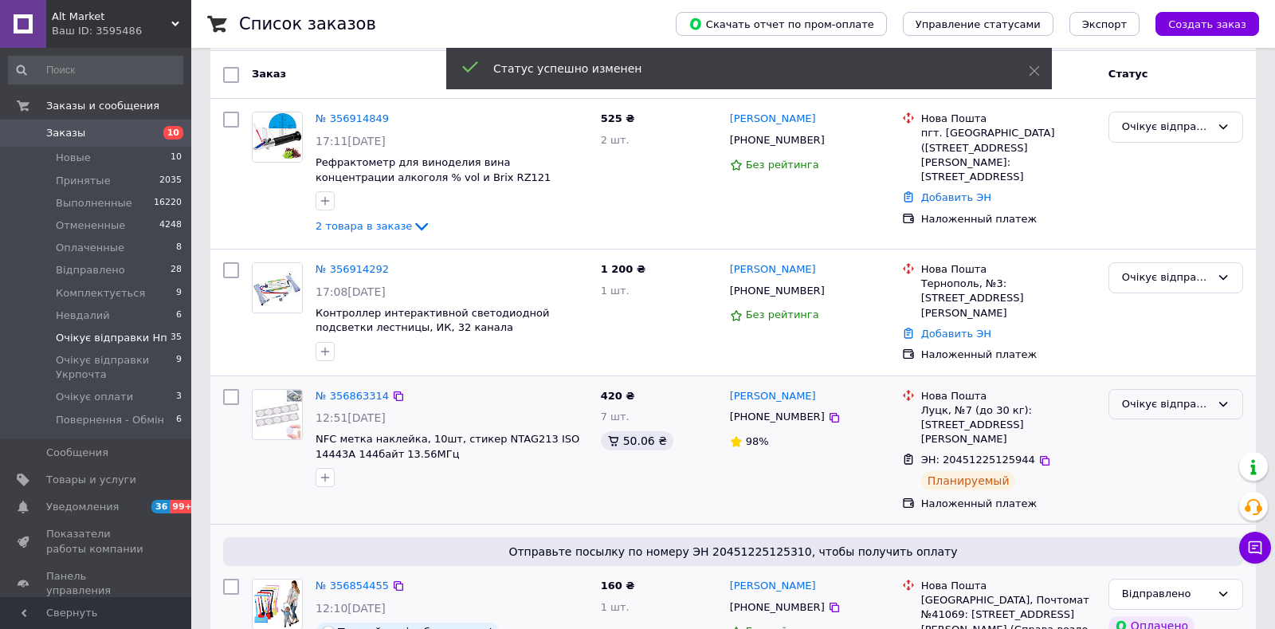
click at [1130, 406] on div "Очікує відправки Нп" at bounding box center [1166, 404] width 88 height 17
click at [1146, 466] on li "Відправлено" at bounding box center [1176, 469] width 133 height 29
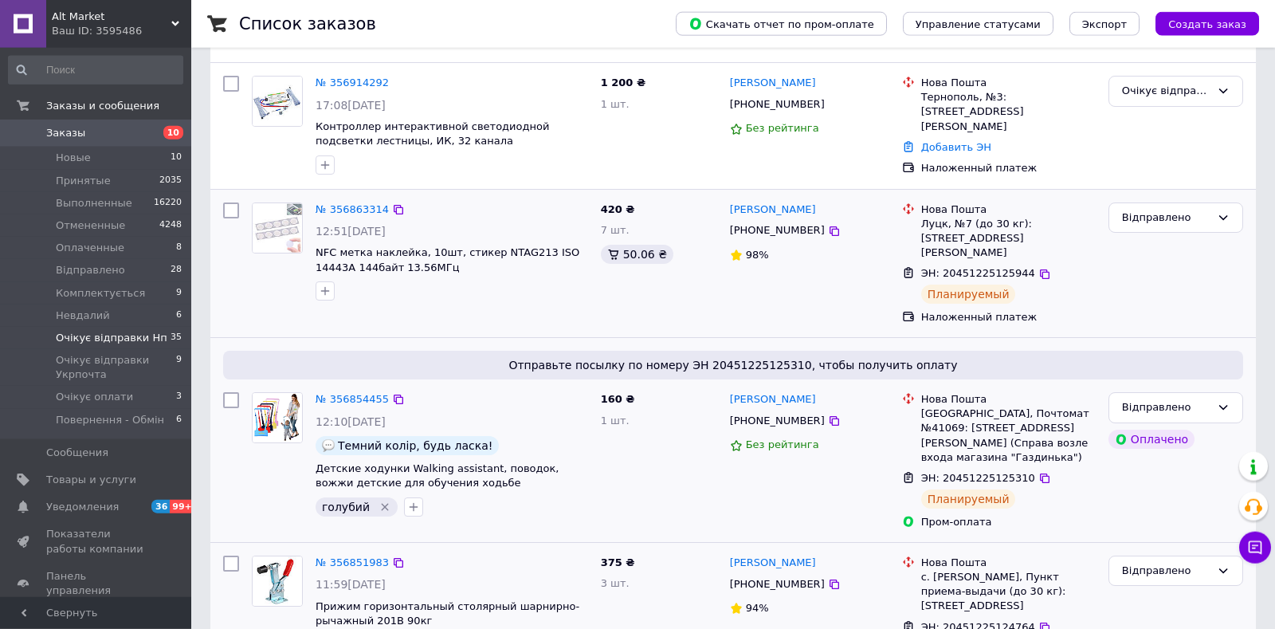
scroll to position [502, 0]
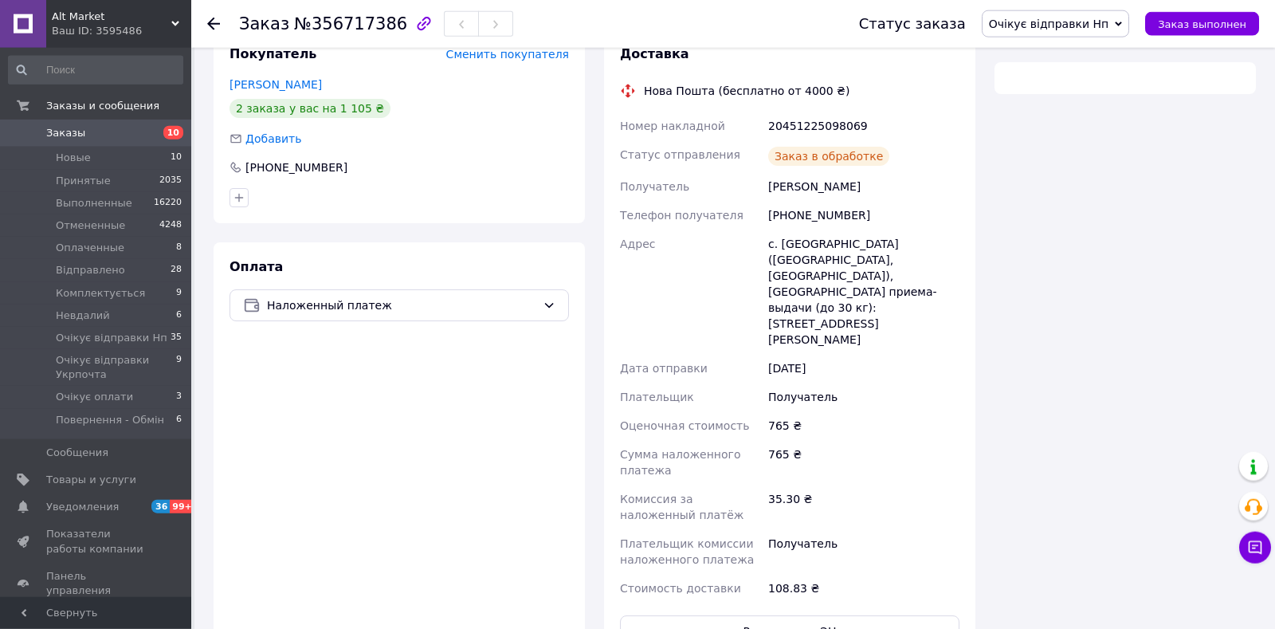
scroll to position [344, 0]
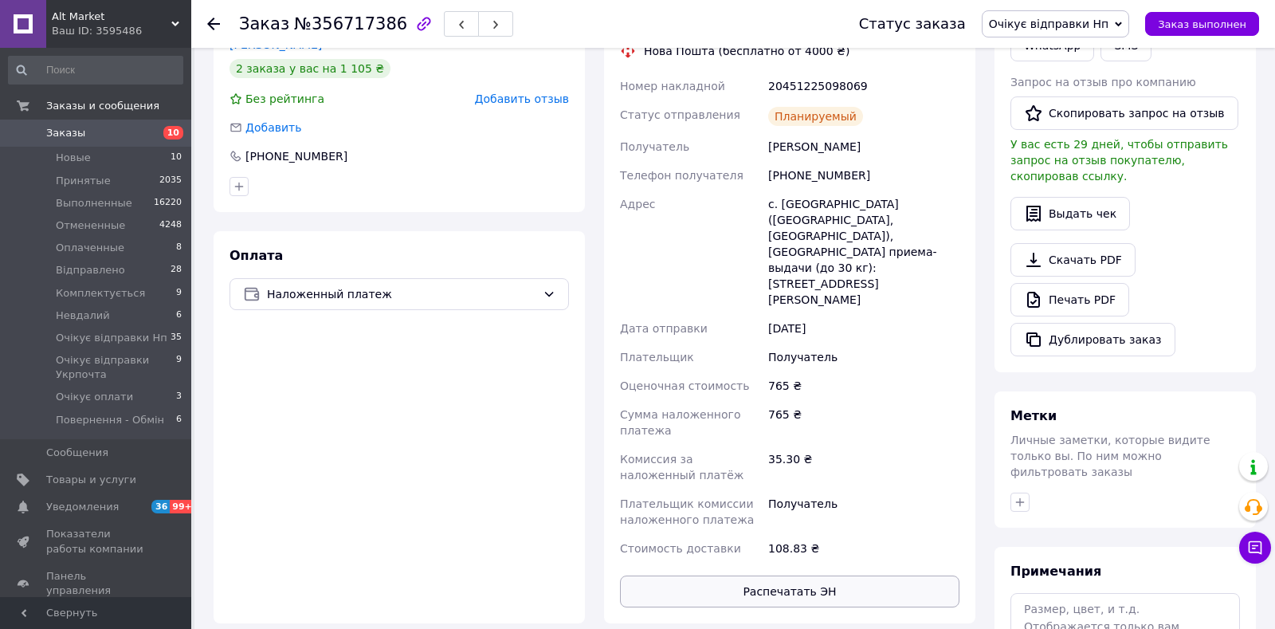
click at [859, 575] on button "Распечатать ЭН" at bounding box center [790, 591] width 340 height 32
click at [1059, 26] on span "Очікує відправки Нп" at bounding box center [1049, 24] width 120 height 13
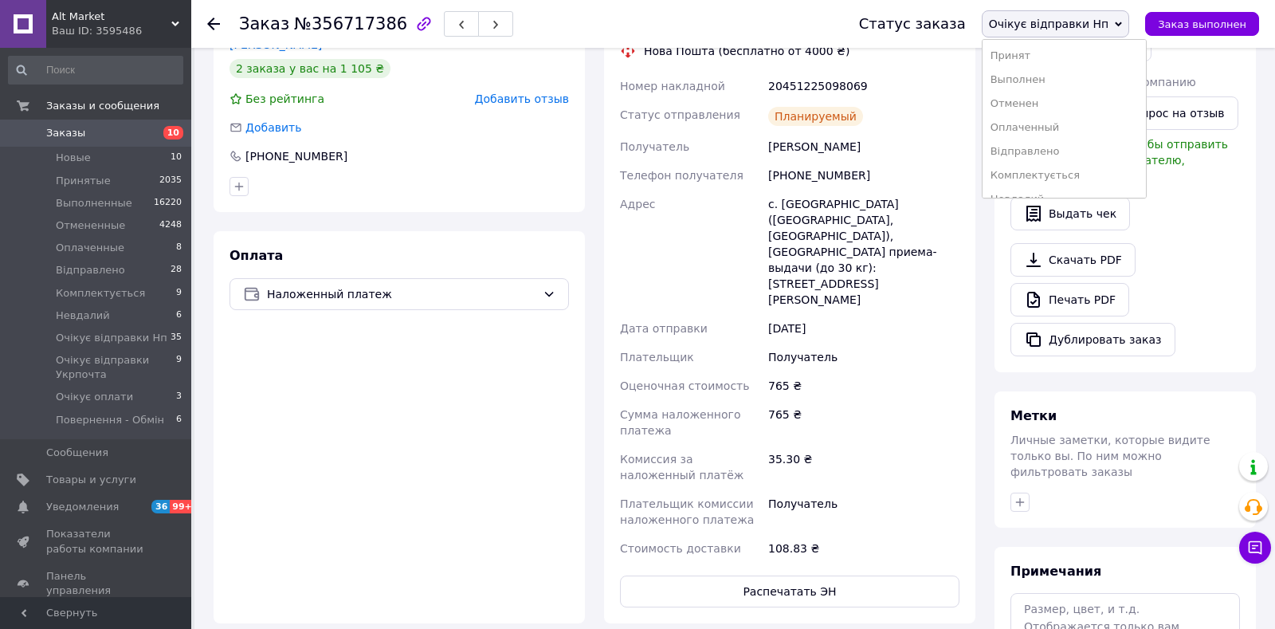
scroll to position [10, 0]
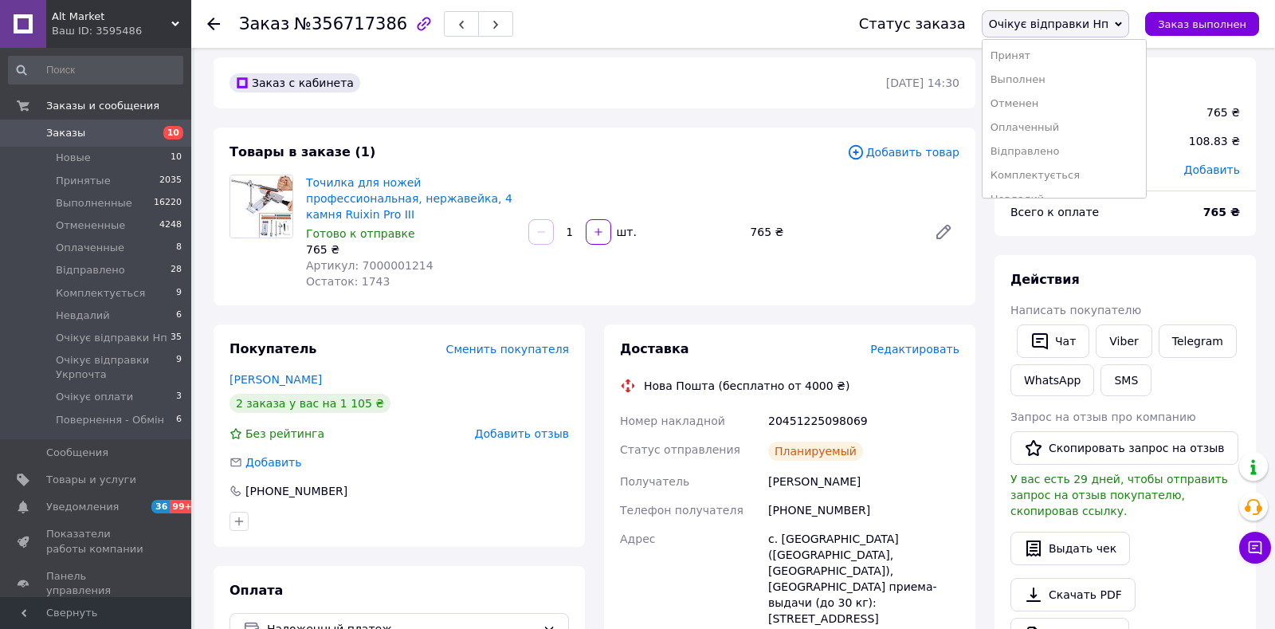
click at [128, 136] on span "Заказы" at bounding box center [96, 133] width 101 height 14
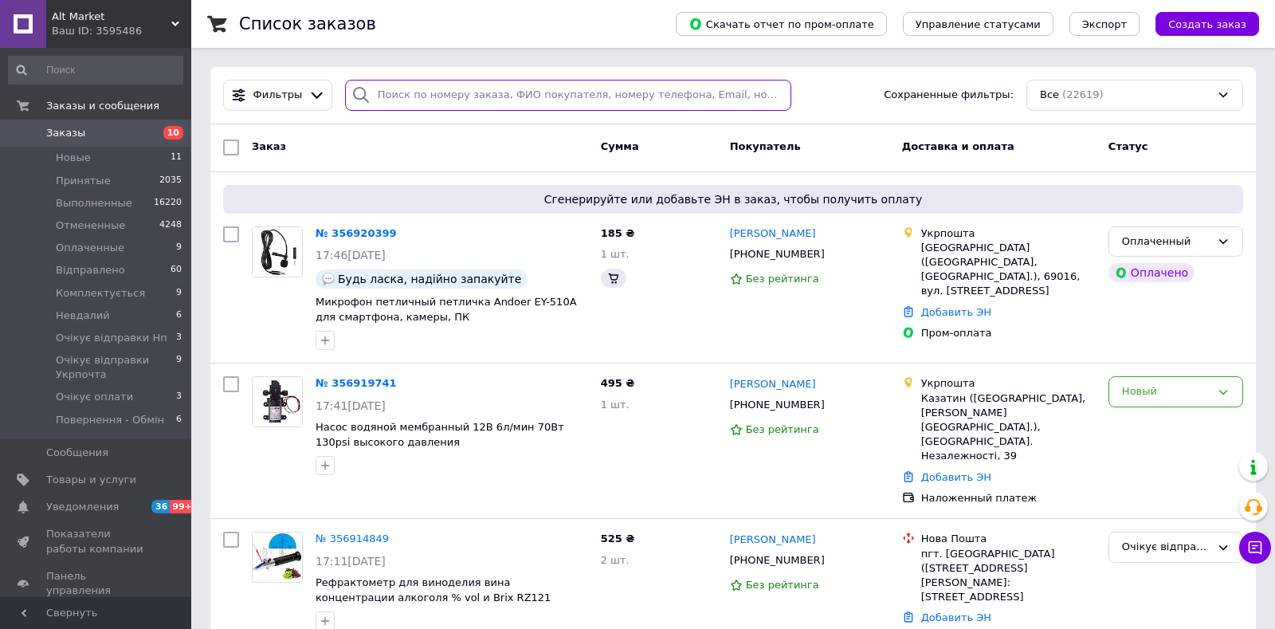
click at [517, 89] on input "search" at bounding box center [568, 95] width 446 height 31
paste input "[PHONE_NUMBER]"
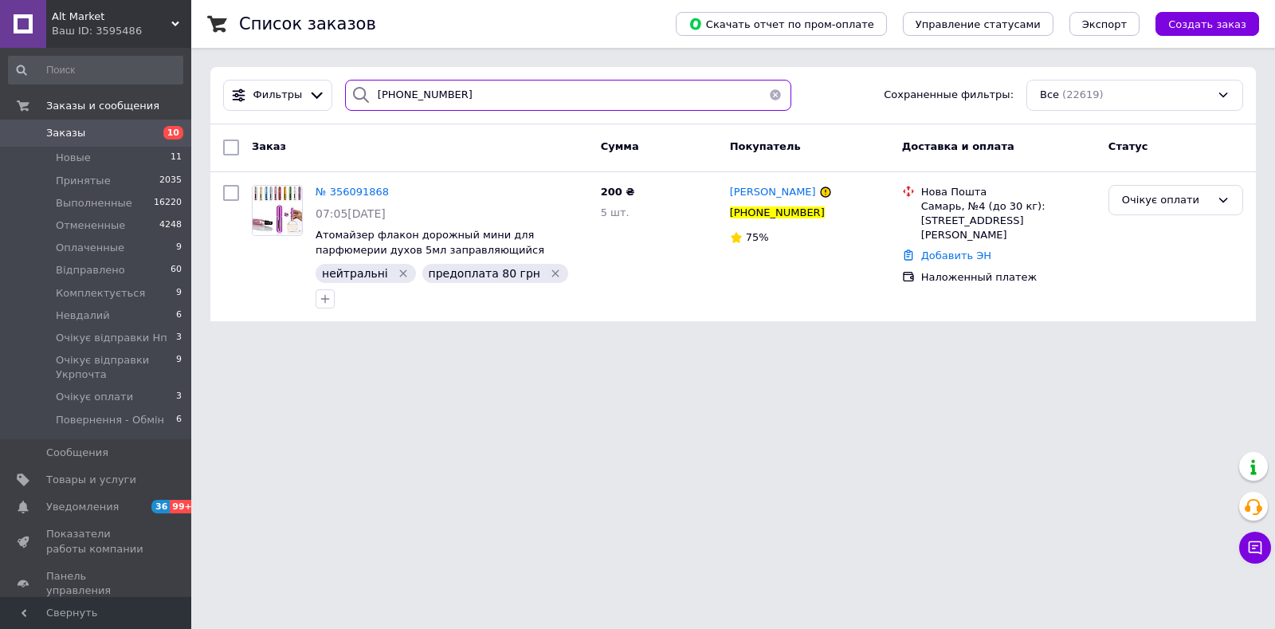
type input "[PHONE_NUMBER]"
click at [836, 163] on div "Заказ Сумма Покупатель Доставка и оплата Статус" at bounding box center [733, 148] width 1046 height 48
click at [392, 186] on icon at bounding box center [398, 192] width 13 height 13
click at [1194, 340] on html "Alt Market Ваш ID: 3595486 Сайт Alt Market Кабинет покупателя Проверить состоян…" at bounding box center [637, 170] width 1275 height 340
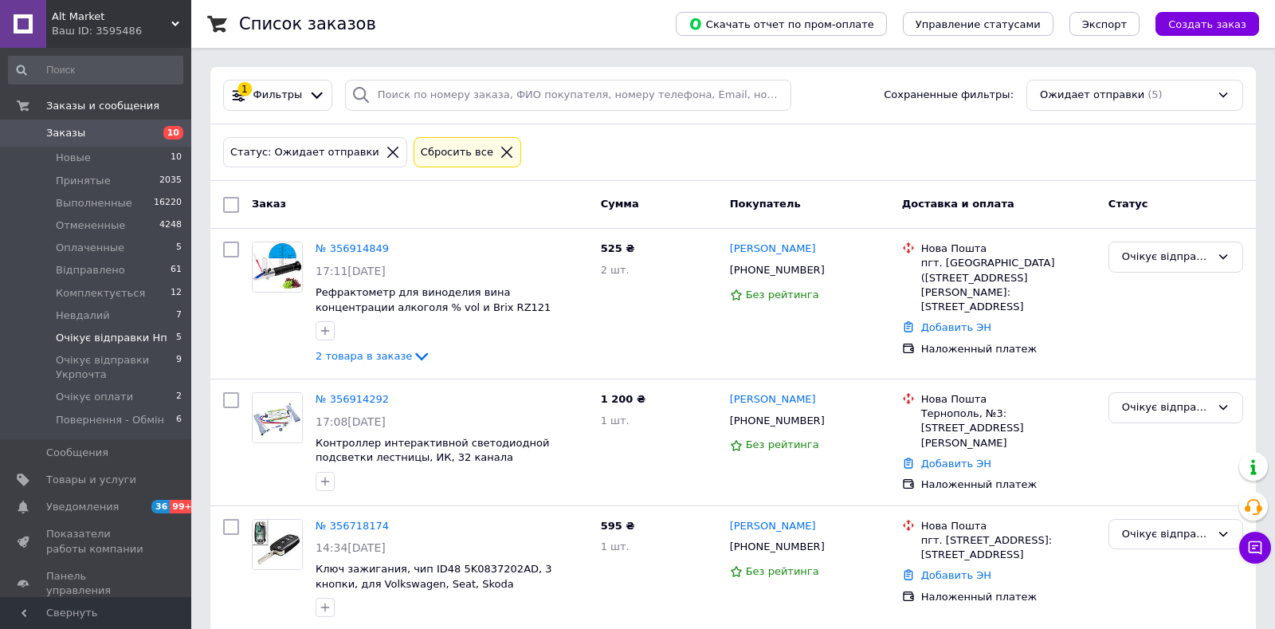
scroll to position [292, 0]
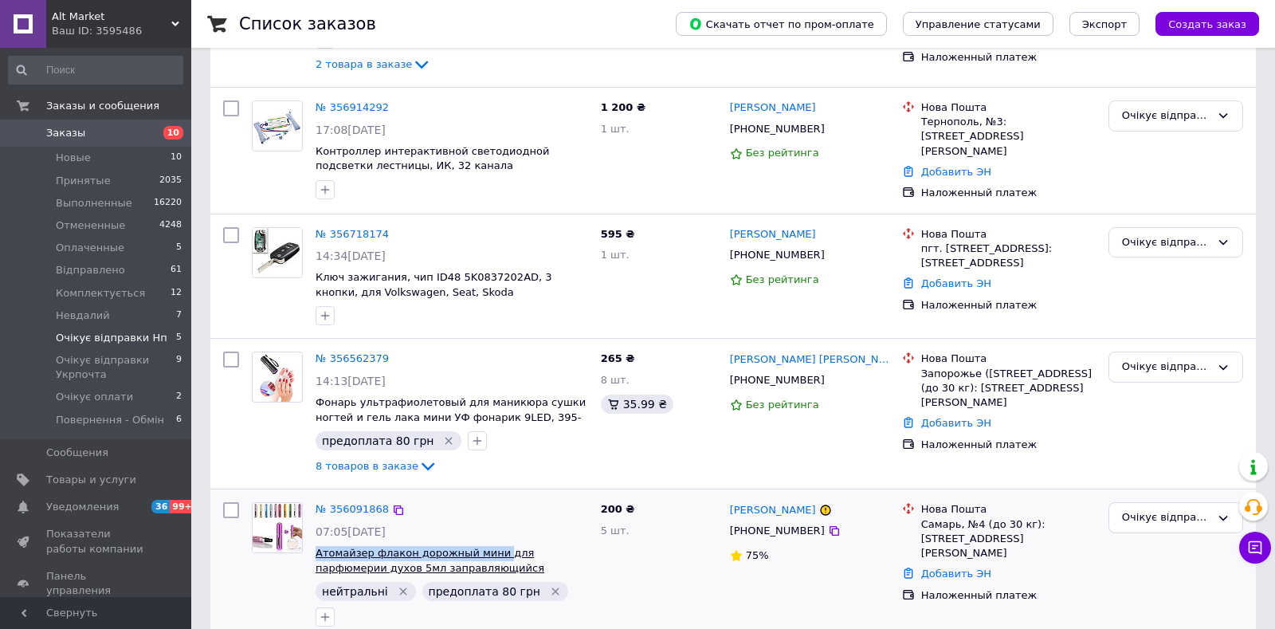
drag, startPoint x: 313, startPoint y: 550, endPoint x: 490, endPoint y: 547, distance: 177.0
click at [490, 547] on div "№ 356091868 07:05, 07.08.2025 Атомайзер флакон дорожный мини для парфюмерии дух…" at bounding box center [451, 564] width 285 height 137
copy span "Атомайзер флакон дорожный мини"
click at [830, 529] on icon at bounding box center [835, 531] width 10 height 10
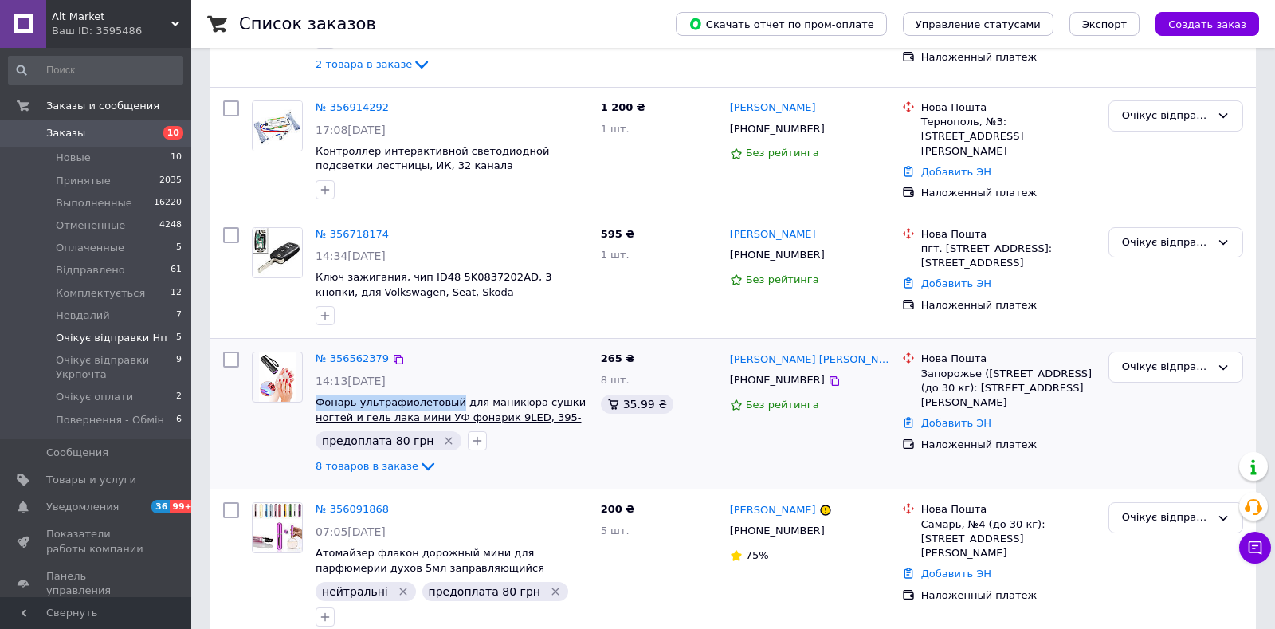
drag, startPoint x: 311, startPoint y: 398, endPoint x: 446, endPoint y: 395, distance: 135.5
click at [446, 395] on div "№ 356562379 14:13, 10.08.2025 Фонарь ультрафиолетовый для маникюра сушки ногтей…" at bounding box center [451, 413] width 285 height 137
click at [469, 359] on div "№ 356562379" at bounding box center [452, 359] width 276 height 18
click at [828, 379] on icon at bounding box center [834, 381] width 13 height 13
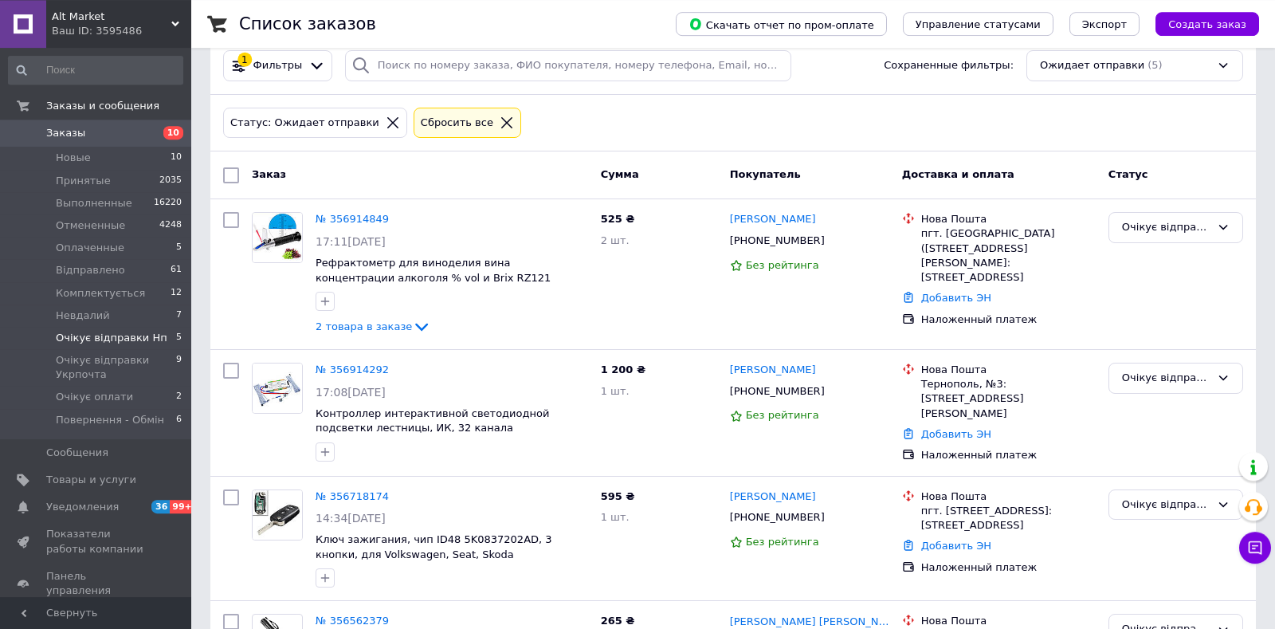
scroll to position [0, 0]
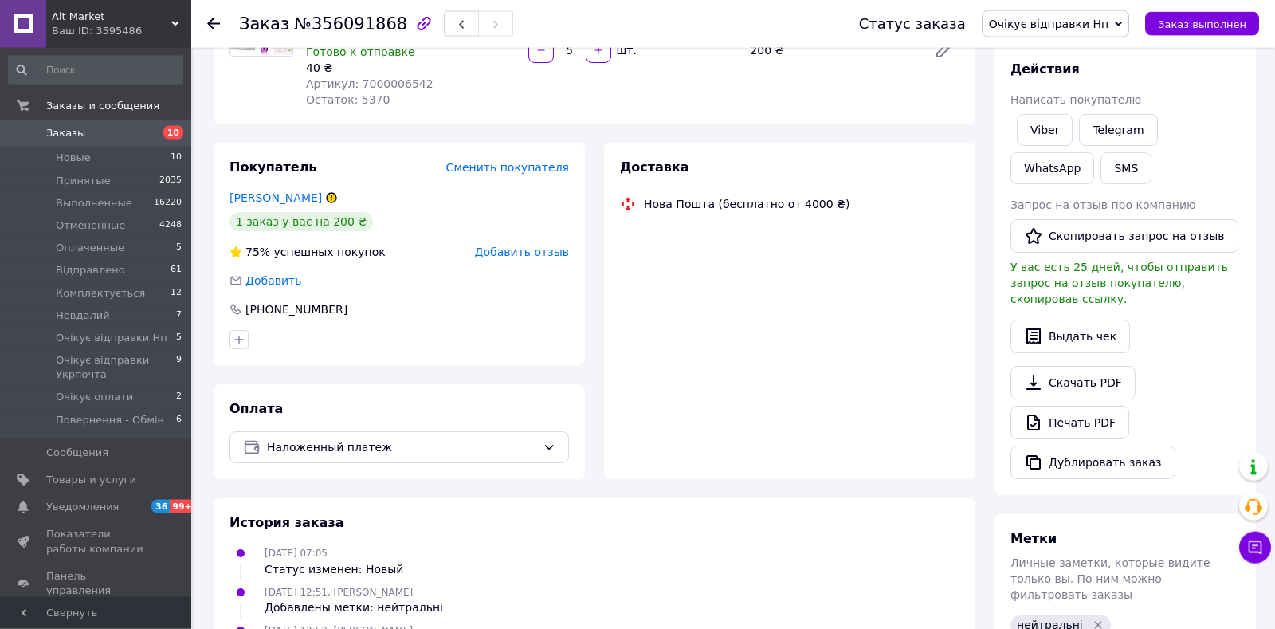
scroll to position [334, 0]
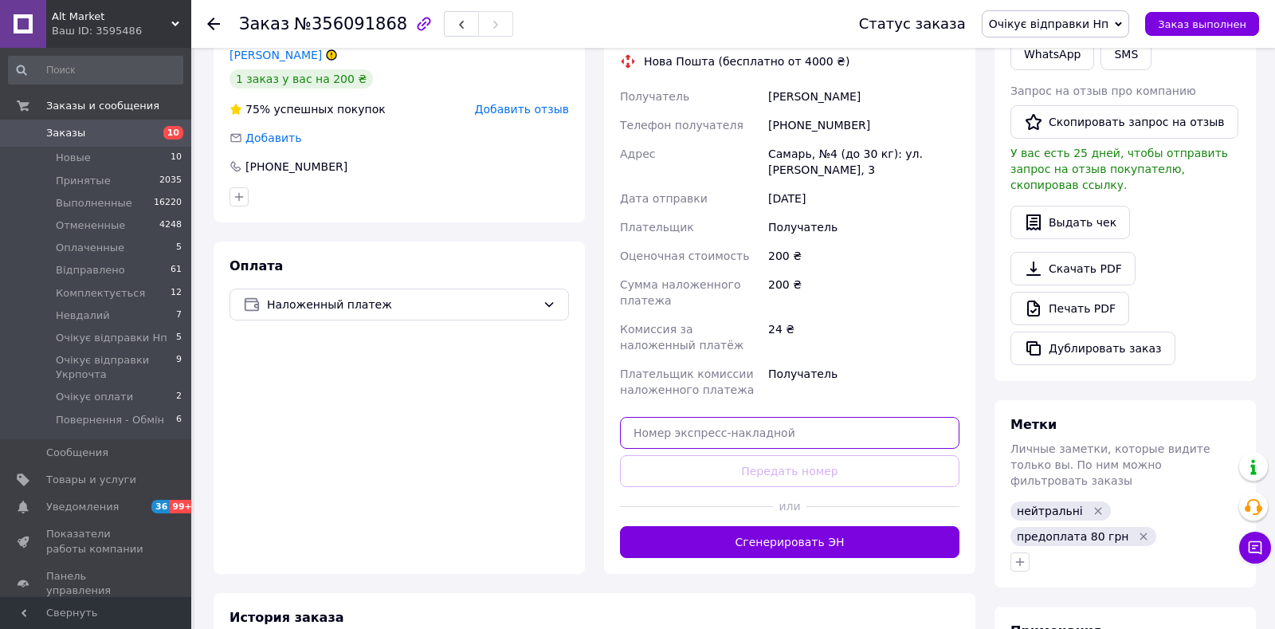
click at [764, 442] on input "text" at bounding box center [790, 433] width 340 height 32
paste input "20451225356527"
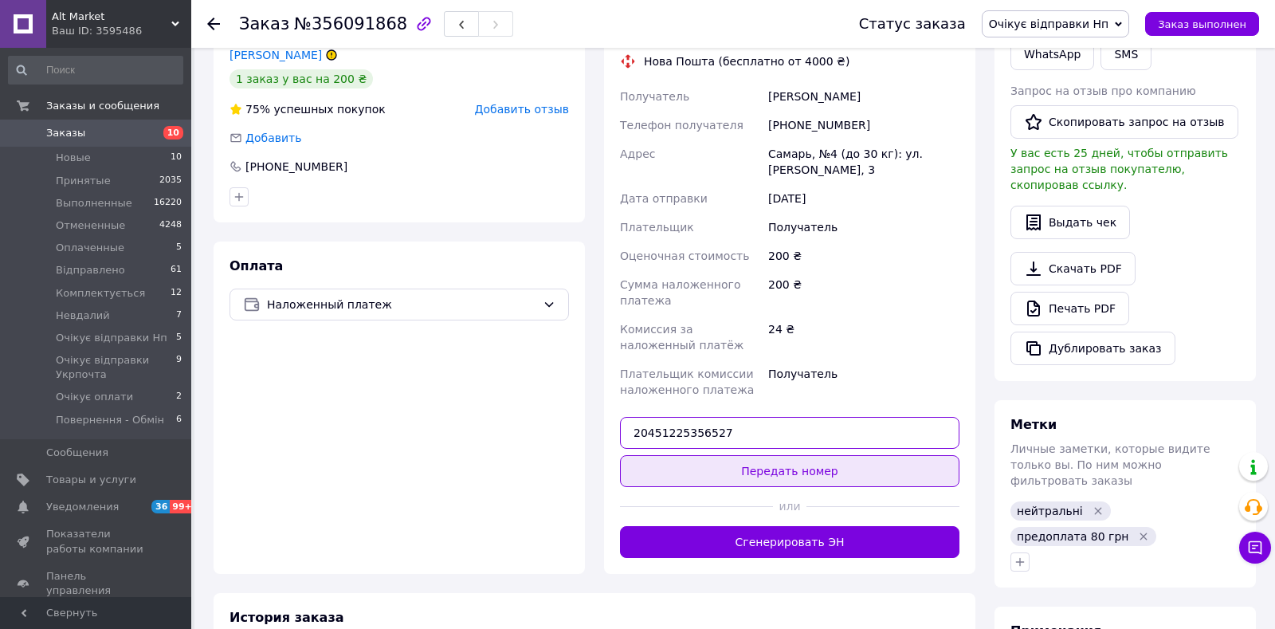
type input "20451225356527"
click at [768, 469] on button "Передать номер" at bounding box center [790, 471] width 340 height 32
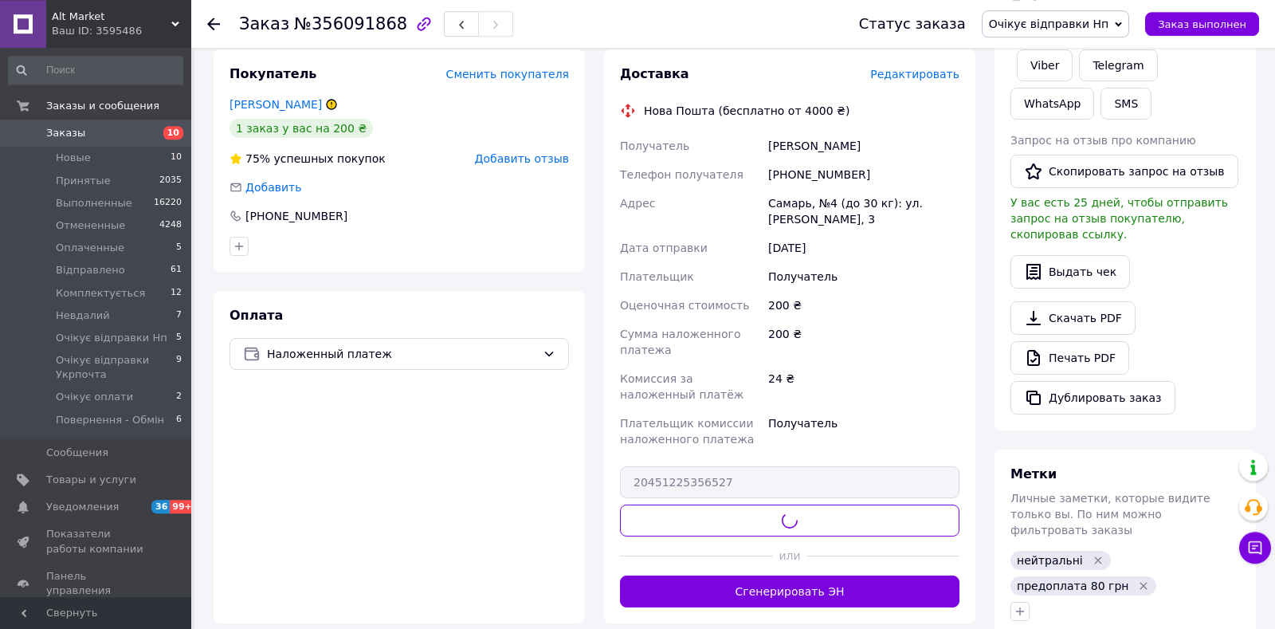
scroll to position [250, 0]
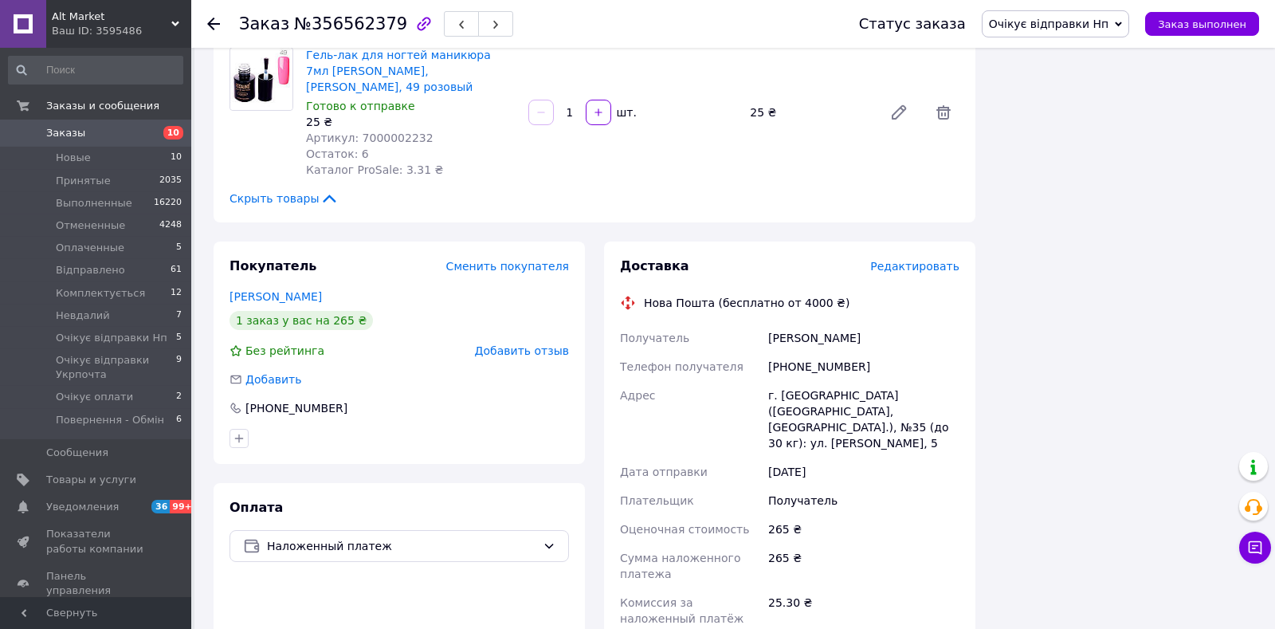
scroll to position [1423, 0]
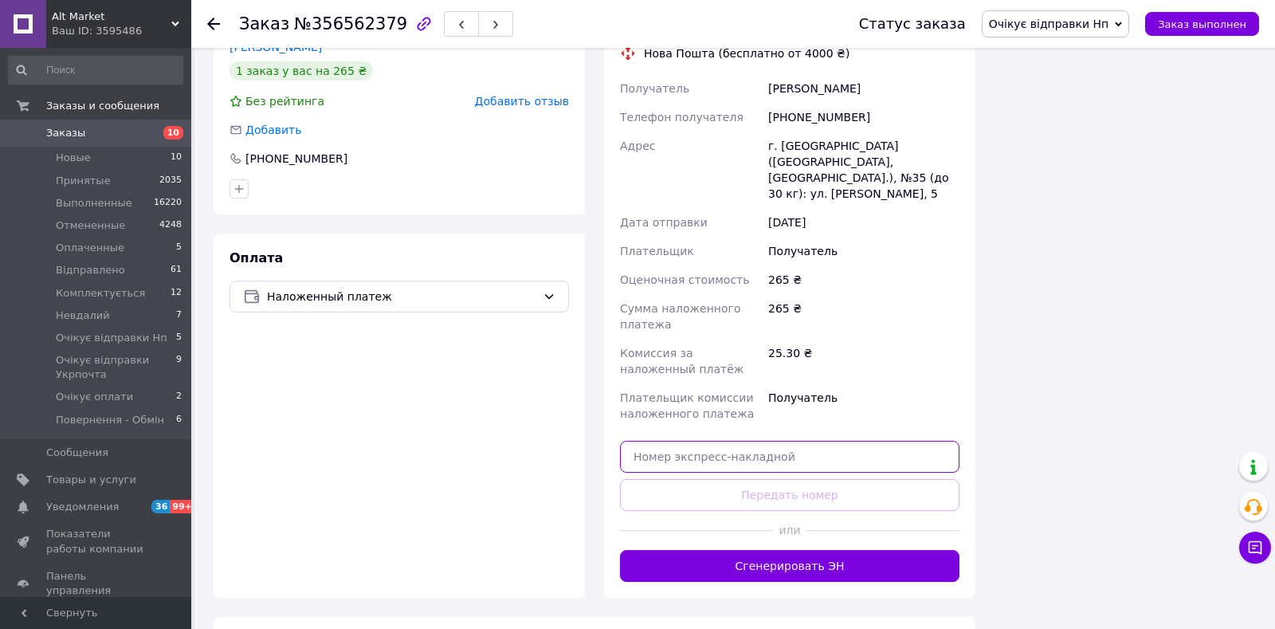
click at [749, 441] on input "text" at bounding box center [790, 457] width 340 height 32
paste input "20451225357262"
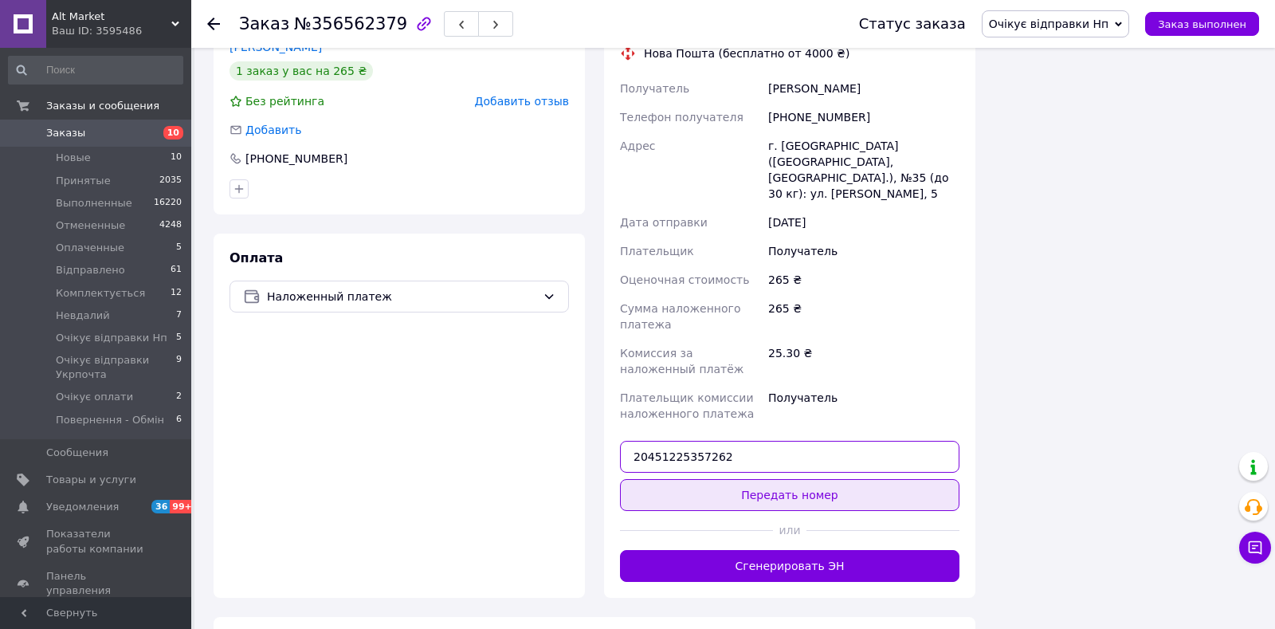
type input "20451225357262"
click at [752, 479] on button "Передать номер" at bounding box center [790, 495] width 340 height 32
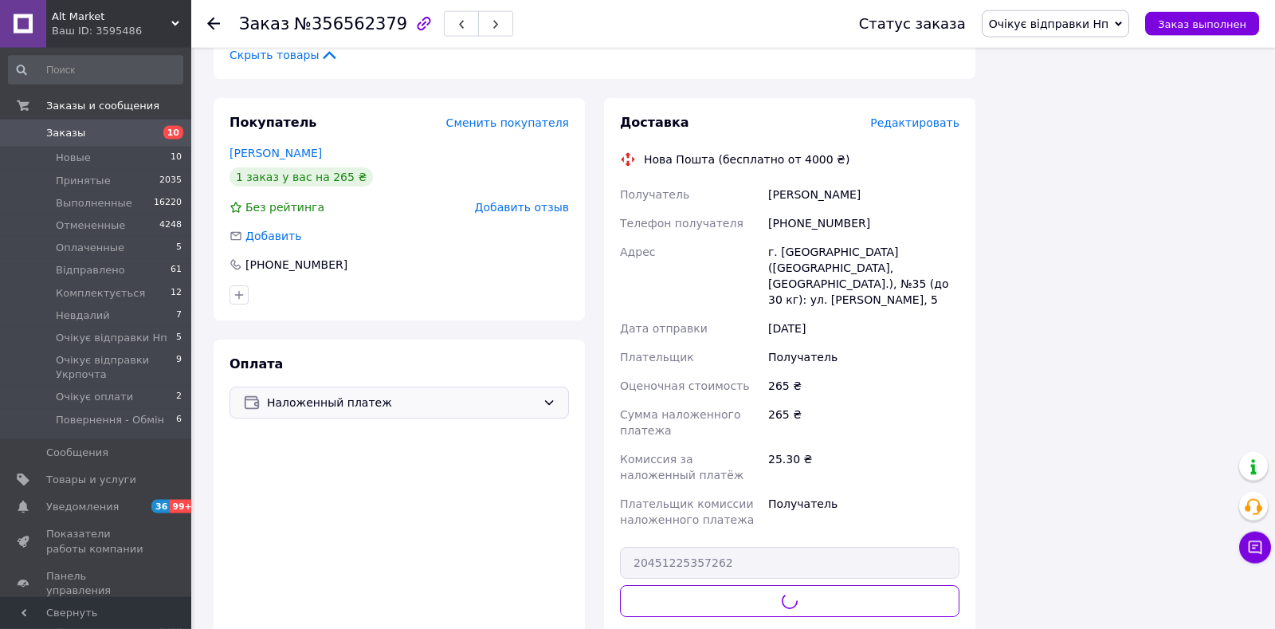
scroll to position [1255, 0]
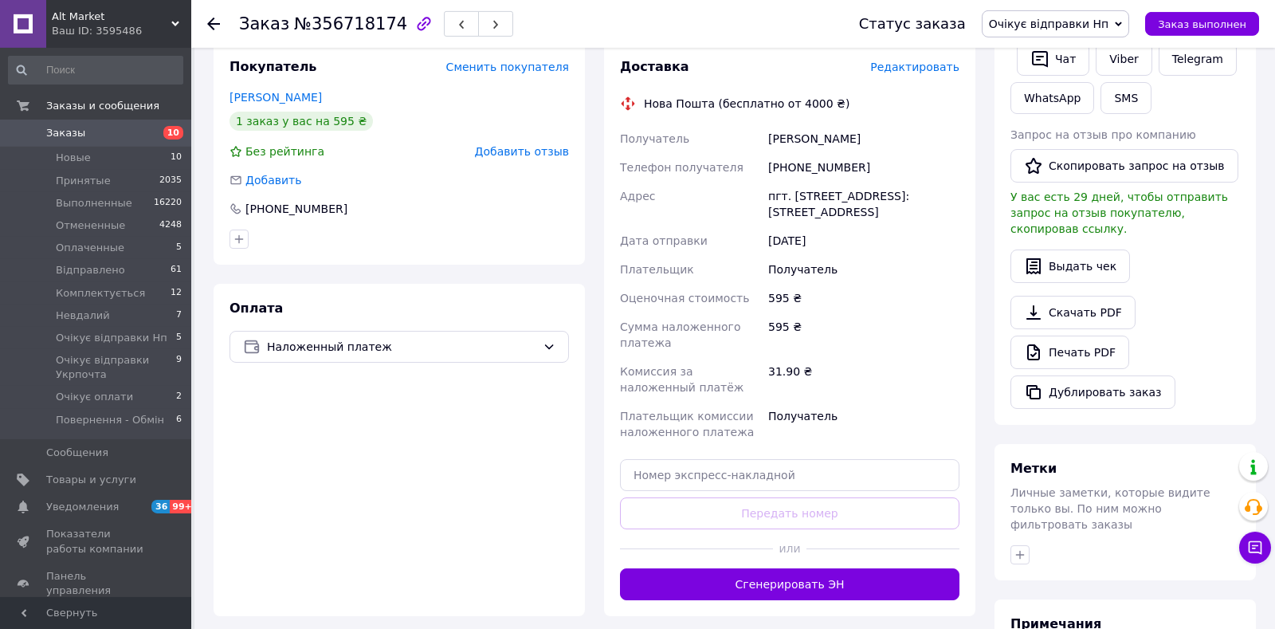
scroll to position [167, 0]
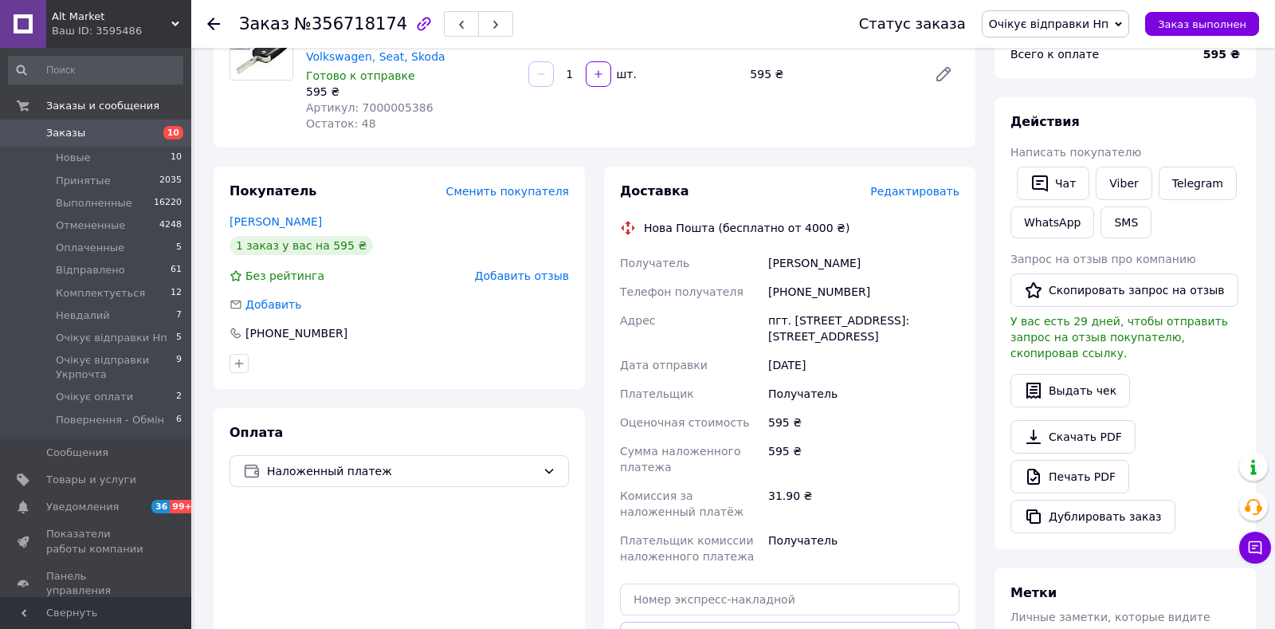
click at [927, 192] on span "Редактировать" at bounding box center [914, 191] width 89 height 13
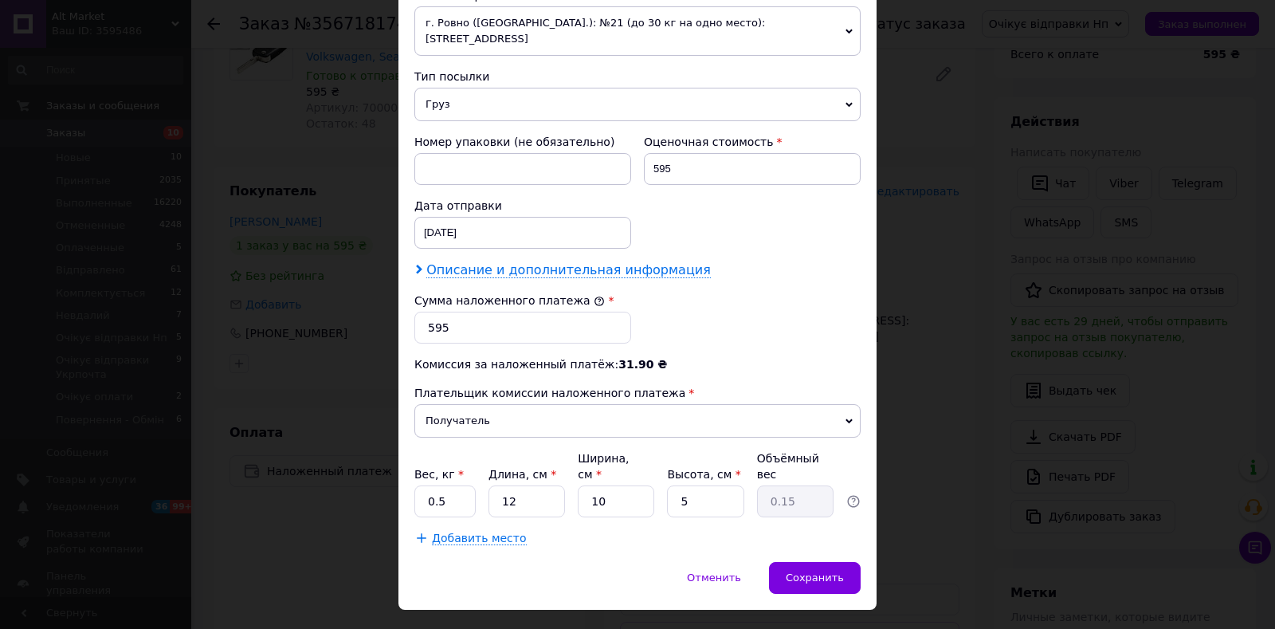
click at [646, 262] on span "Описание и дополнительная информация" at bounding box center [568, 270] width 285 height 16
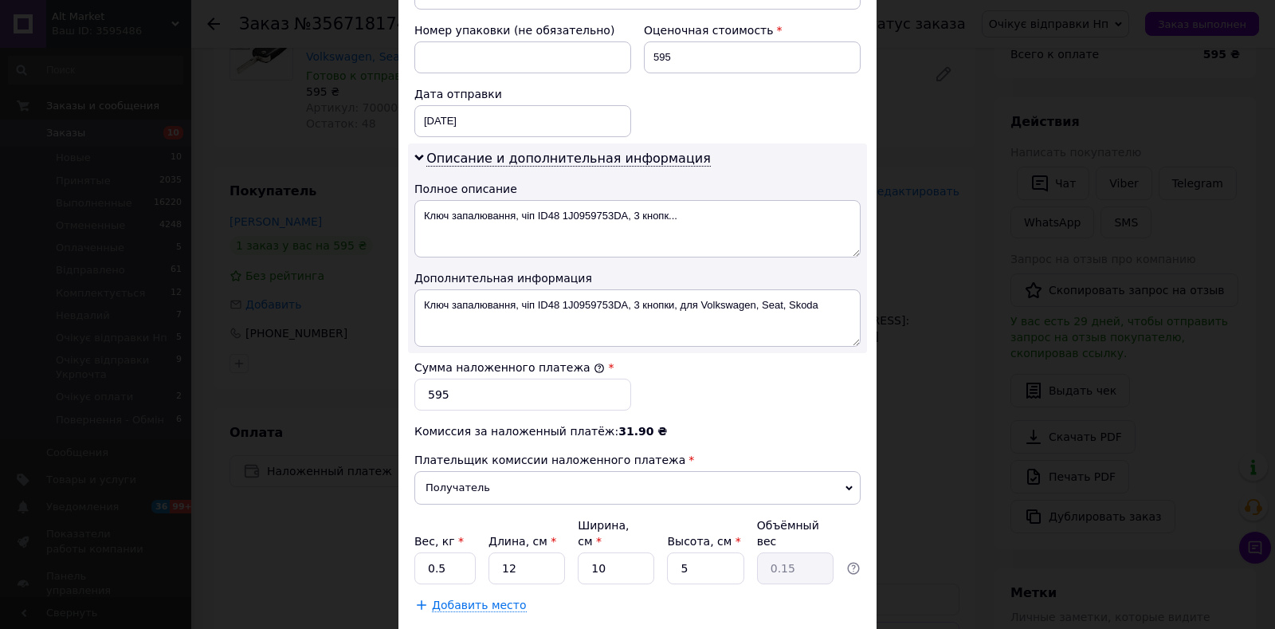
scroll to position [761, 0]
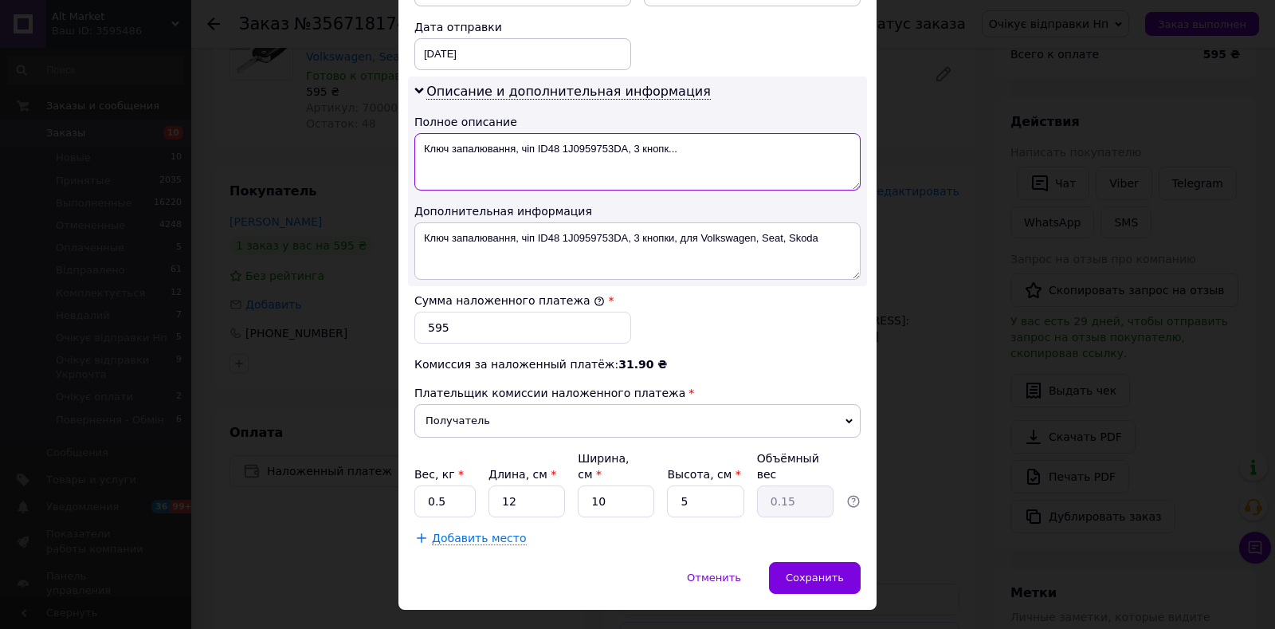
drag, startPoint x: 421, startPoint y: 135, endPoint x: 626, endPoint y: 132, distance: 205.7
click at [626, 133] on textarea "Ключ запалювання, чіп ID48 1J0959753DA, 3 кнопк..." at bounding box center [637, 161] width 446 height 57
click at [674, 142] on textarea "Ключ запалювання, чіп ID48 1J0959753DA, 3 кнопк..." at bounding box center [637, 161] width 446 height 57
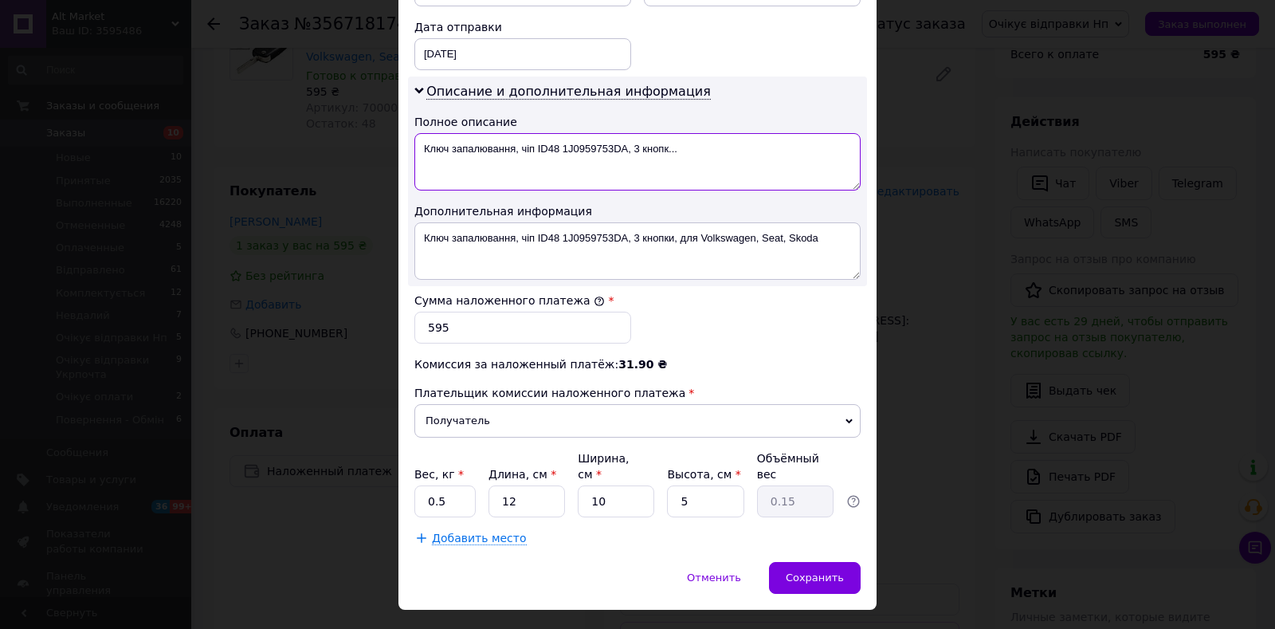
paste textarea
type textarea "Ключ запалювання, чіп ID48 1J0959753DA"
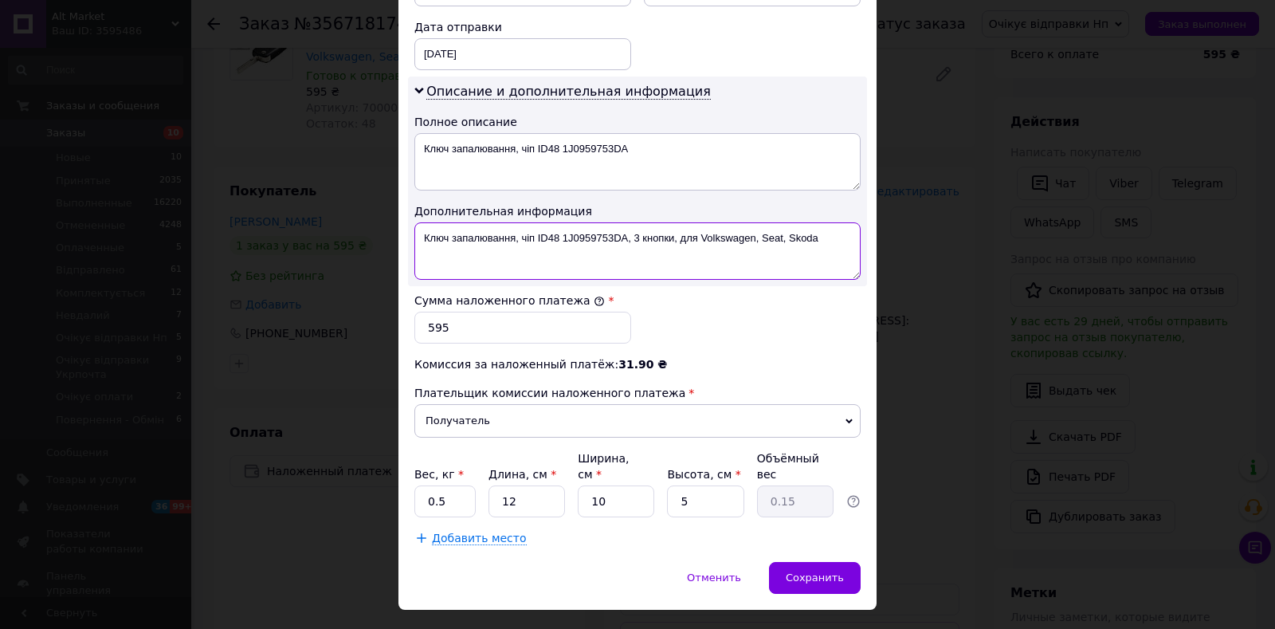
click at [707, 233] on textarea "Ключ запалювання, чіп ID48 1J0959753DA, 3 кнопки, для Volkswagen, Seat, Skoda" at bounding box center [637, 250] width 446 height 57
paste textarea
type textarea "Ключ запалювання, чіп ID48 1J0959753DA"
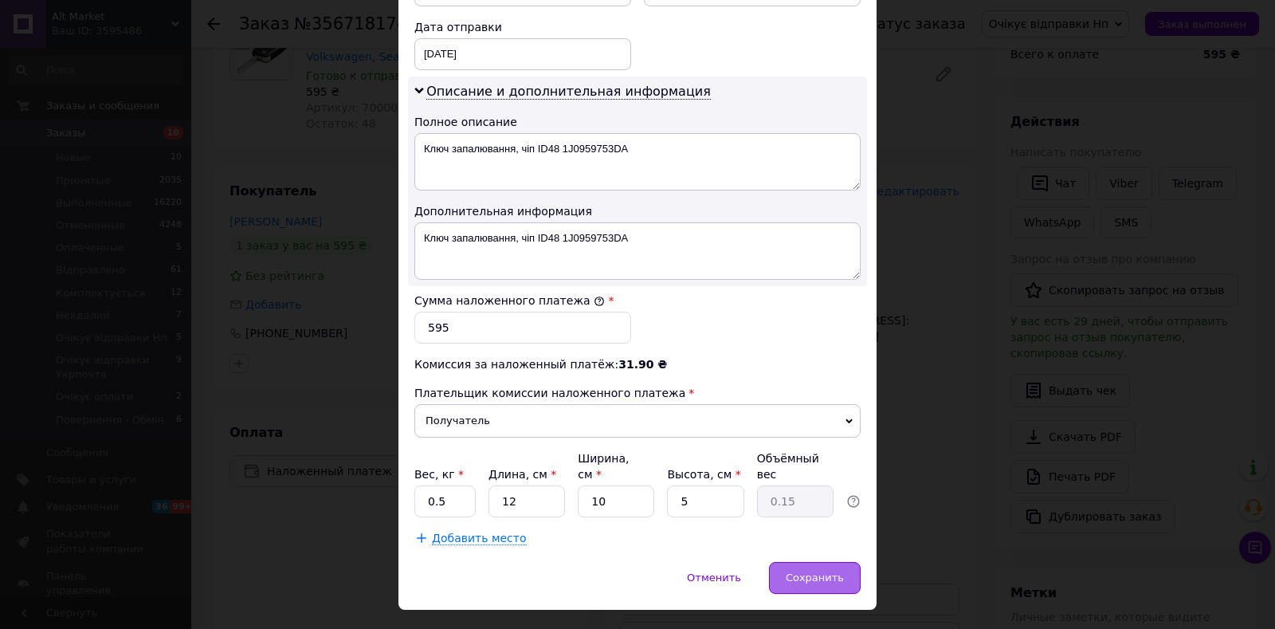
click at [807, 562] on div "Сохранить" at bounding box center [815, 578] width 92 height 32
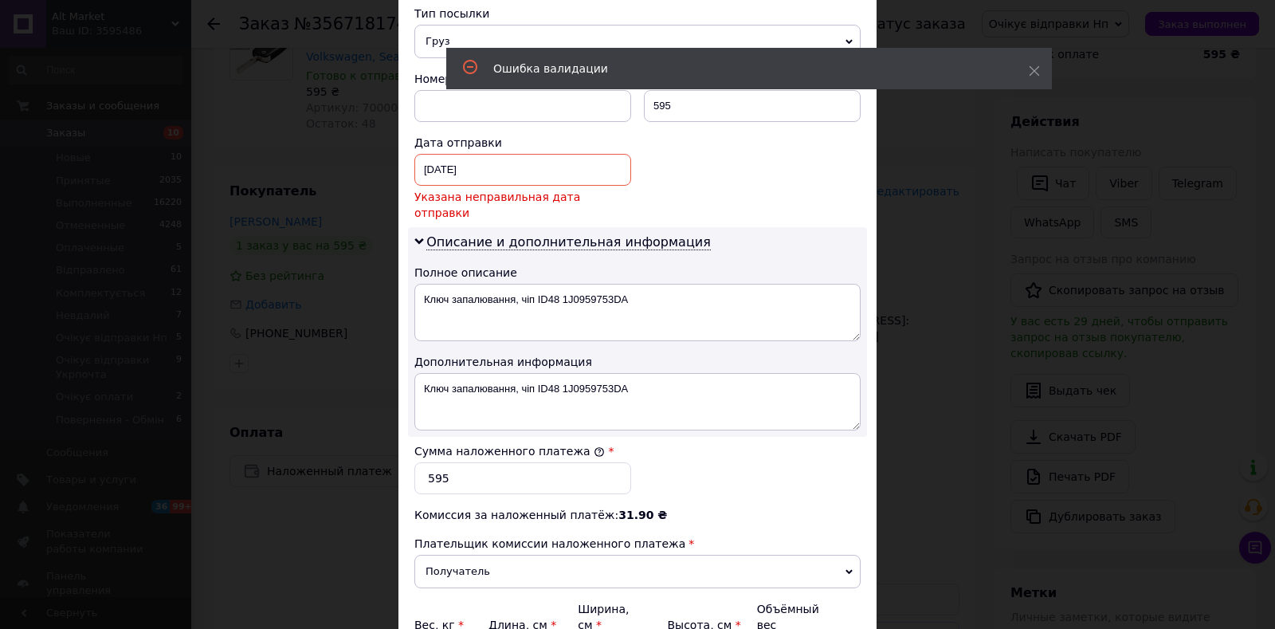
scroll to position [586, 0]
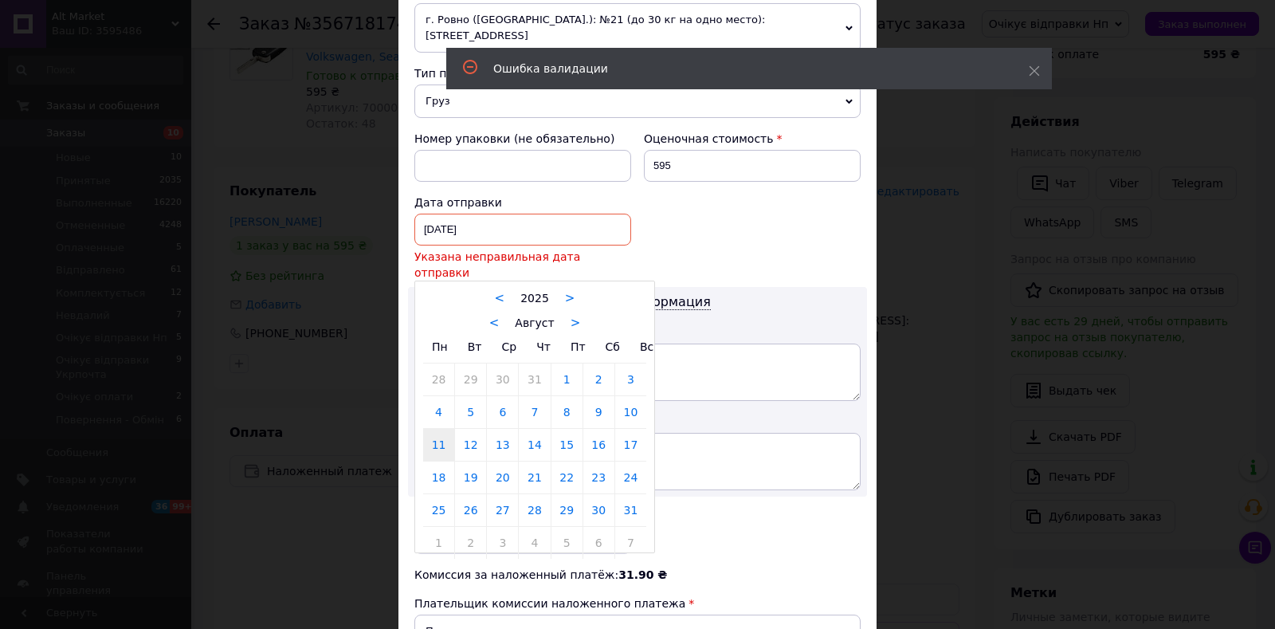
click at [504, 214] on input "11.08.2025" at bounding box center [522, 230] width 217 height 32
click at [473, 429] on link "12" at bounding box center [470, 445] width 31 height 32
type input "[DATE]"
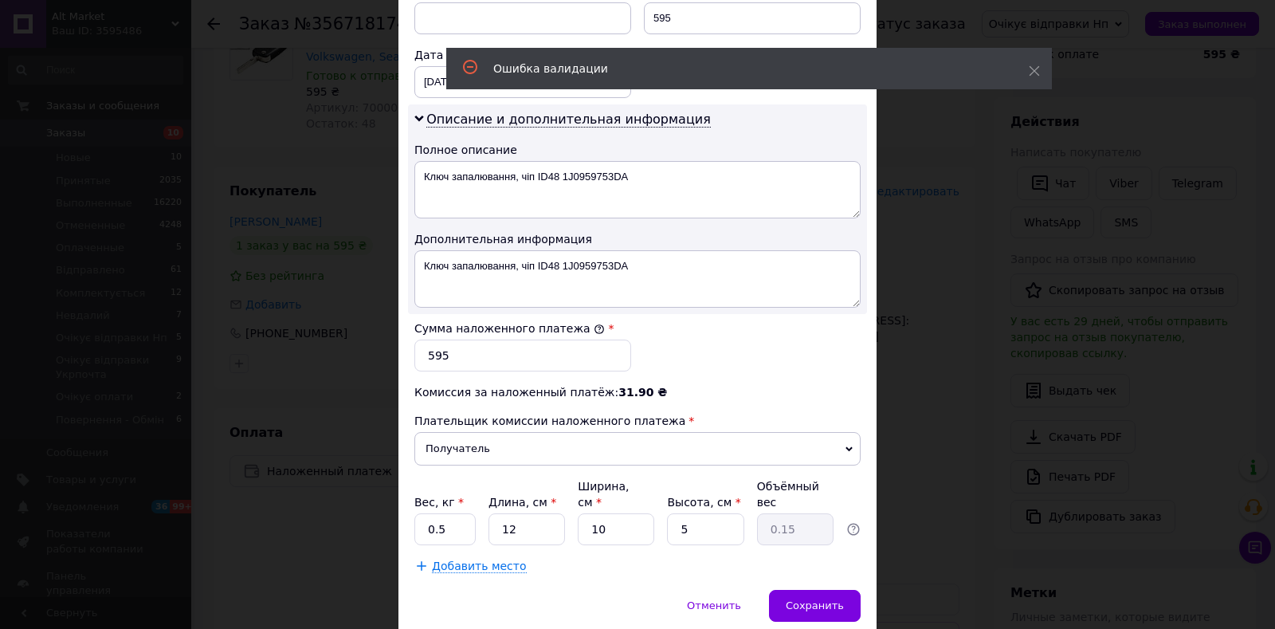
scroll to position [761, 0]
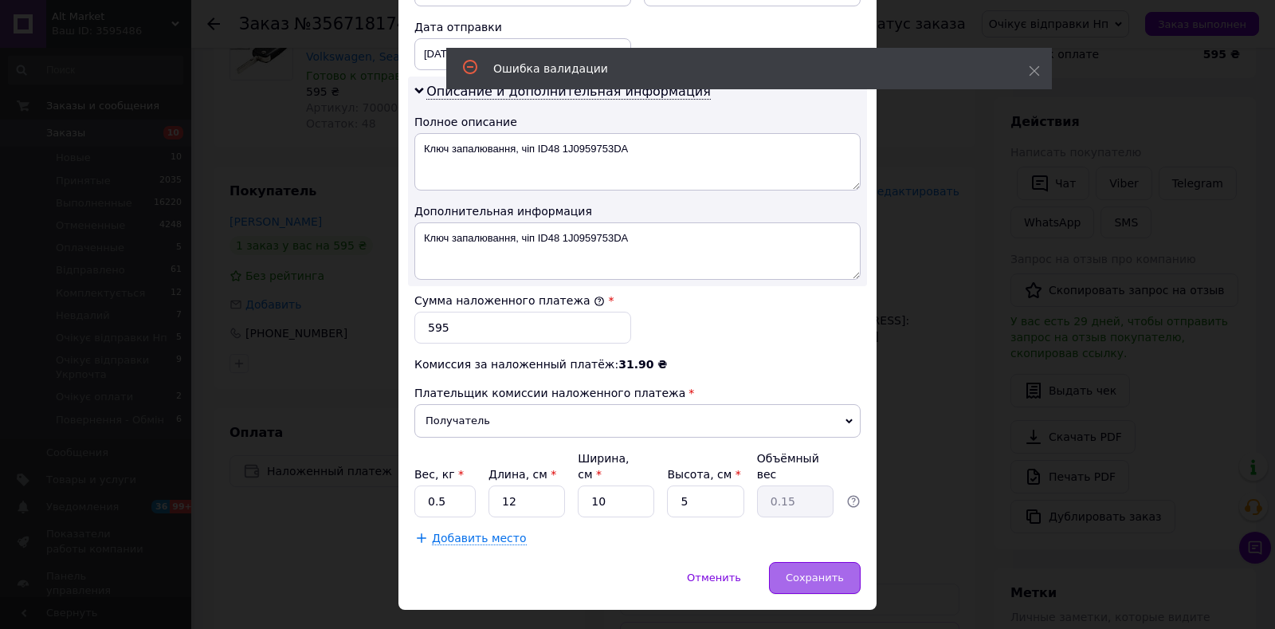
click at [846, 562] on div "Сохранить" at bounding box center [815, 578] width 92 height 32
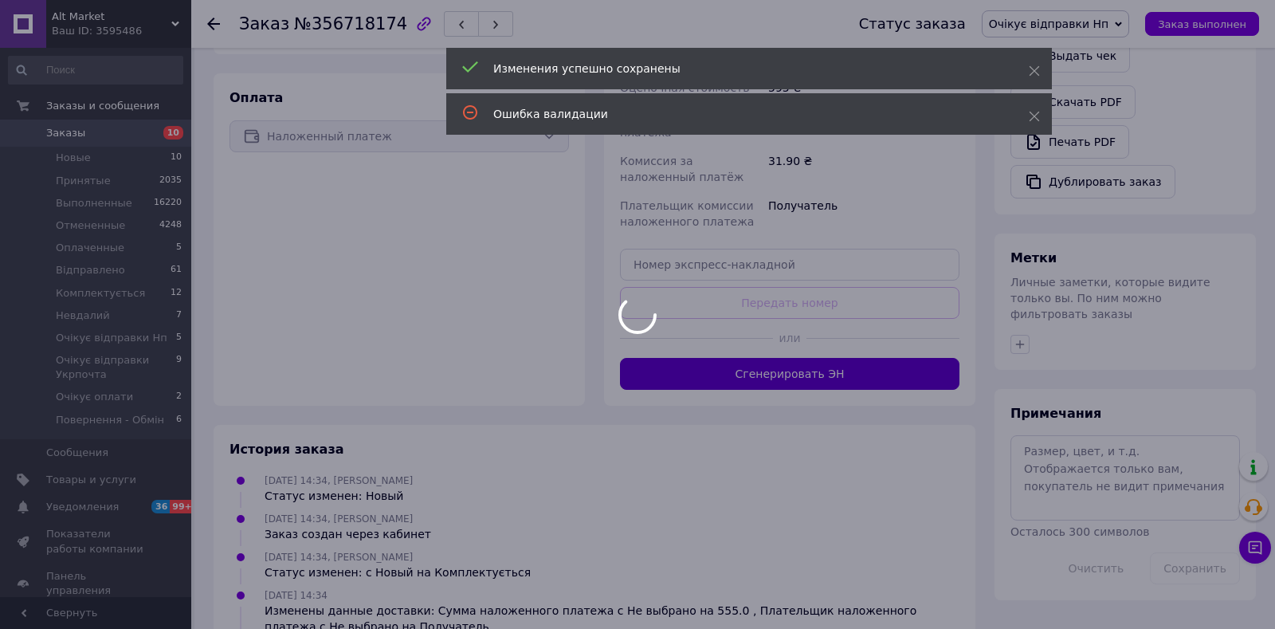
scroll to position [64, 0]
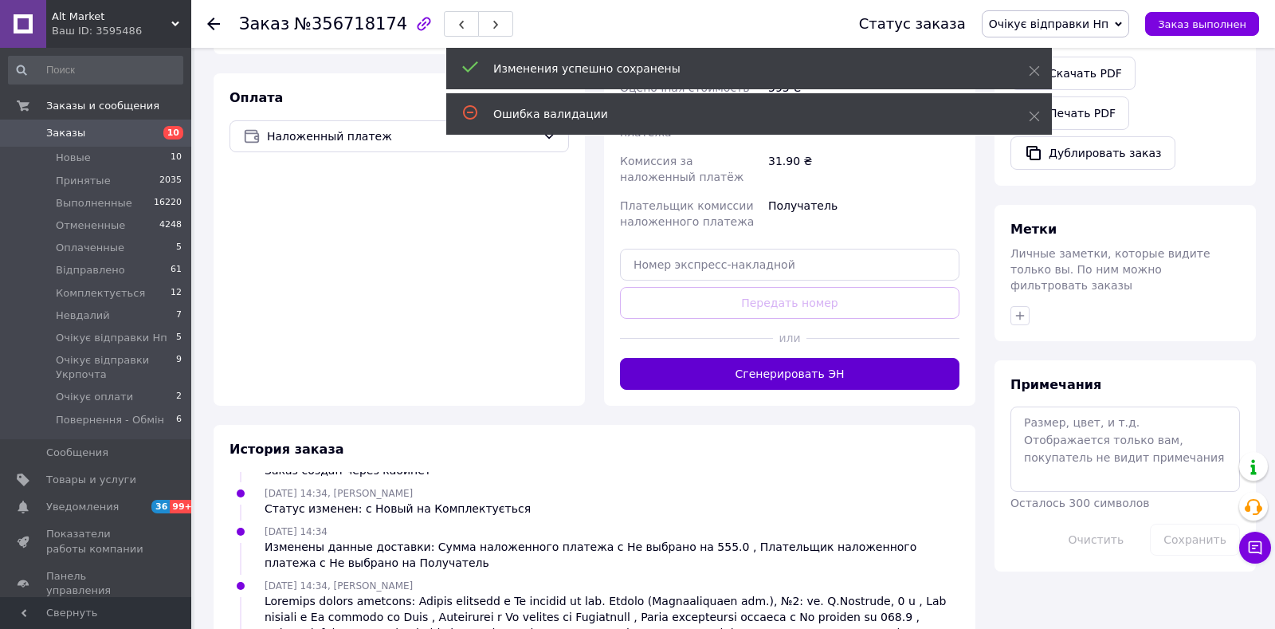
click at [806, 381] on button "Сгенерировать ЭН" at bounding box center [790, 374] width 340 height 32
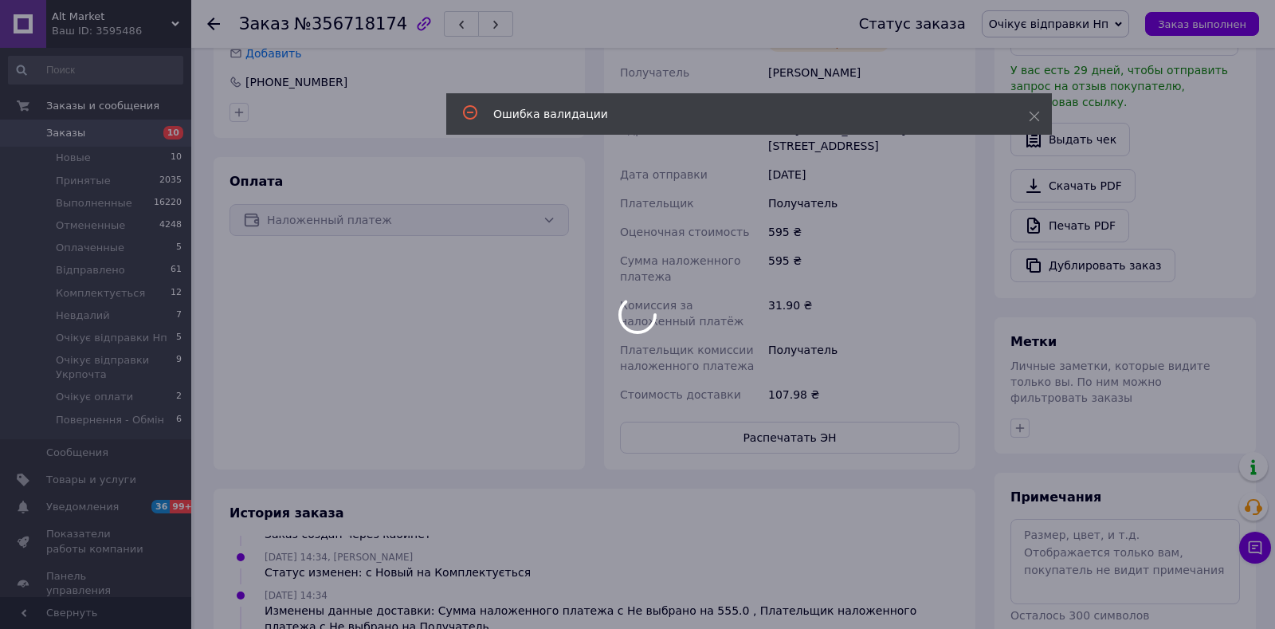
scroll to position [102, 0]
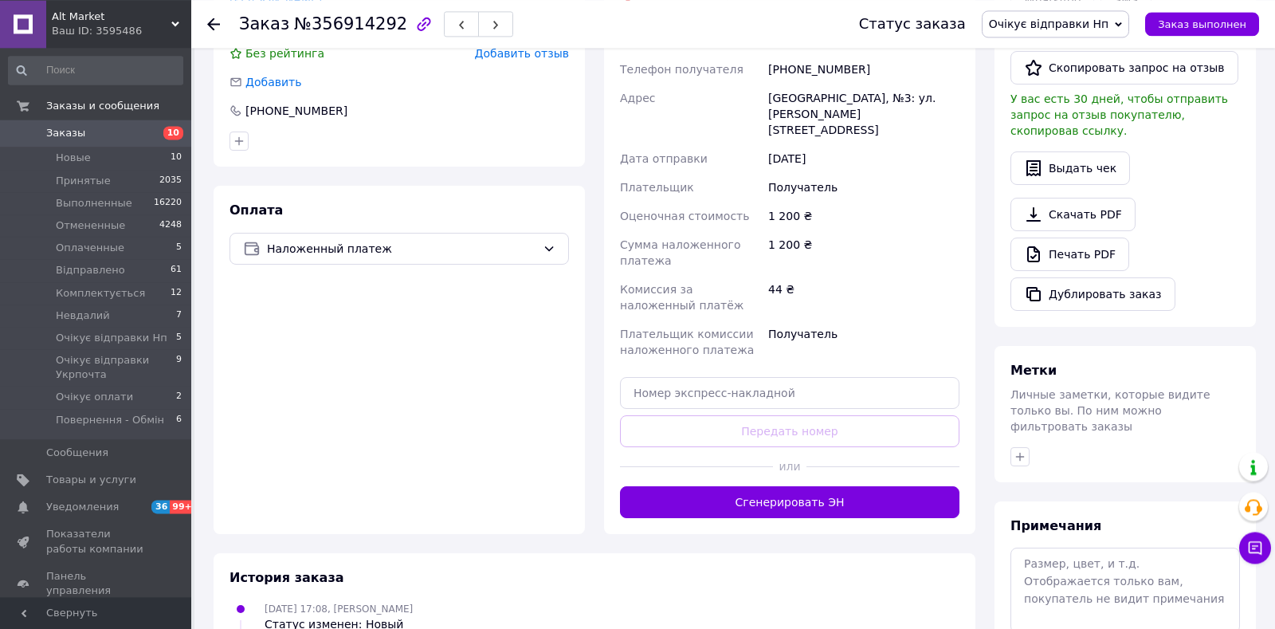
scroll to position [167, 0]
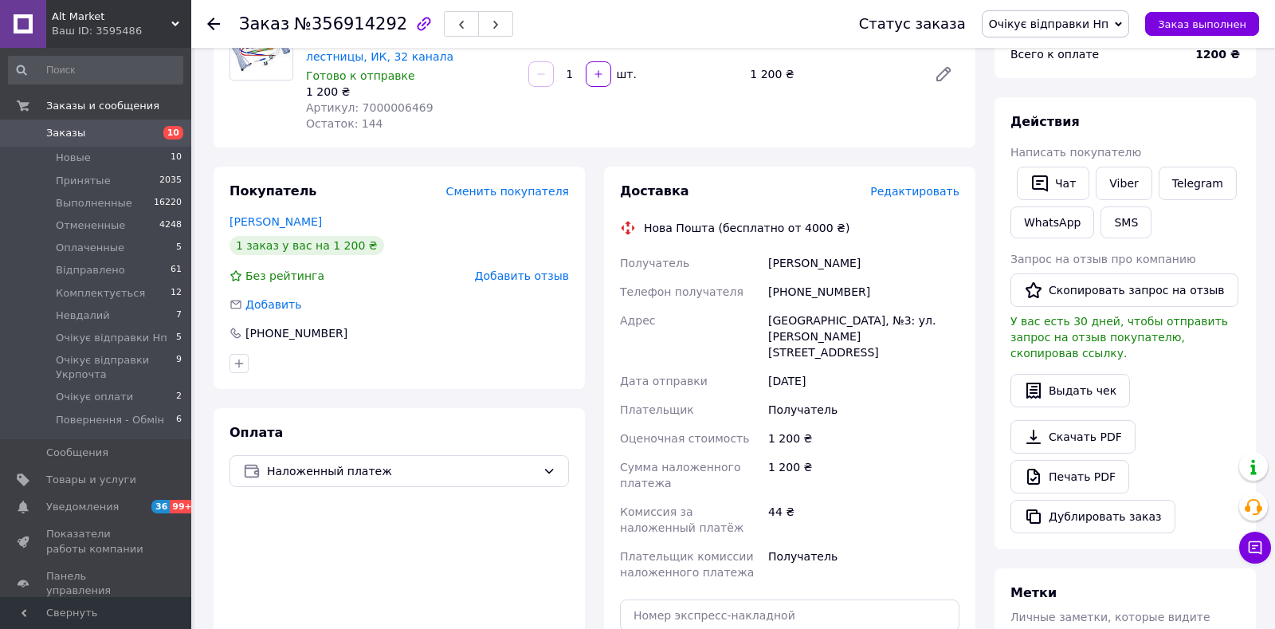
click at [904, 186] on span "Редактировать" at bounding box center [914, 191] width 89 height 13
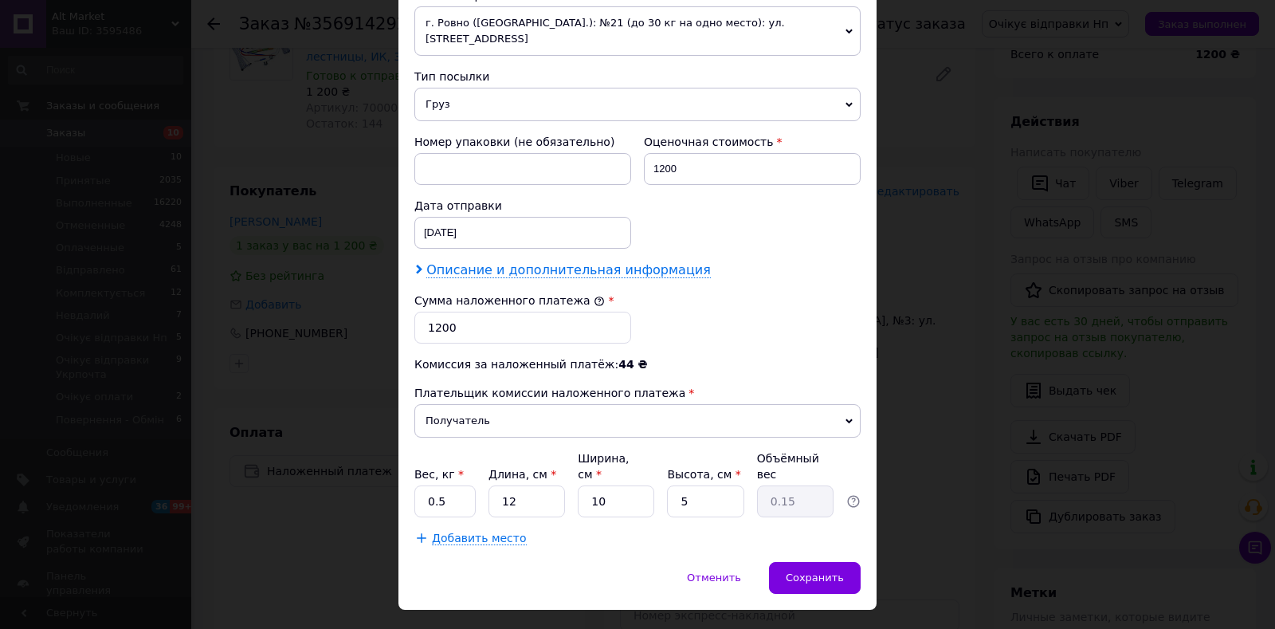
click at [633, 262] on span "Описание и дополнительная информация" at bounding box center [568, 270] width 285 height 16
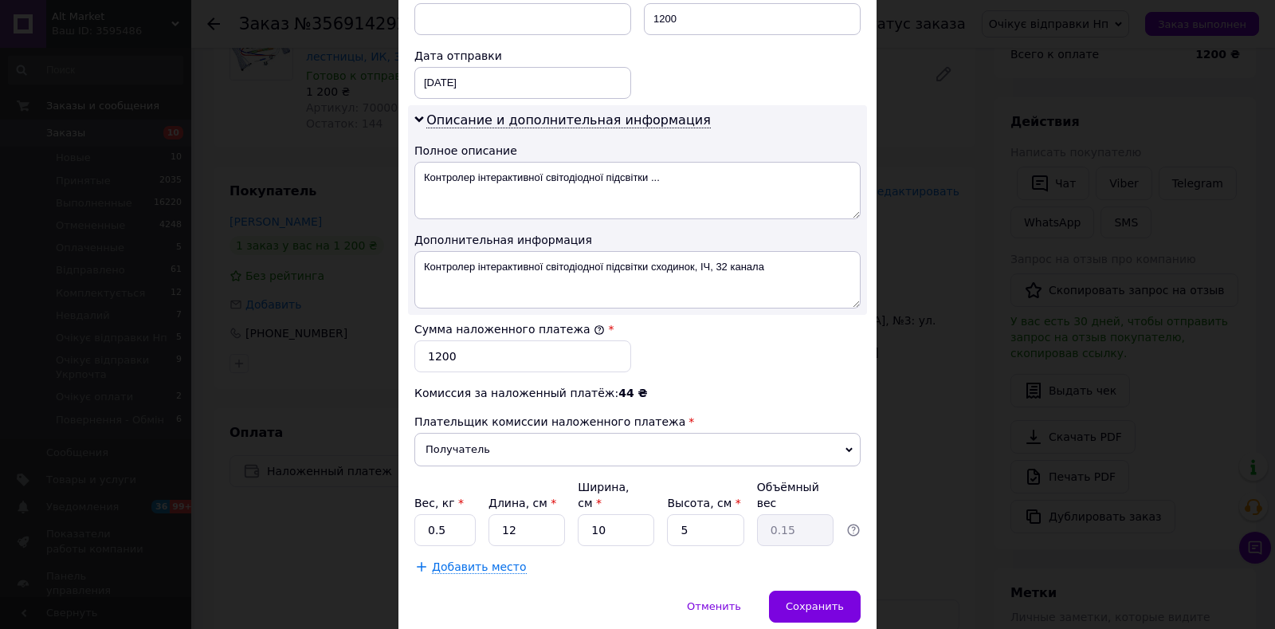
scroll to position [761, 0]
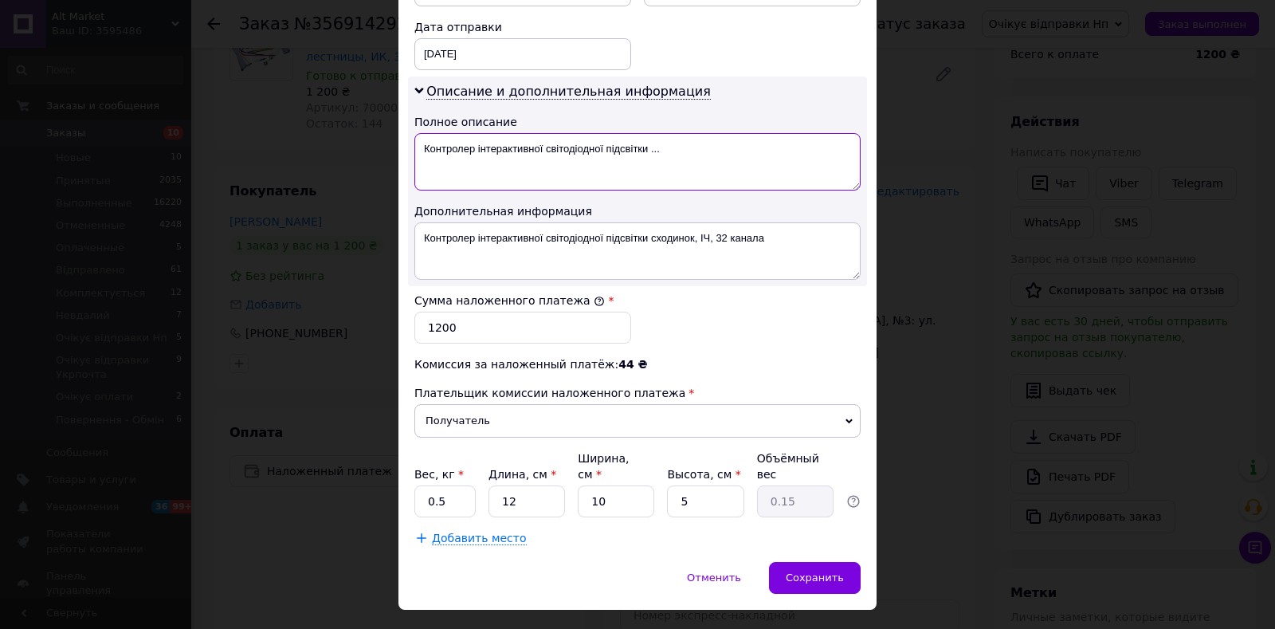
drag, startPoint x: 417, startPoint y: 132, endPoint x: 646, endPoint y: 135, distance: 229.6
click at [646, 135] on textarea "Контролер інтерактивної світодіодної підсвітки ..." at bounding box center [637, 161] width 446 height 57
click at [685, 145] on textarea "Контролер інтерактивної світодіодної підсвітки ..." at bounding box center [637, 161] width 446 height 57
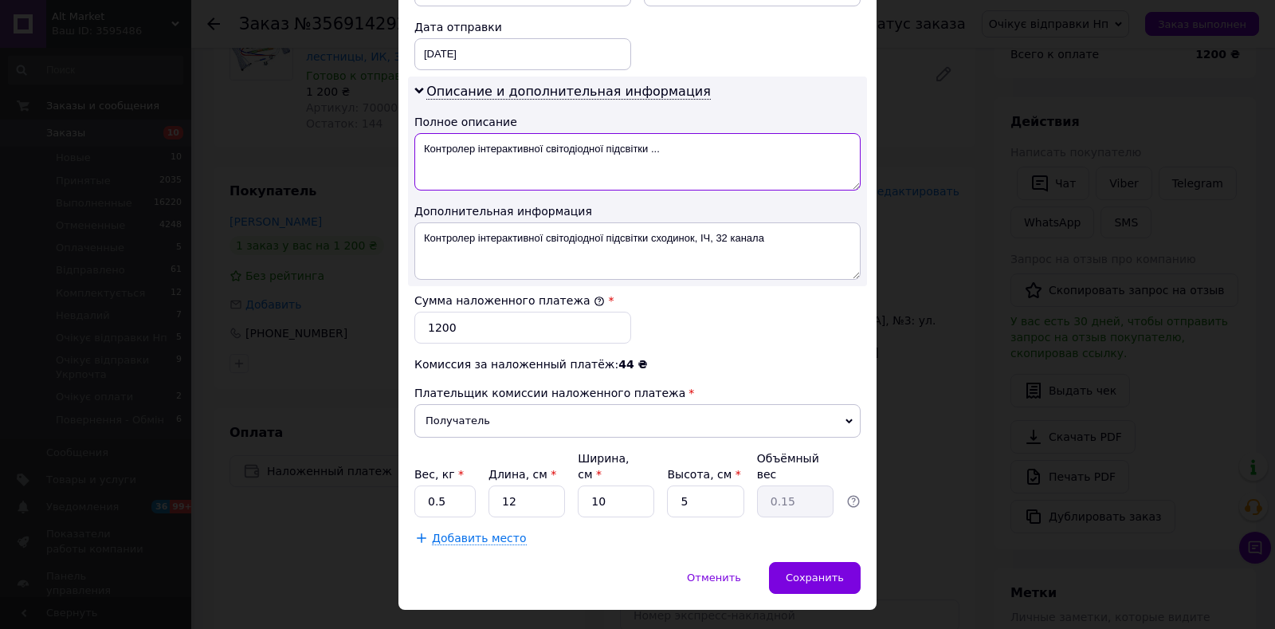
paste textarea
type textarea "Контролер інтерактивної світодіодної підсвітки"
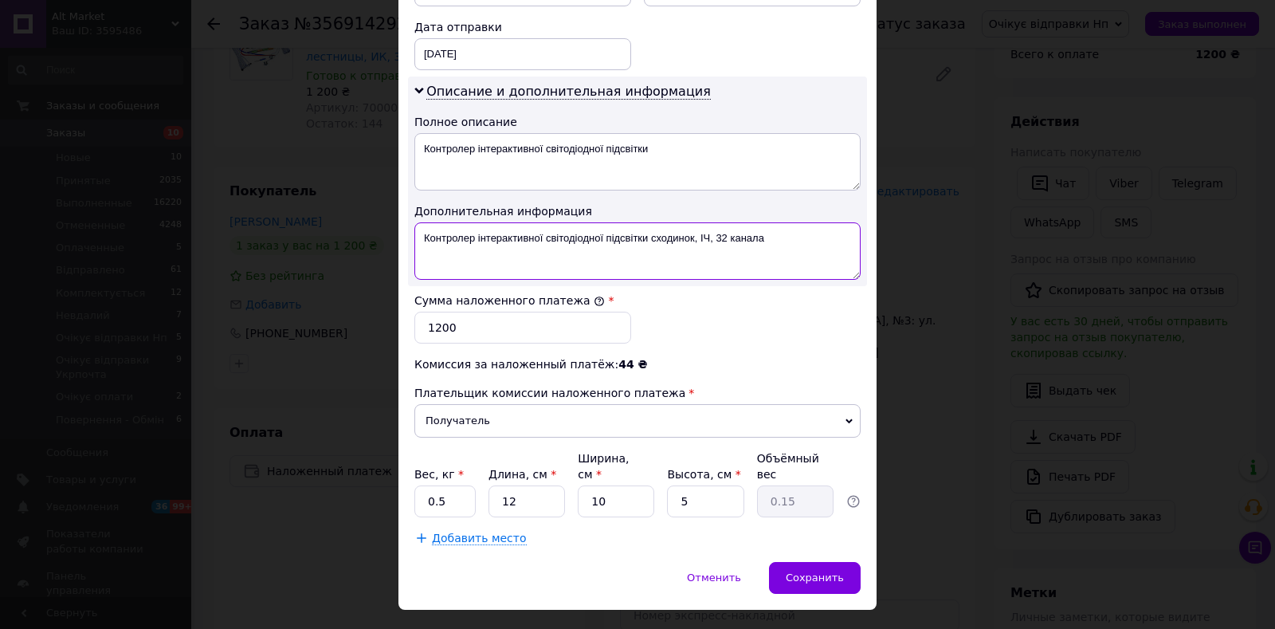
click at [706, 226] on textarea "Контролер інтерактивної світодіодної підсвітки сходинок, ІЧ, 32 канала" at bounding box center [637, 250] width 446 height 57
paste textarea
type textarea "Контролер інтерактивної світодіодної підсвітки"
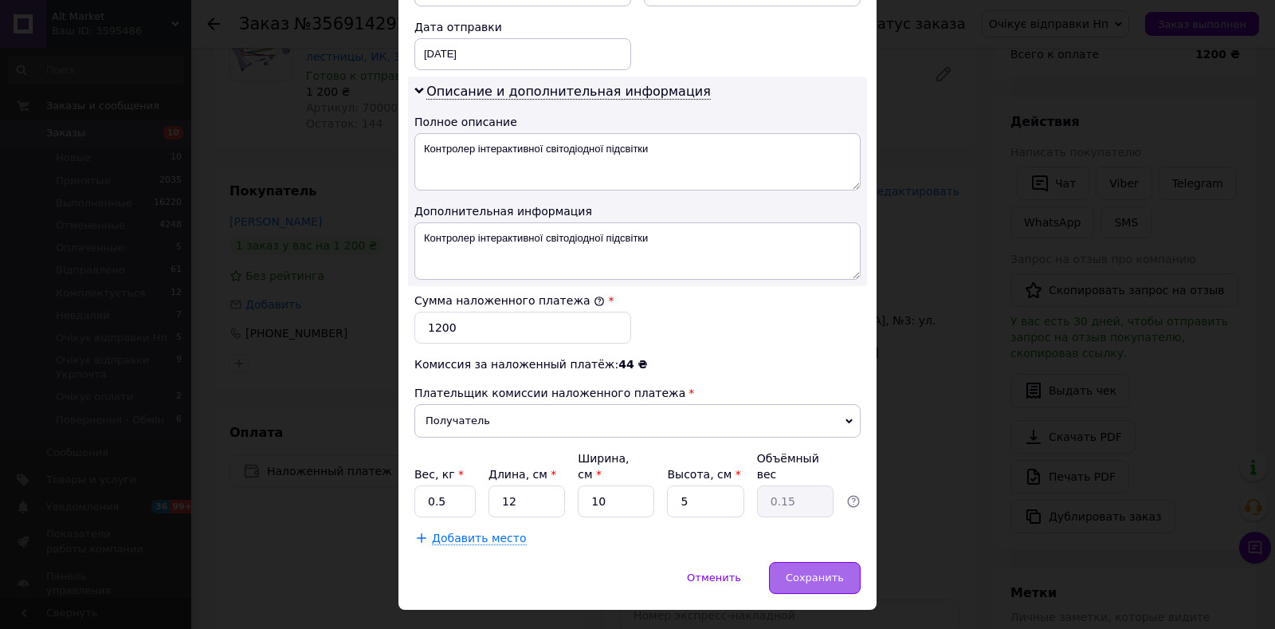
click at [814, 571] on span "Сохранить" at bounding box center [815, 577] width 58 height 12
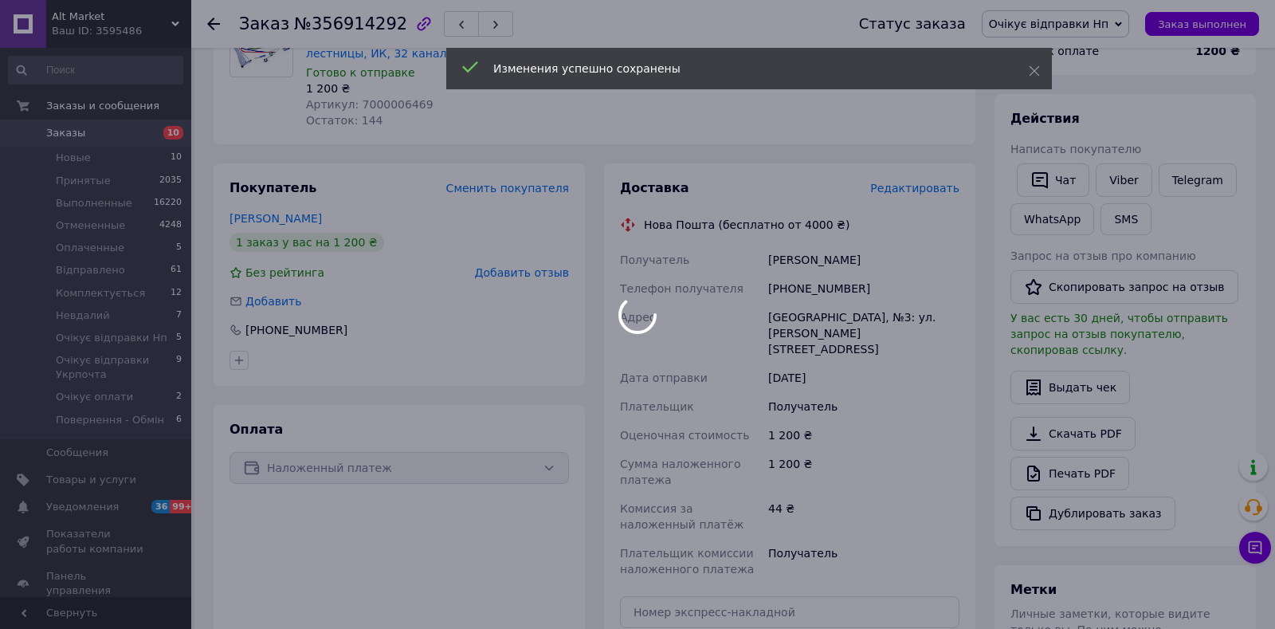
scroll to position [418, 0]
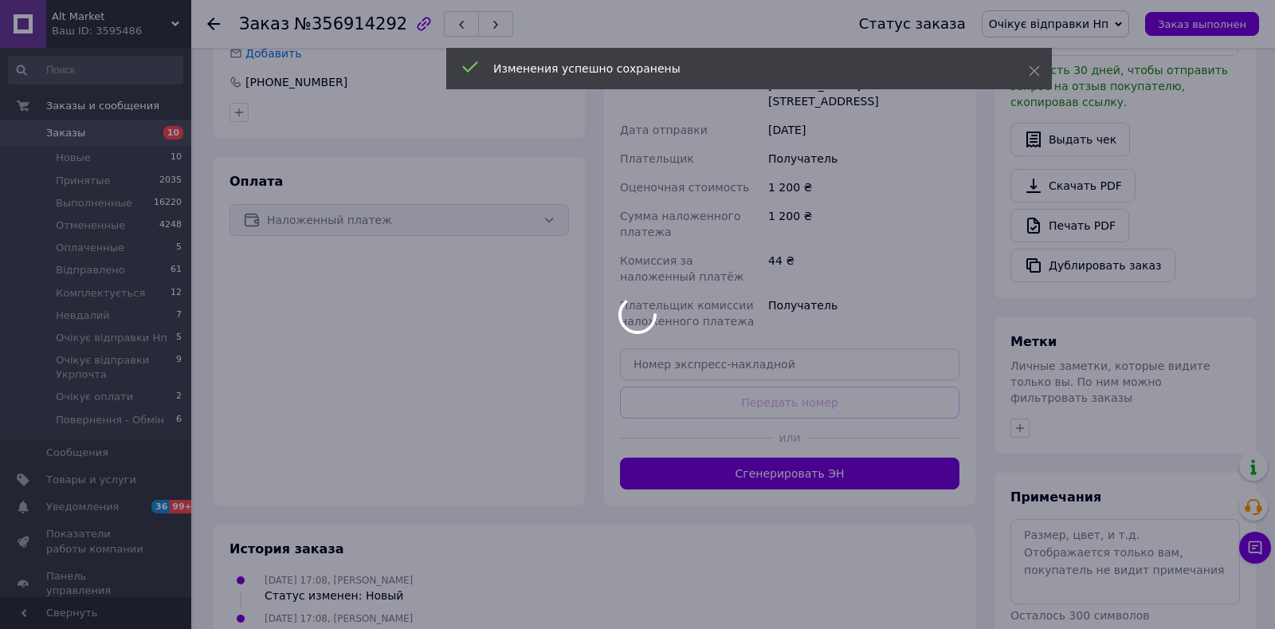
click at [811, 458] on body "Alt Market Ваш ID: 3595486 Сайт Alt Market Кабинет покупателя Проверить состоян…" at bounding box center [637, 254] width 1275 height 1344
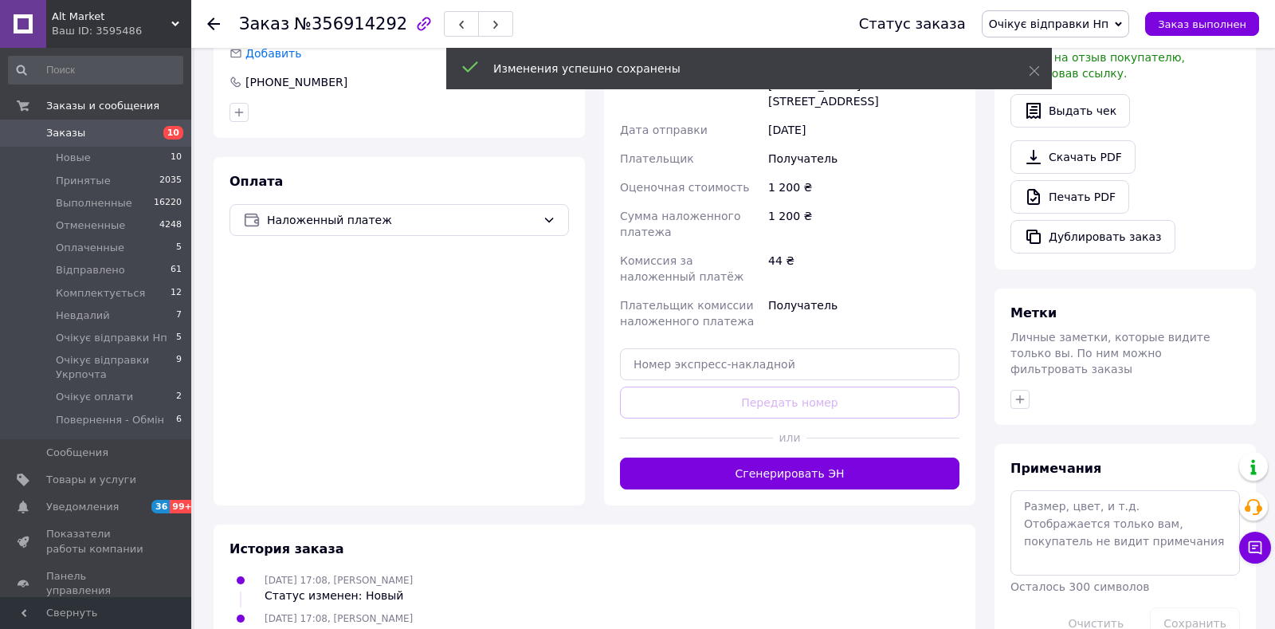
click at [808, 466] on button "Сгенерировать ЭН" at bounding box center [790, 474] width 340 height 32
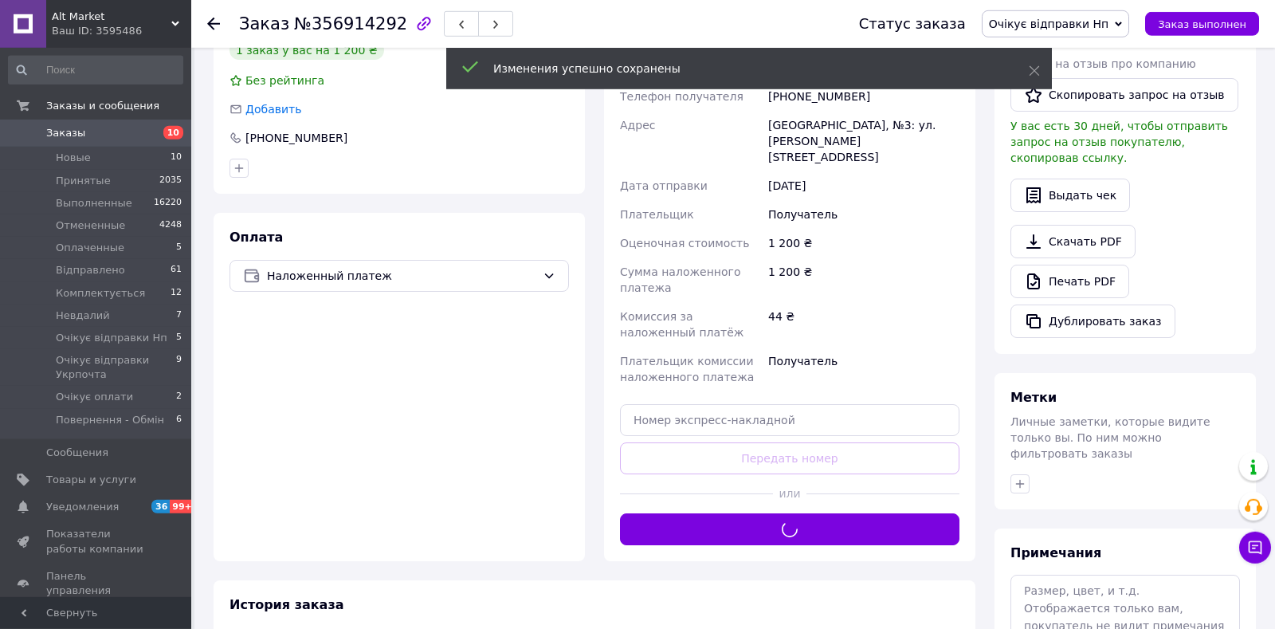
scroll to position [335, 0]
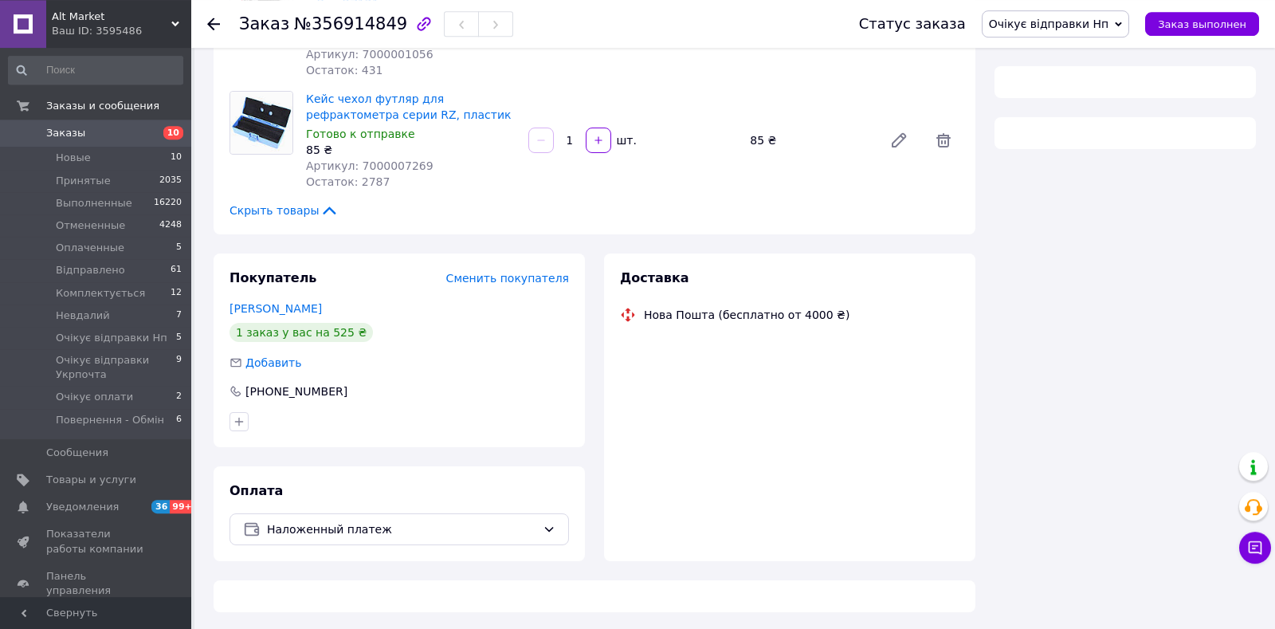
scroll to position [223, 0]
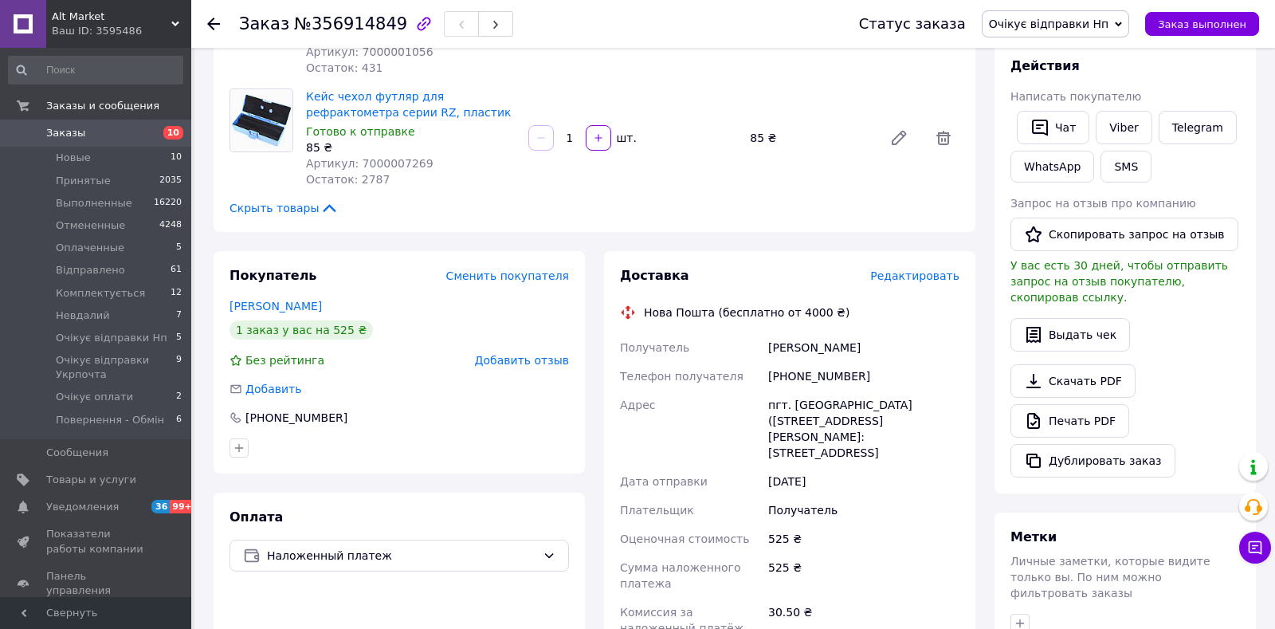
click at [919, 278] on span "Редактировать" at bounding box center [914, 275] width 89 height 13
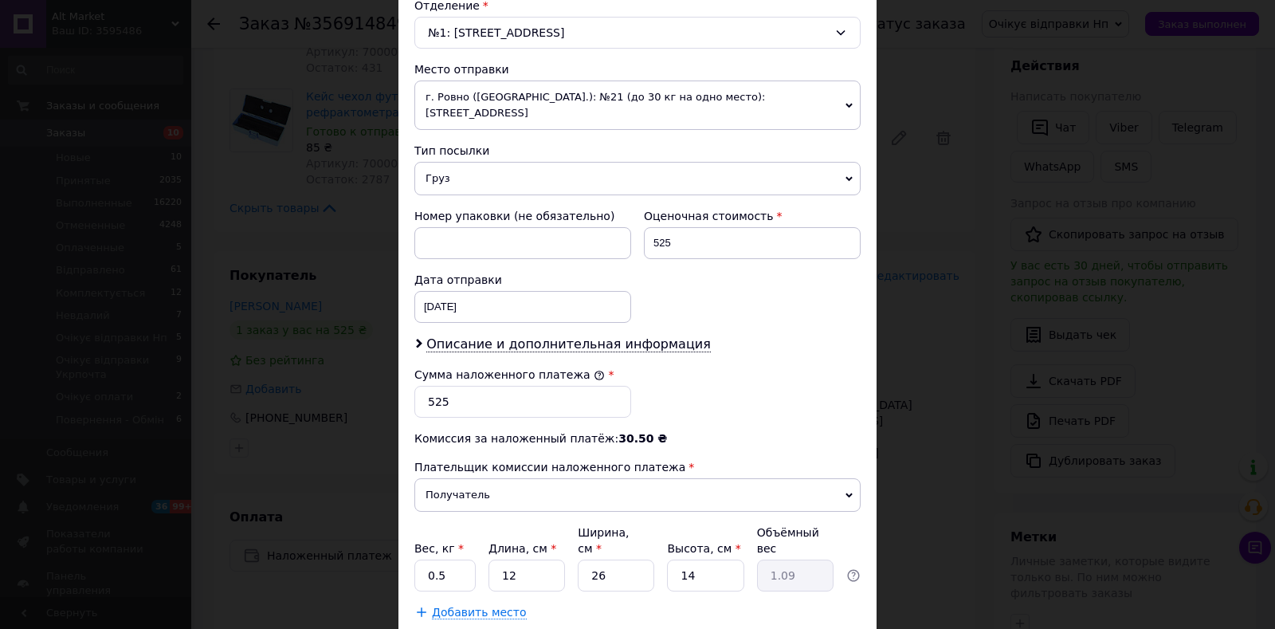
scroll to position [600, 0]
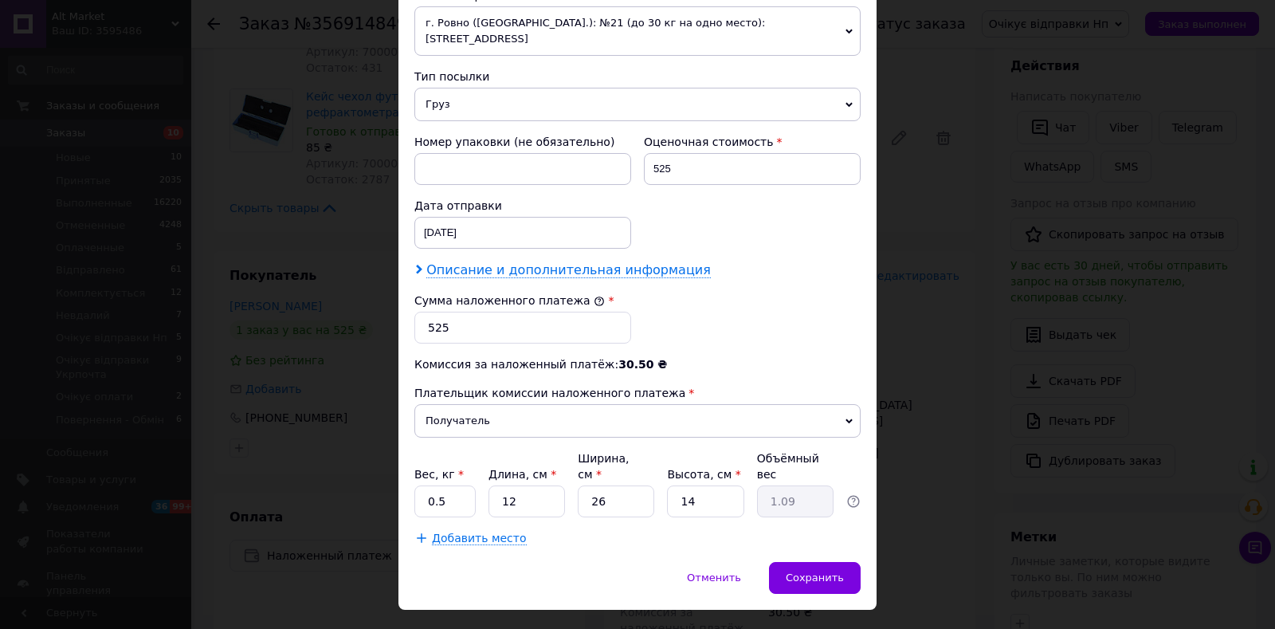
click at [652, 262] on span "Описание и дополнительная информация" at bounding box center [568, 270] width 285 height 16
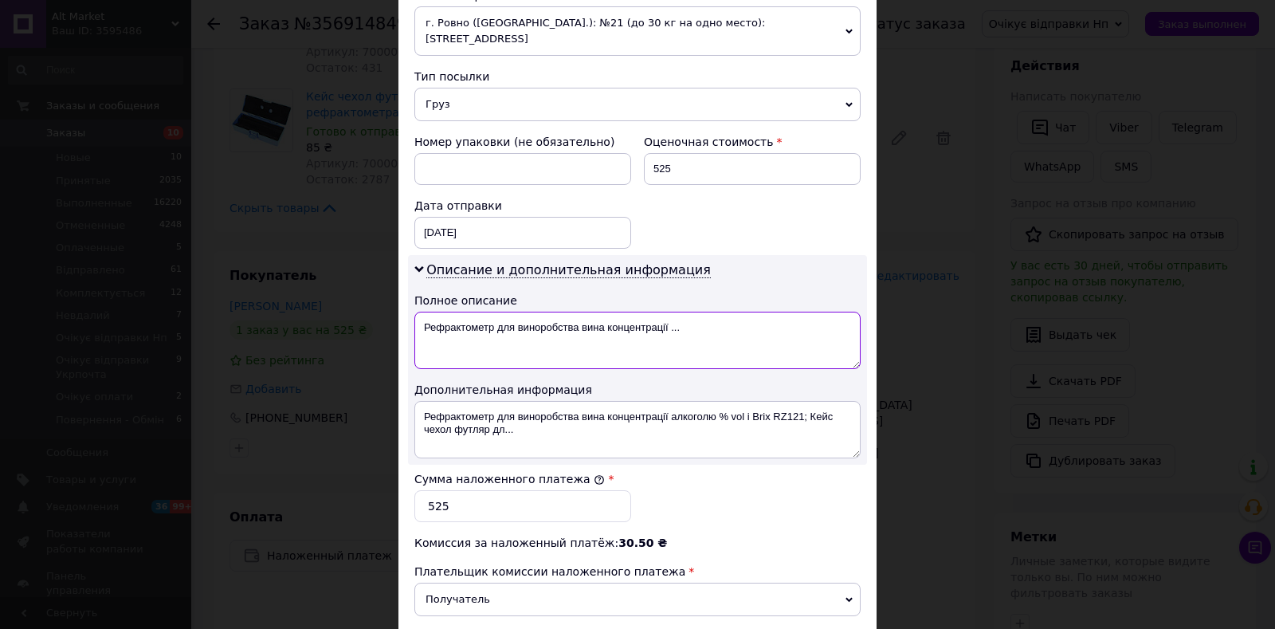
click at [571, 334] on textarea "Рефрактометр для виноробства вина концентрації ..." at bounding box center [637, 340] width 446 height 57
click at [571, 333] on textarea "Рефрактометр для виноробства вина концентрації ..." at bounding box center [637, 340] width 446 height 57
click at [556, 312] on textarea "2 товари" at bounding box center [637, 340] width 446 height 57
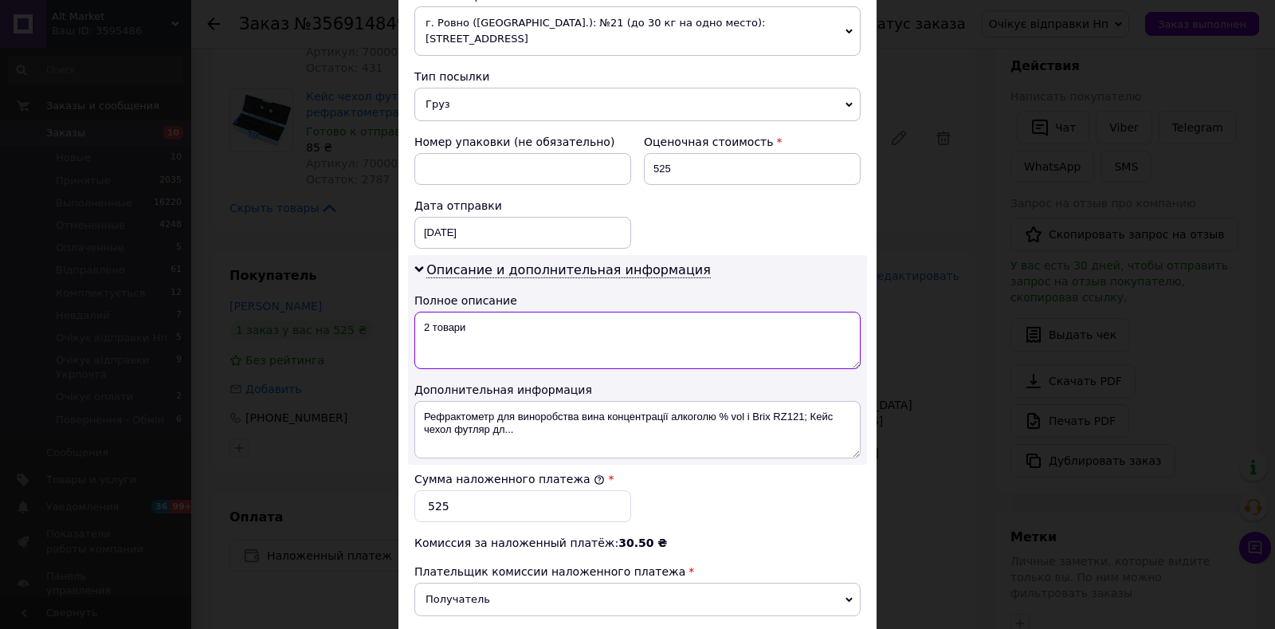
click at [556, 312] on textarea "2 товари" at bounding box center [637, 340] width 446 height 57
type textarea "2 товари"
click at [616, 401] on textarea "Рефрактометр для виноробства вина концентрації алкоголю % vol і Brix RZ121; Кей…" at bounding box center [637, 429] width 446 height 57
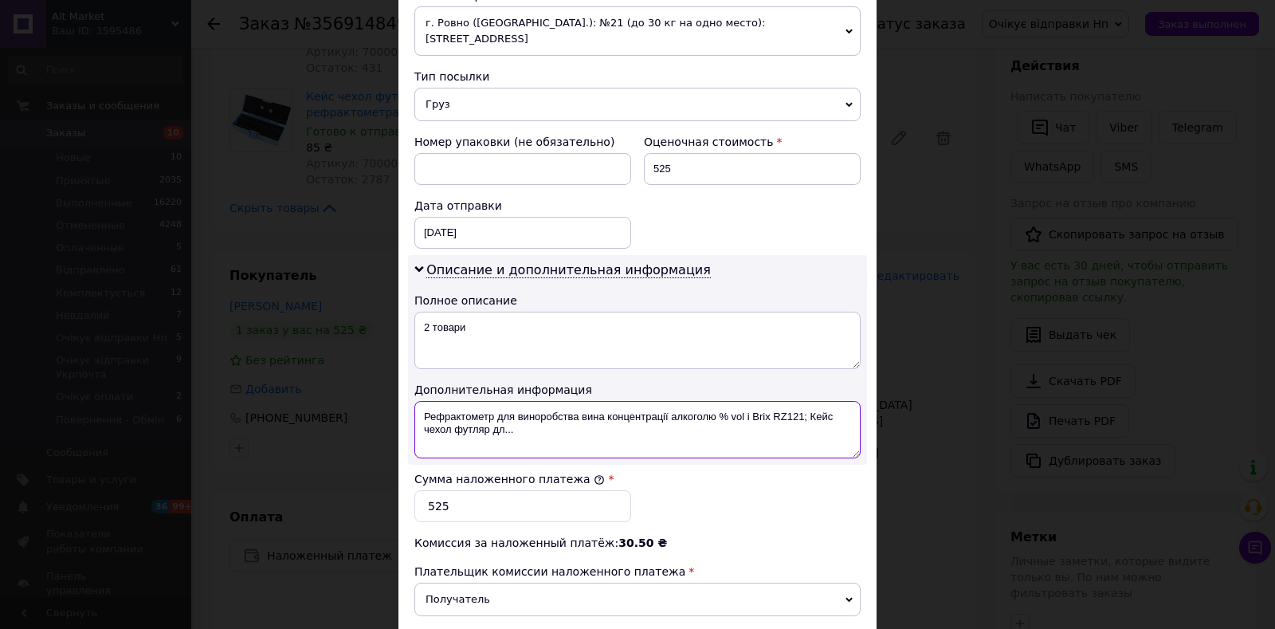
paste textarea "2 товари"
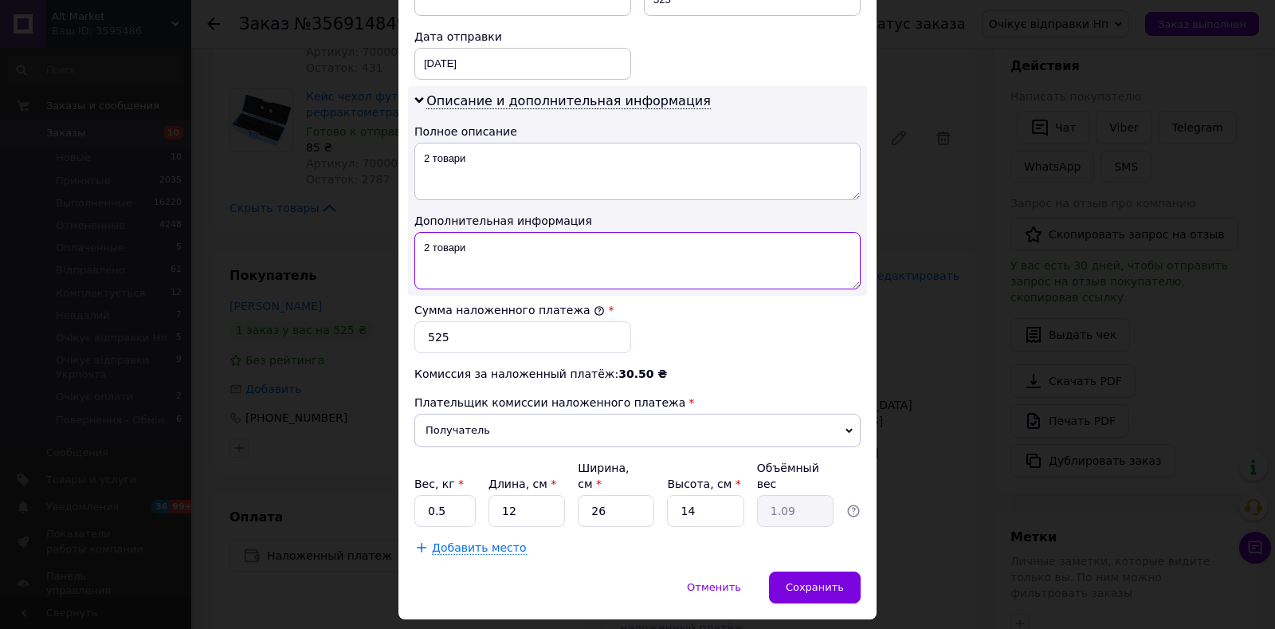
scroll to position [778, 0]
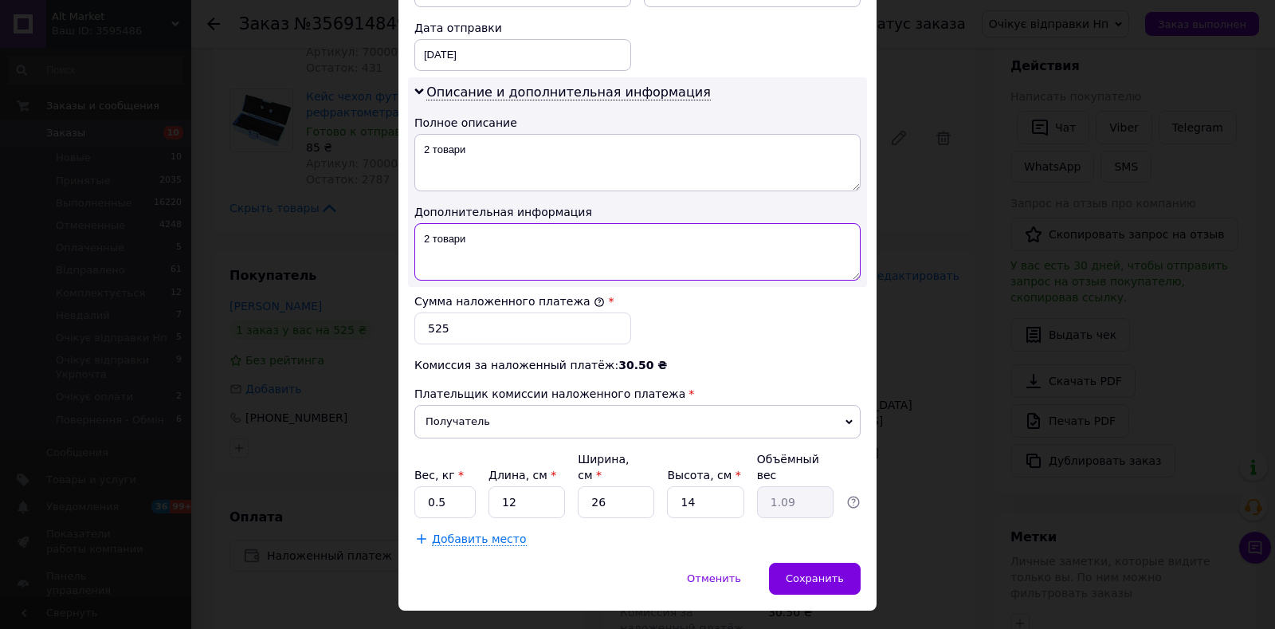
type textarea "2 товари"
click at [646, 486] on input "26" at bounding box center [616, 502] width 77 height 32
type input "261"
type input "10.96"
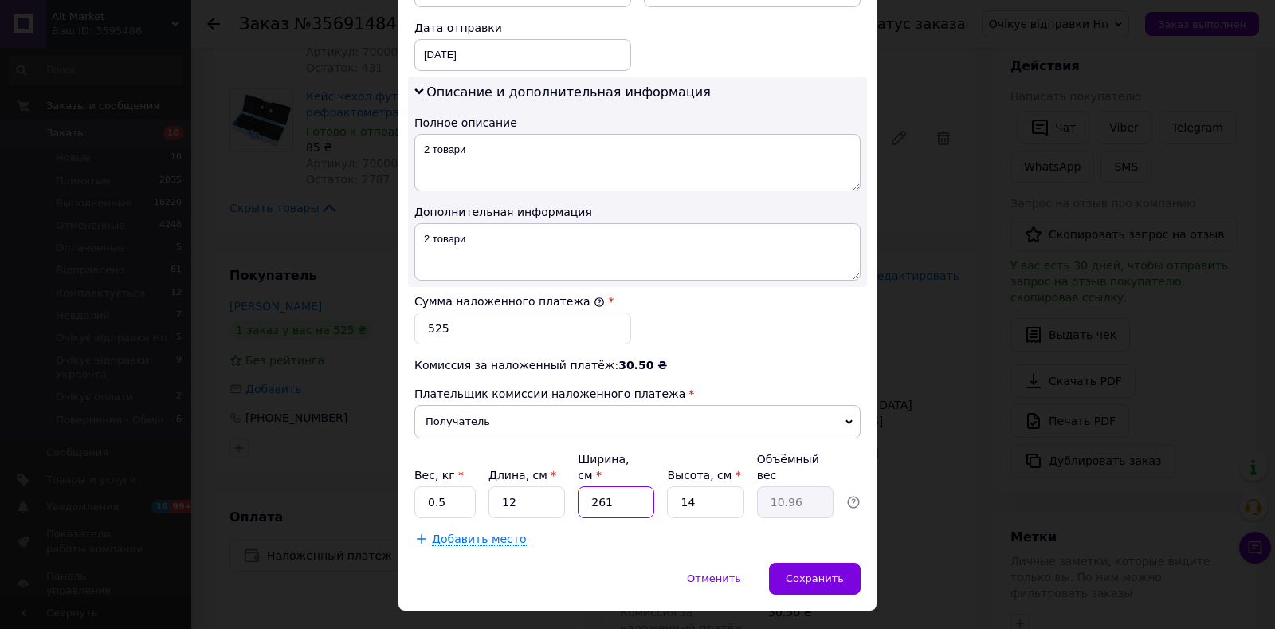
type input "2610"
type input "109.62"
click at [606, 486] on input "2610" at bounding box center [616, 502] width 77 height 32
type input "1"
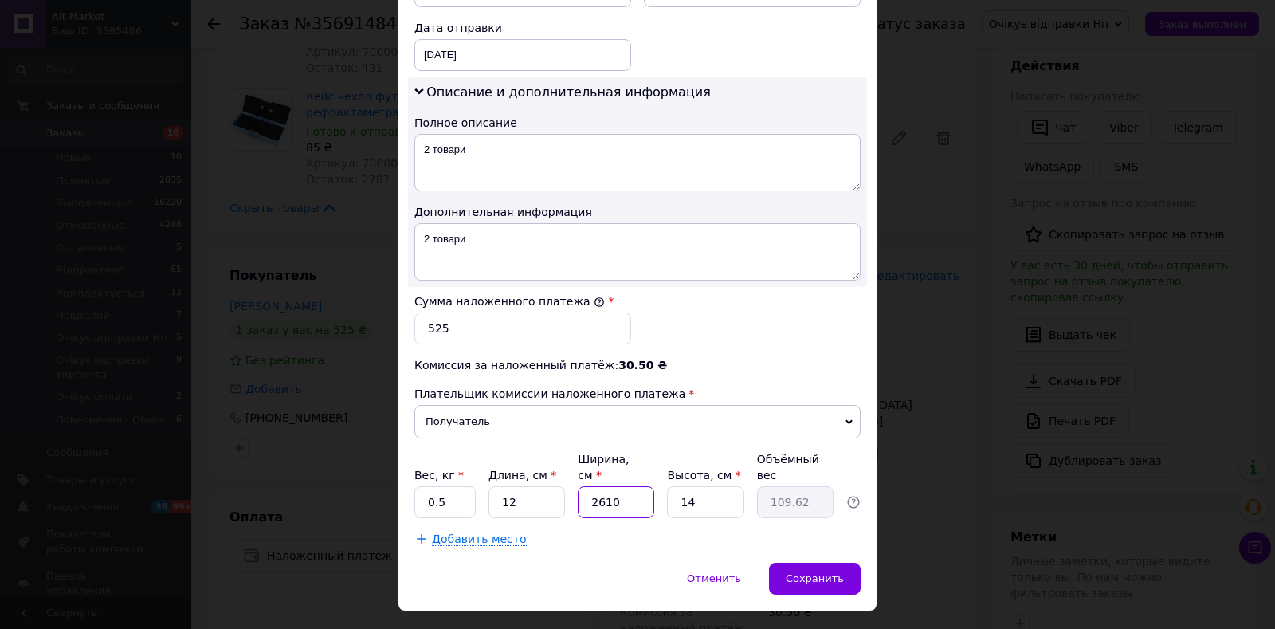
type input "0.1"
type input "10"
type input "0.42"
type input "10"
click at [708, 486] on input "14" at bounding box center [705, 502] width 77 height 32
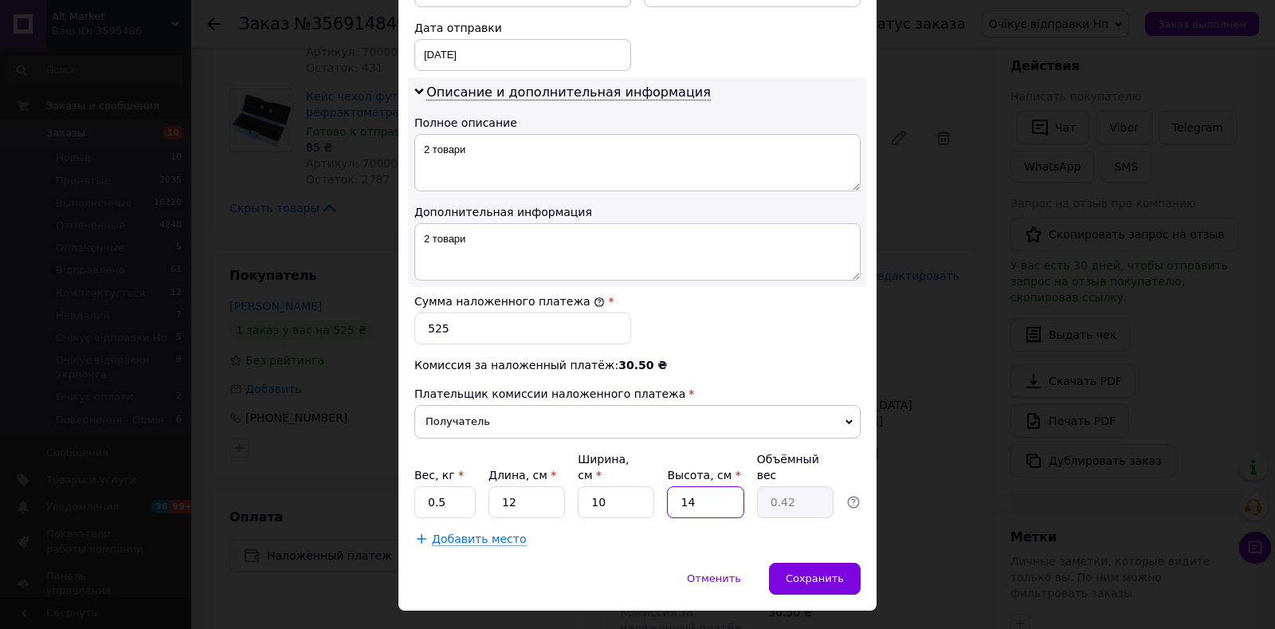
click at [708, 486] on input "14" at bounding box center [705, 502] width 77 height 32
type input "5"
type input "0.15"
type input "5"
click at [827, 572] on span "Сохранить" at bounding box center [815, 578] width 58 height 12
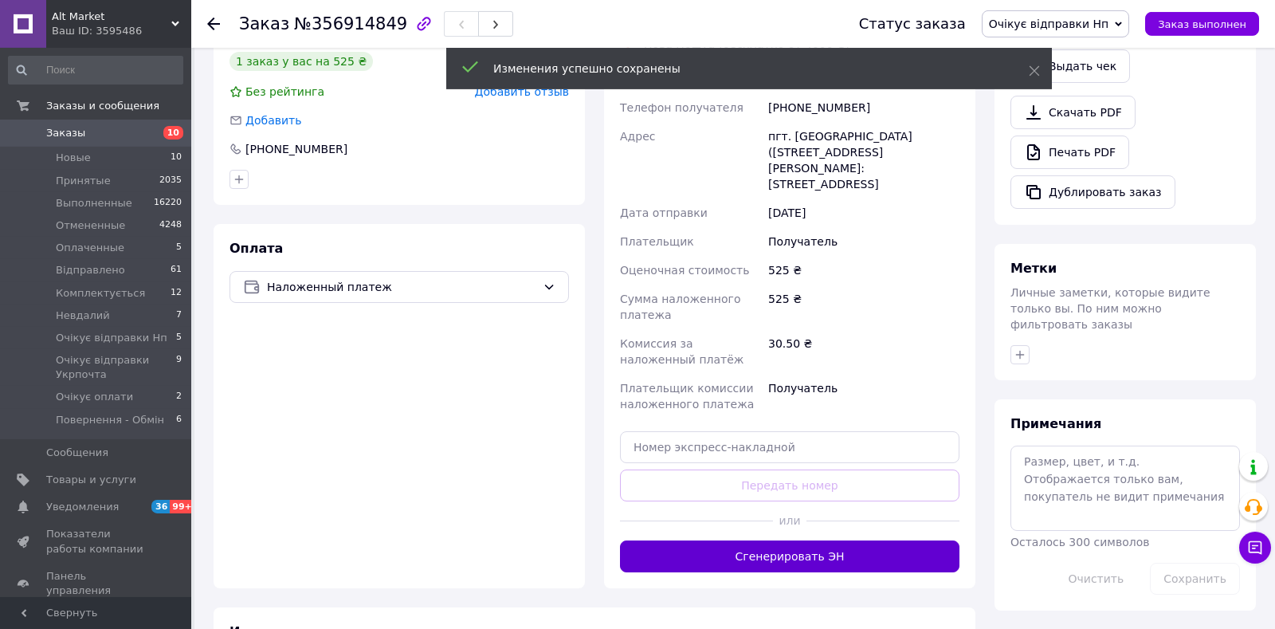
scroll to position [642, 0]
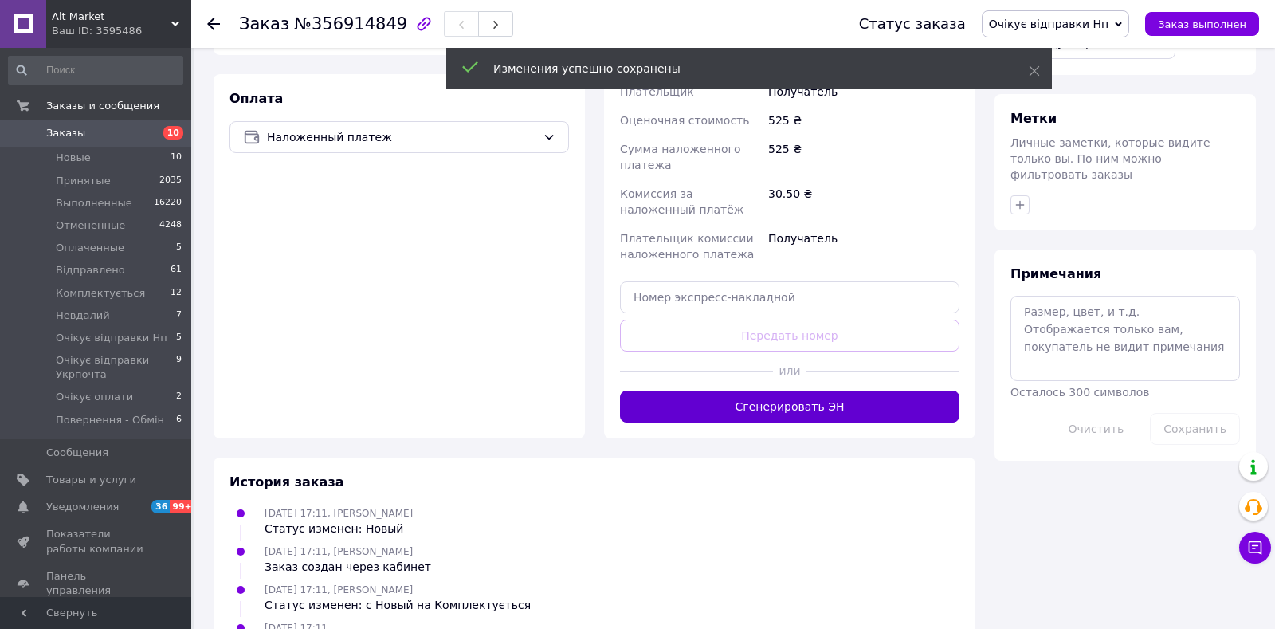
click at [784, 406] on button "Сгенерировать ЭН" at bounding box center [790, 407] width 340 height 32
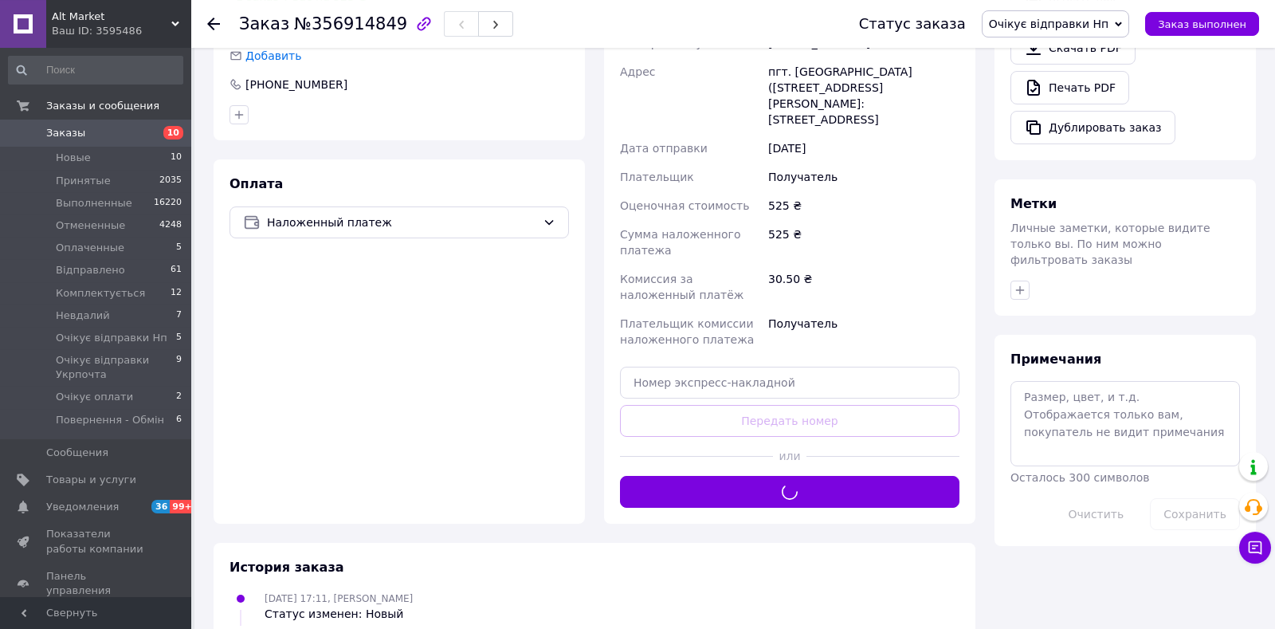
scroll to position [474, 0]
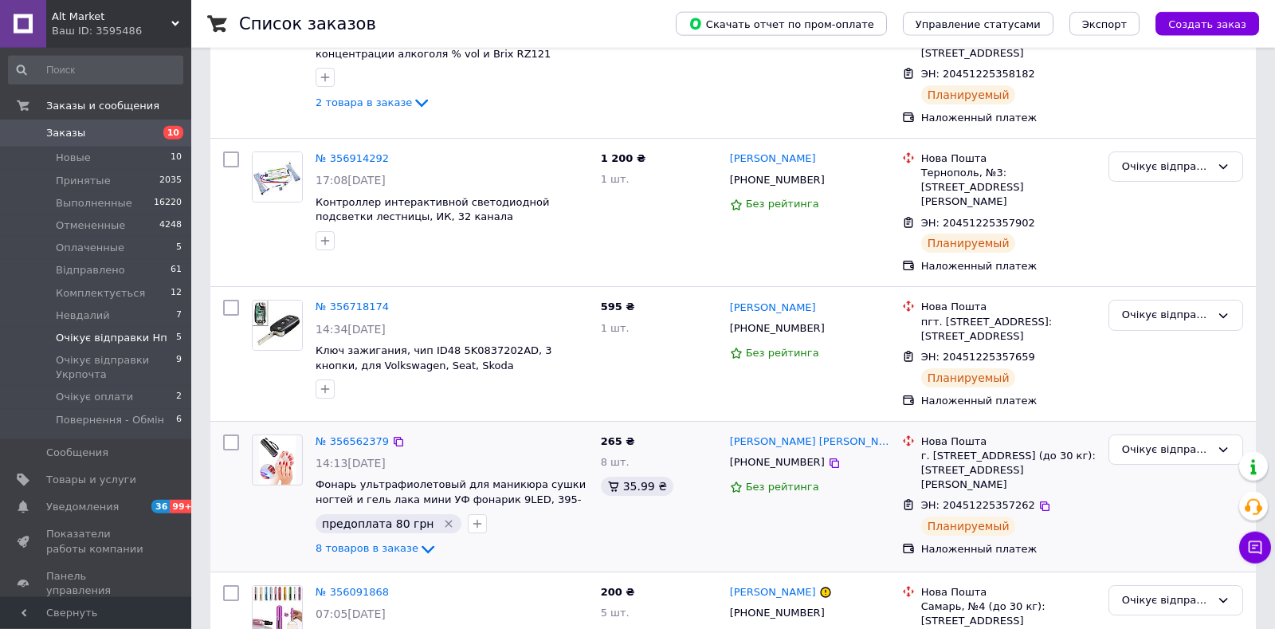
scroll to position [333, 0]
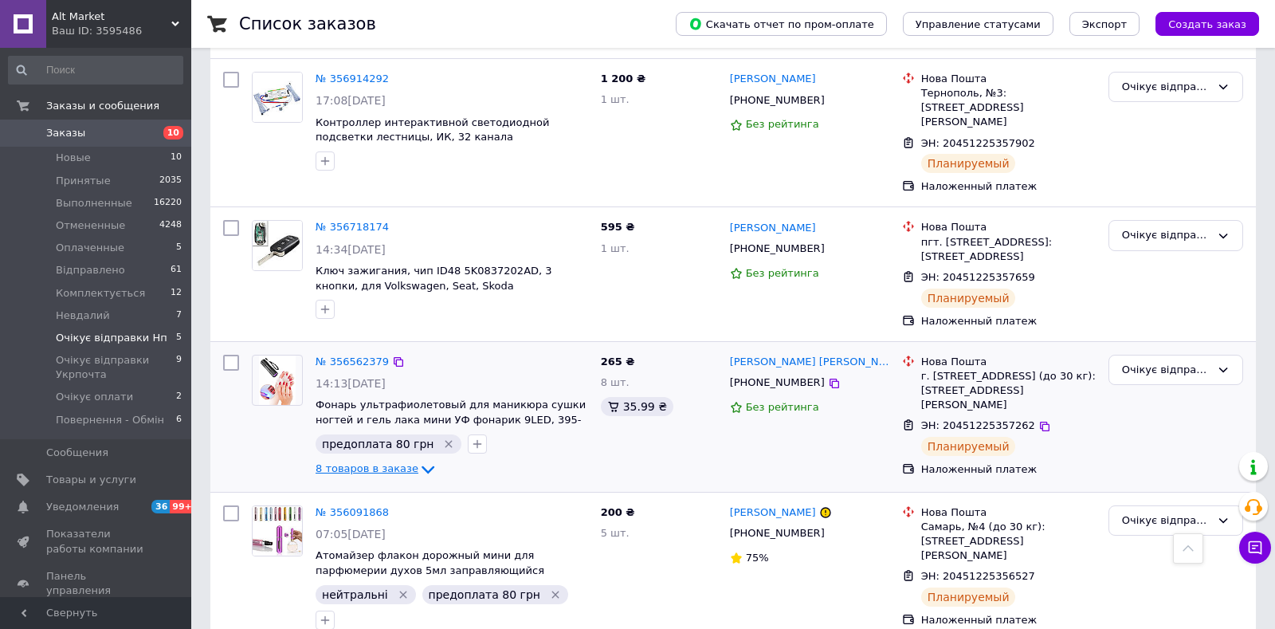
click at [391, 462] on span "8 товаров в заказе" at bounding box center [367, 468] width 103 height 12
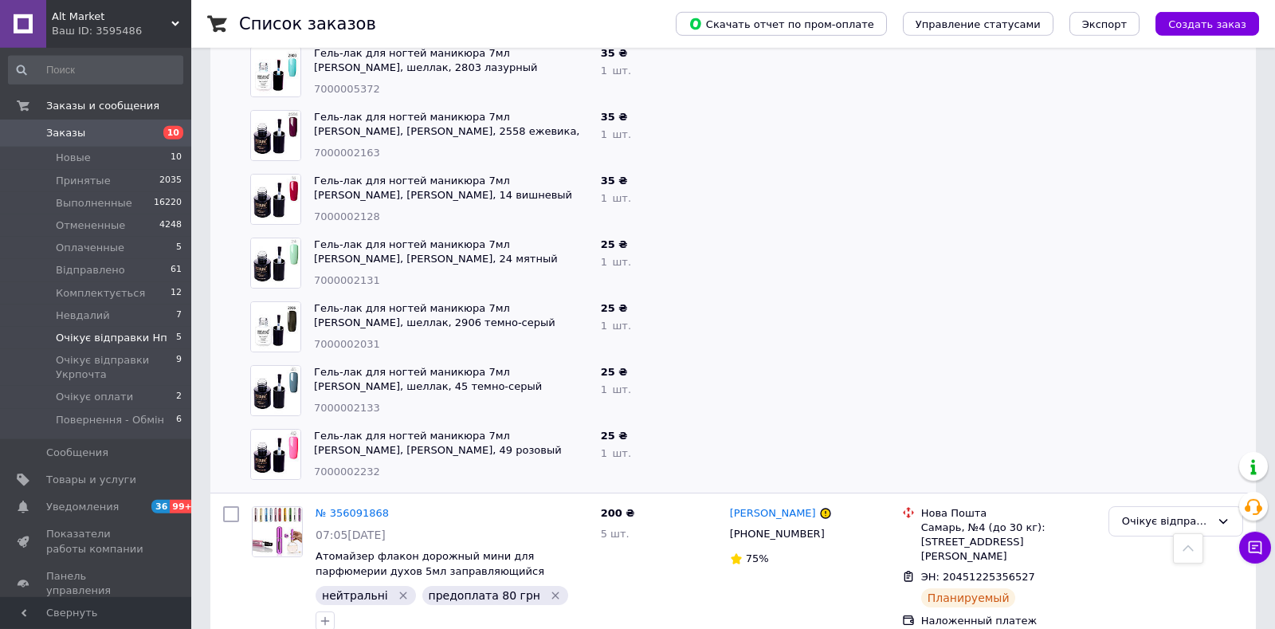
scroll to position [843, 0]
click at [1137, 513] on div "Очікує відправки Нп" at bounding box center [1166, 521] width 88 height 17
click at [1137, 572] on li "Відправлено" at bounding box center [1176, 586] width 133 height 29
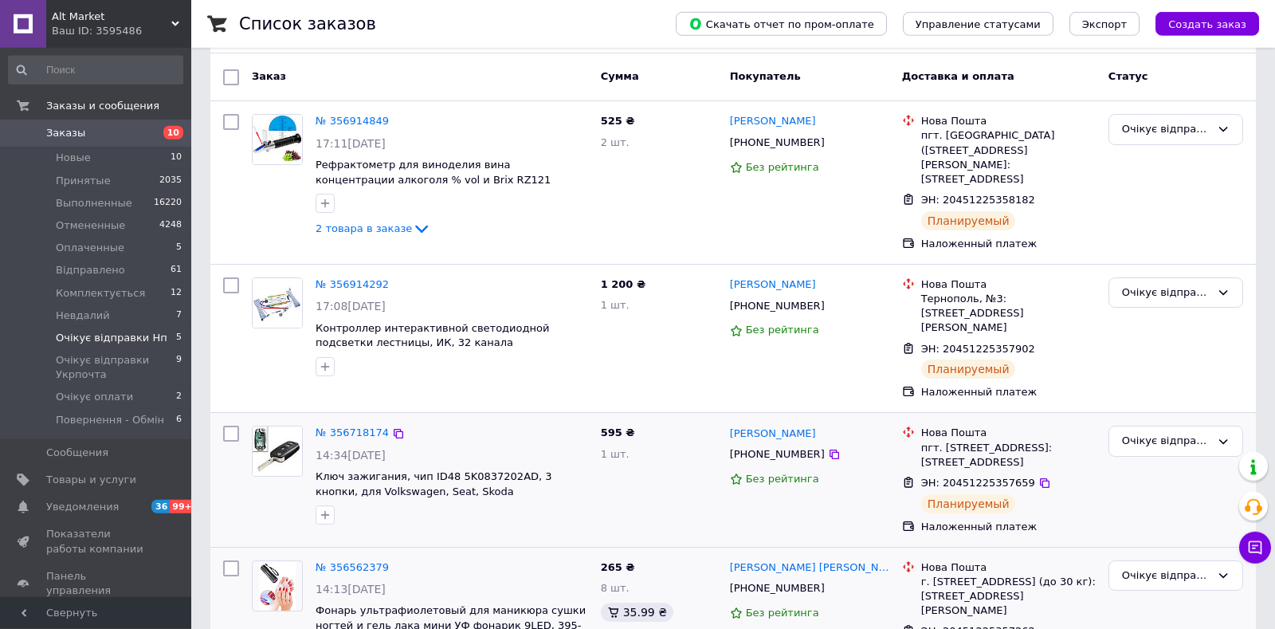
scroll to position [90, 0]
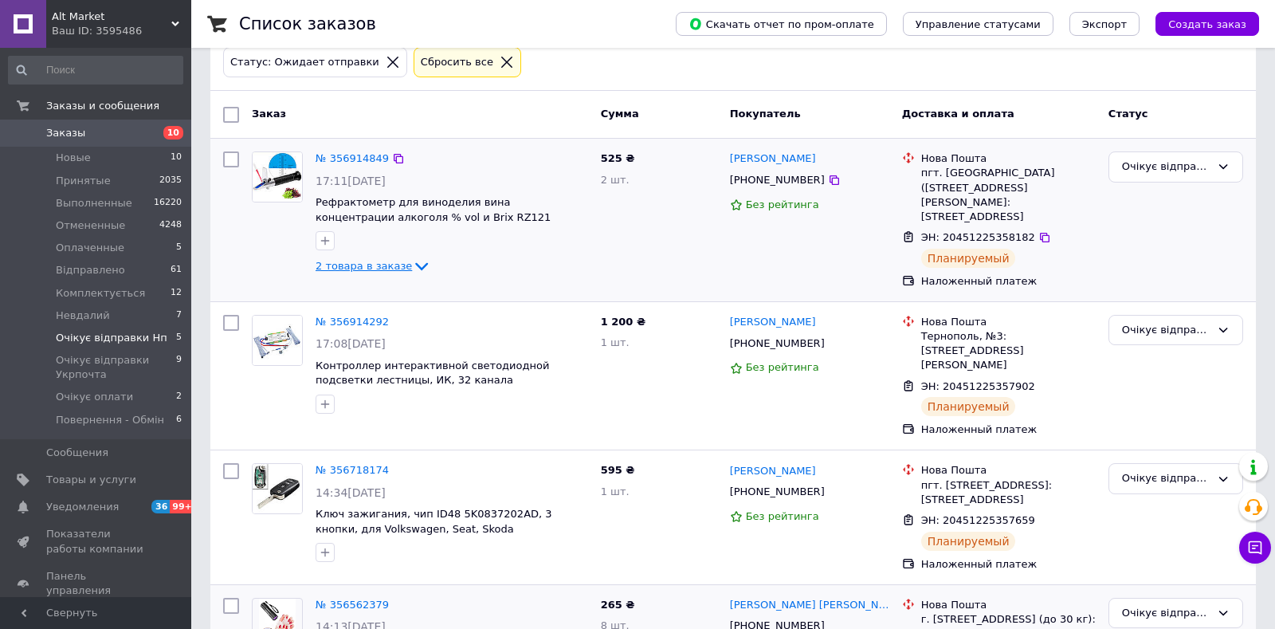
click at [349, 260] on span "2 товара в заказе" at bounding box center [364, 266] width 96 height 12
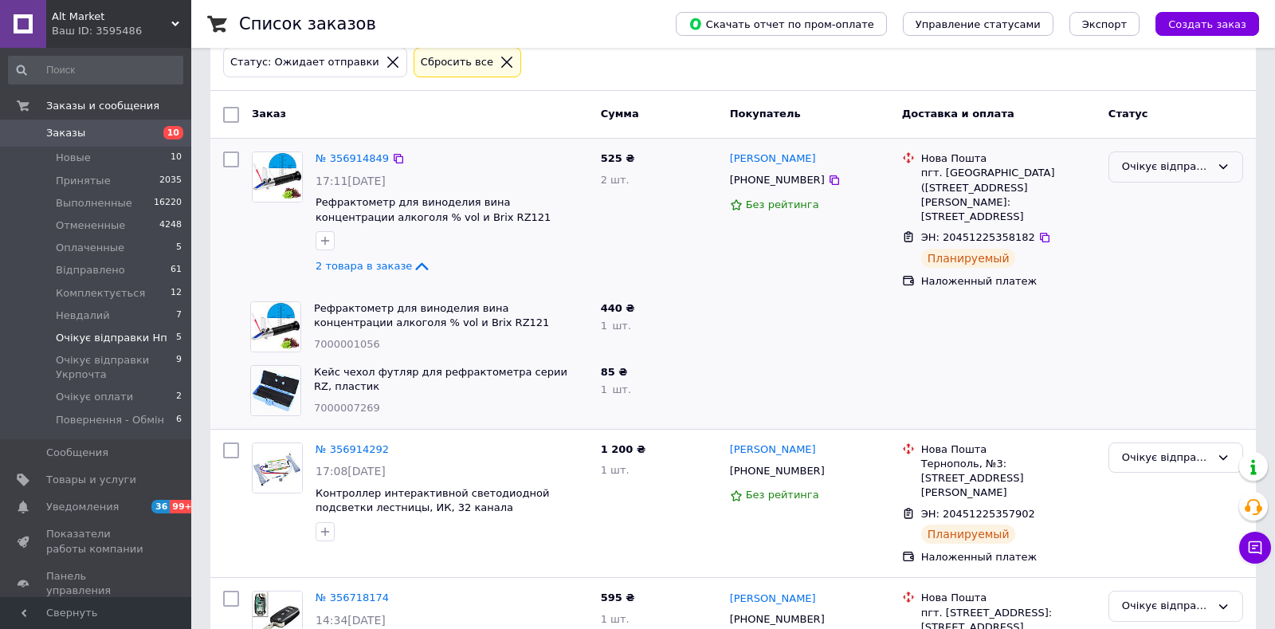
click at [1157, 171] on div "Очікує відправки Нп" at bounding box center [1166, 167] width 88 height 17
click at [1160, 231] on li "Відправлено" at bounding box center [1176, 232] width 133 height 29
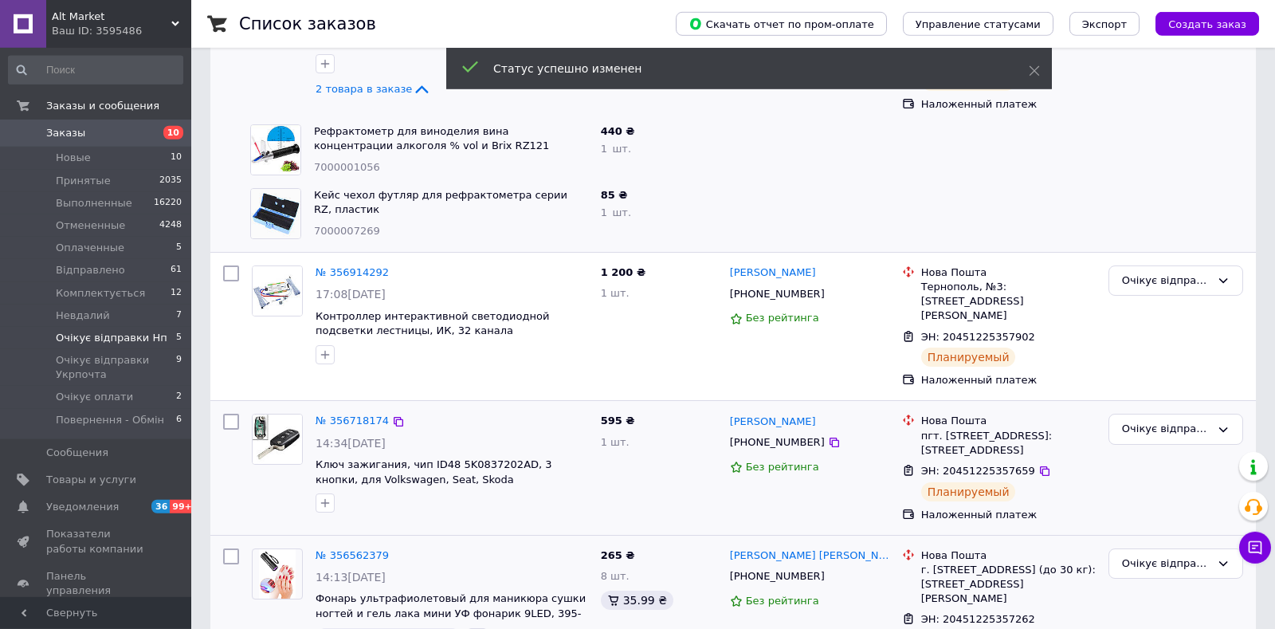
scroll to position [425, 0]
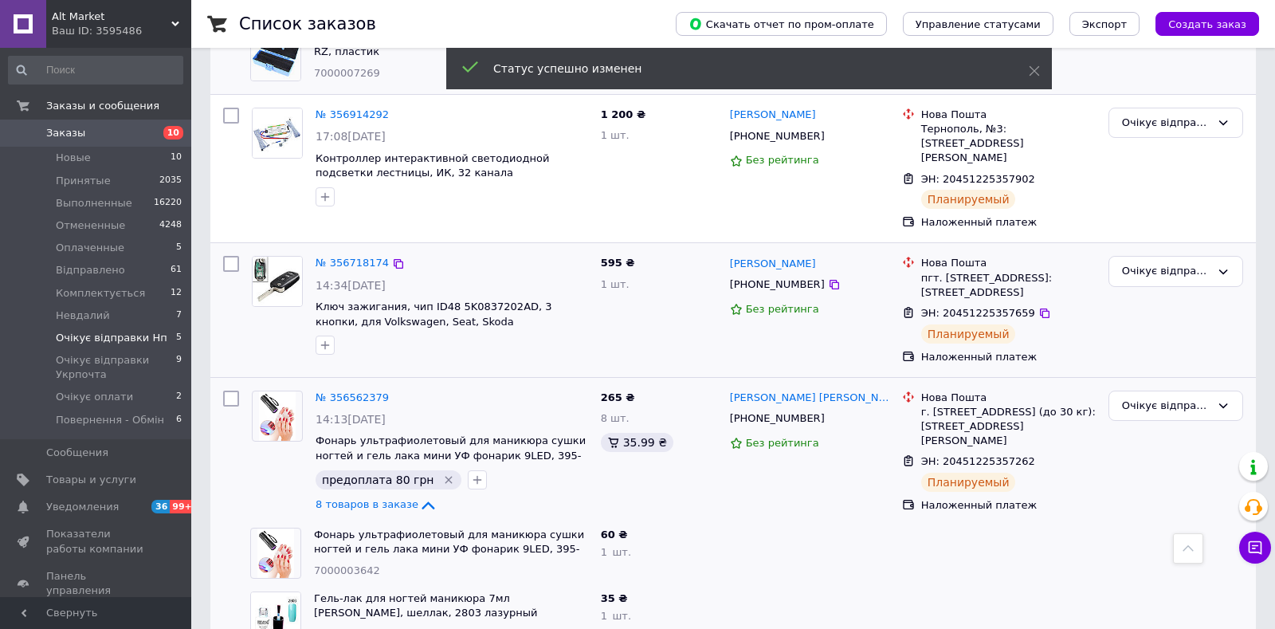
drag, startPoint x: 1155, startPoint y: 255, endPoint x: 1154, endPoint y: 273, distance: 18.3
click at [1154, 263] on div "Очікує відправки Нп" at bounding box center [1166, 271] width 88 height 17
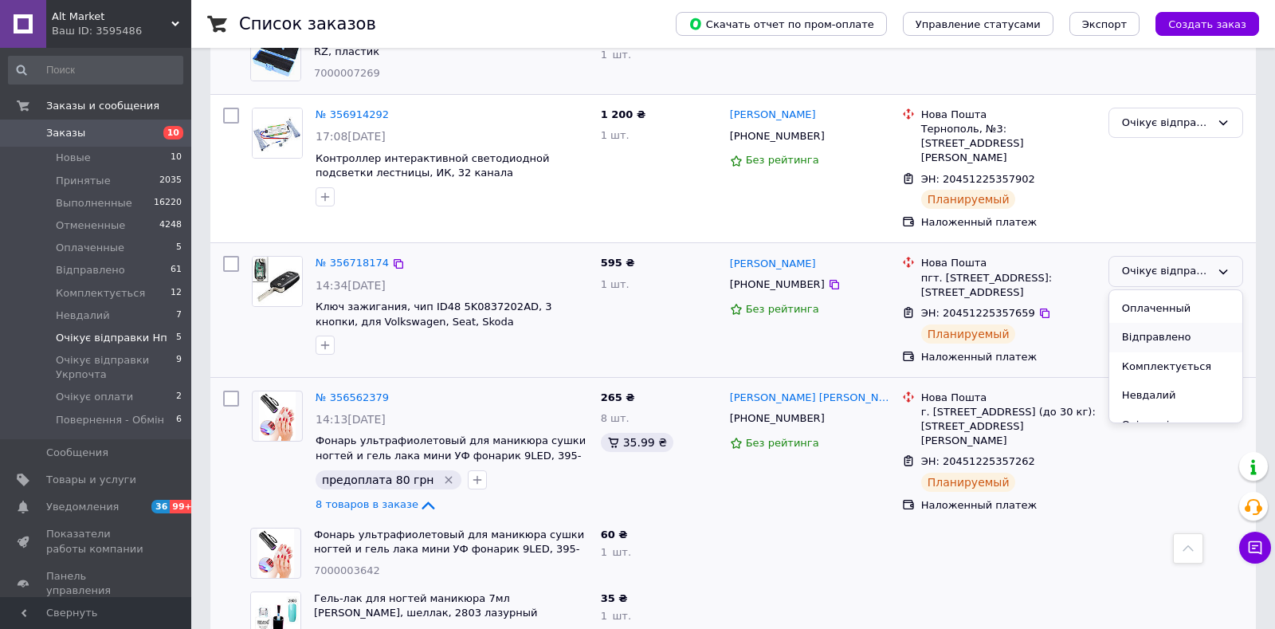
click at [1147, 323] on li "Відправлено" at bounding box center [1176, 337] width 133 height 29
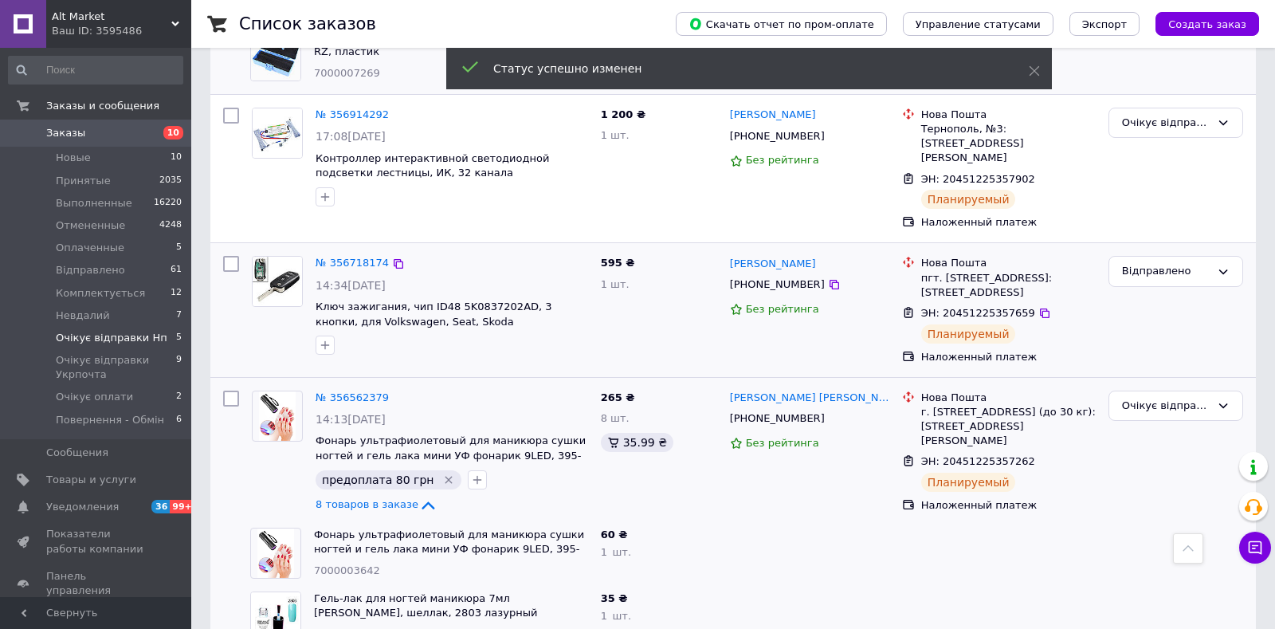
click at [1156, 126] on div "Очікує відправки Нп" at bounding box center [1166, 123] width 88 height 17
click at [1156, 190] on li "Відправлено" at bounding box center [1176, 189] width 133 height 29
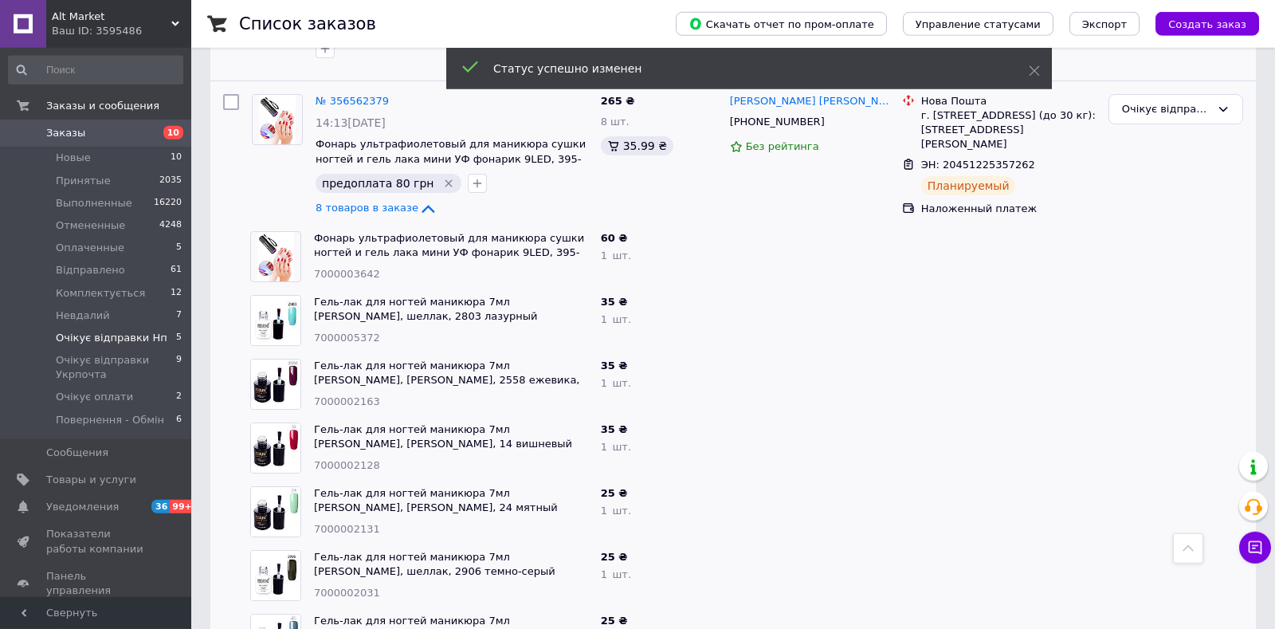
scroll to position [586, 0]
